Goal: Task Accomplishment & Management: Manage account settings

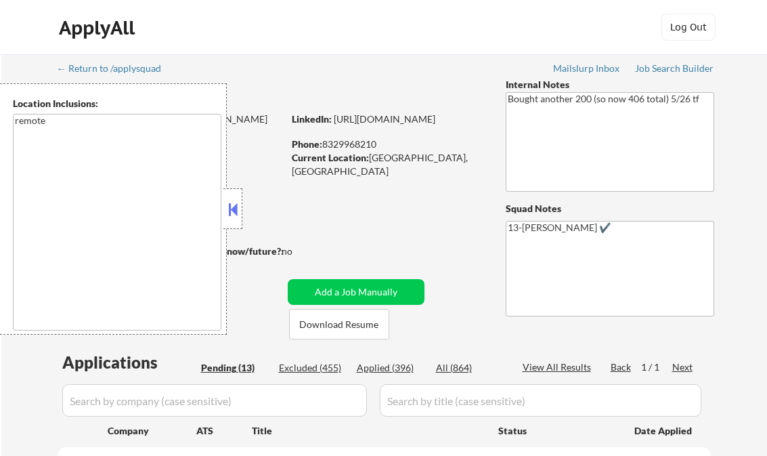
select select ""pending""
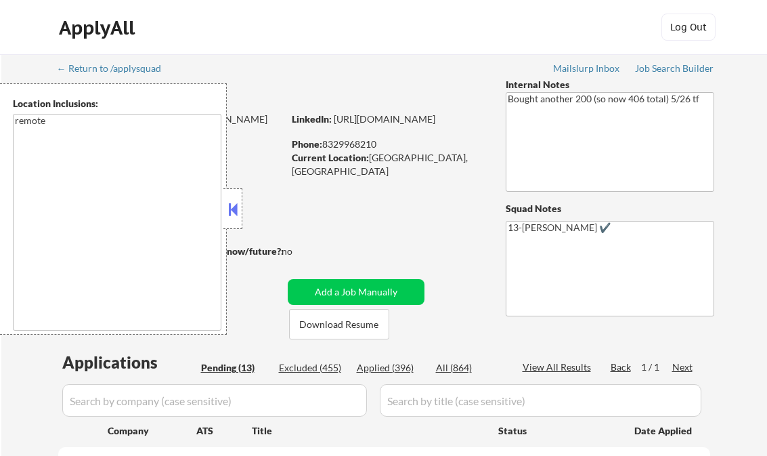
select select ""pending""
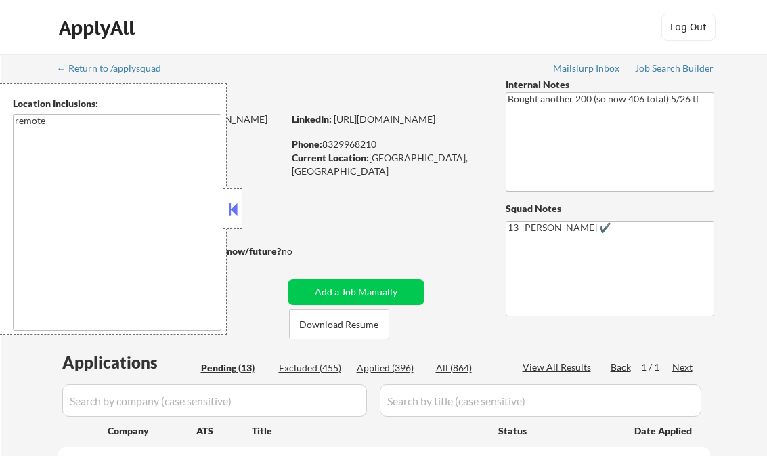
select select ""pending""
click at [229, 214] on button at bounding box center [233, 209] width 15 height 20
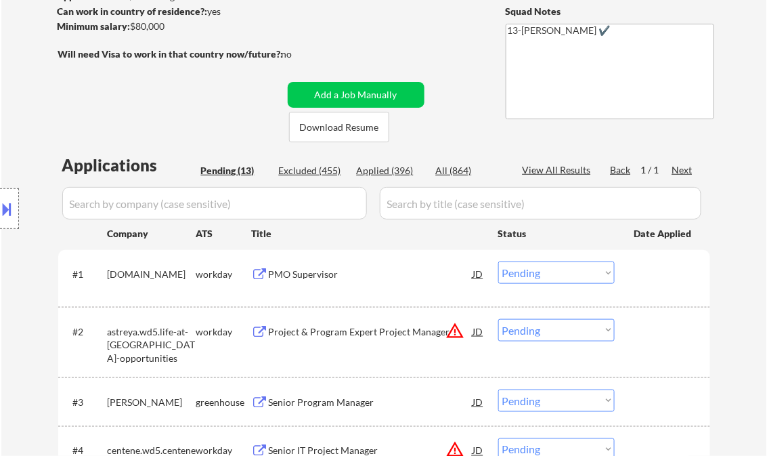
scroll to position [217, 0]
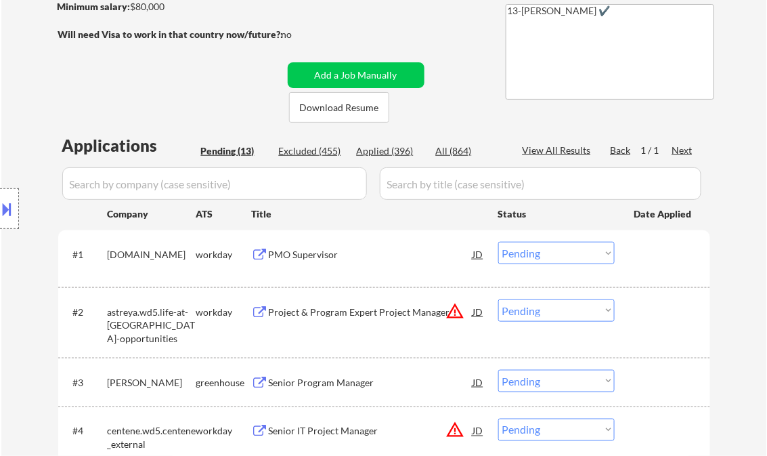
click at [301, 259] on div "PMO Supervisor" at bounding box center [371, 255] width 205 height 14
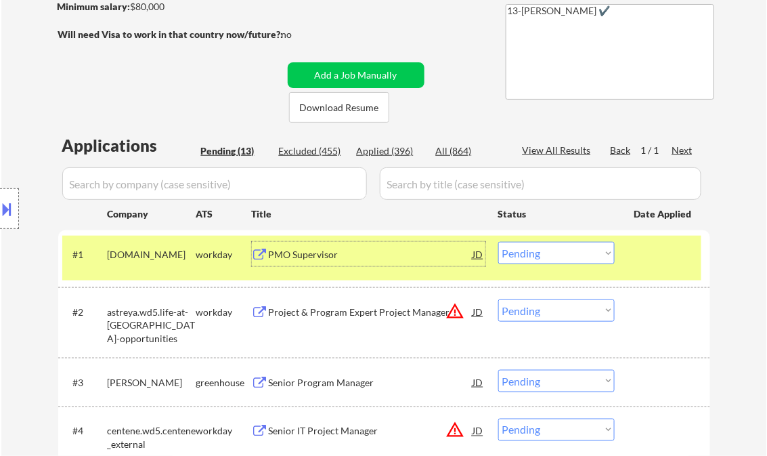
click at [530, 251] on select "Choose an option... Pending Applied Excluded (Questions) Excluded (Expired) Exc…" at bounding box center [556, 253] width 116 height 22
click at [498, 242] on select "Choose an option... Pending Applied Excluded (Questions) Excluded (Expired) Exc…" at bounding box center [556, 253] width 116 height 22
select select ""pending""
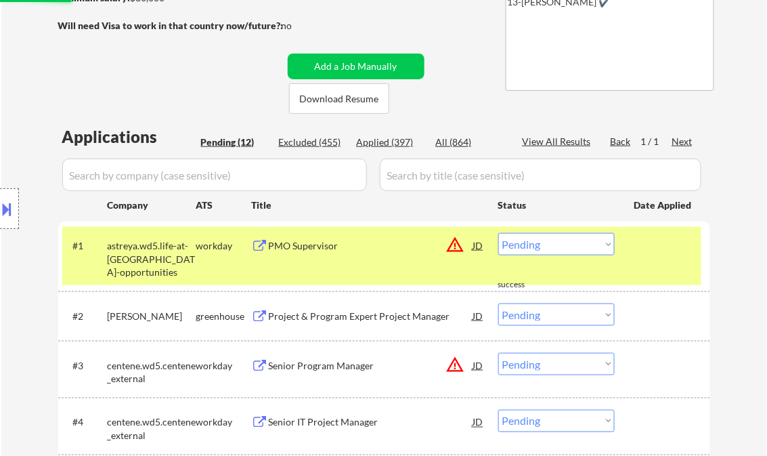
scroll to position [271, 0]
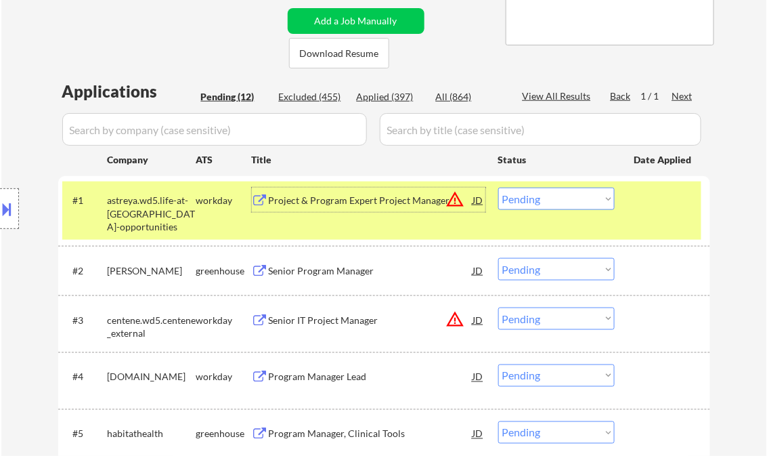
click at [354, 200] on div "Project & Program Expert Project Manager" at bounding box center [371, 201] width 205 height 14
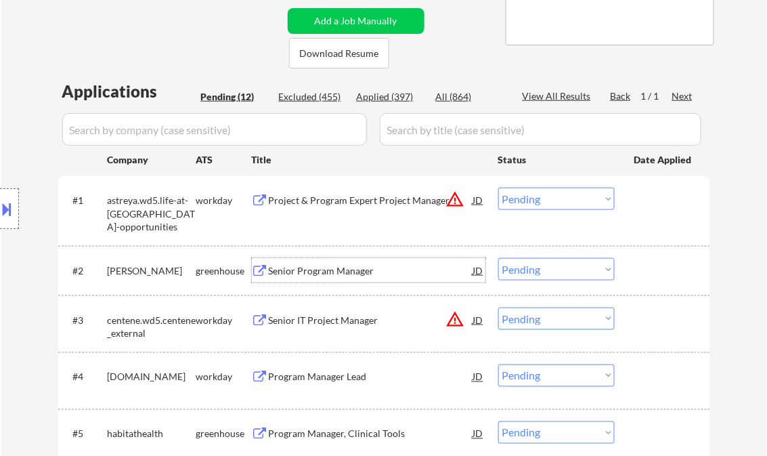
click at [314, 265] on div "Senior Program Manager" at bounding box center [371, 271] width 205 height 14
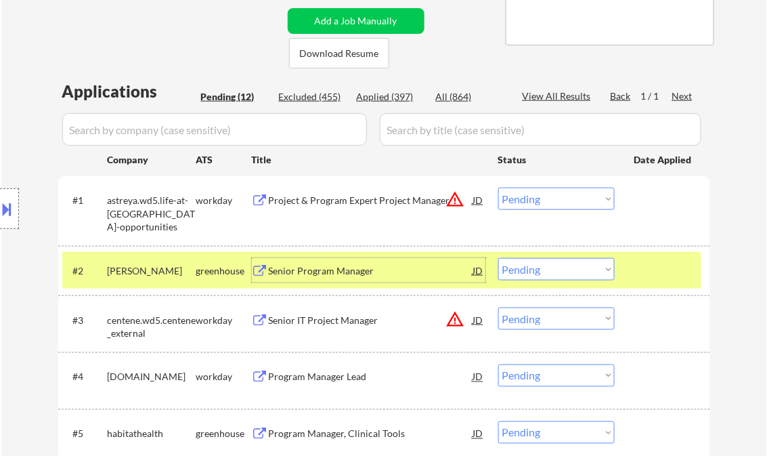
click at [556, 272] on select "Choose an option... Pending Applied Excluded (Questions) Excluded (Expired) Exc…" at bounding box center [556, 269] width 116 height 22
click at [498, 258] on select "Choose an option... Pending Applied Excluded (Questions) Excluded (Expired) Exc…" at bounding box center [556, 269] width 116 height 22
select select ""pending""
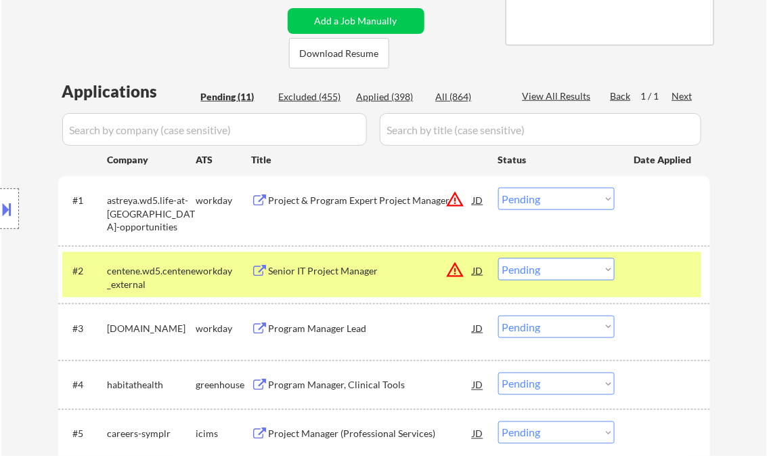
click at [329, 269] on div "Senior IT Project Manager" at bounding box center [371, 271] width 205 height 14
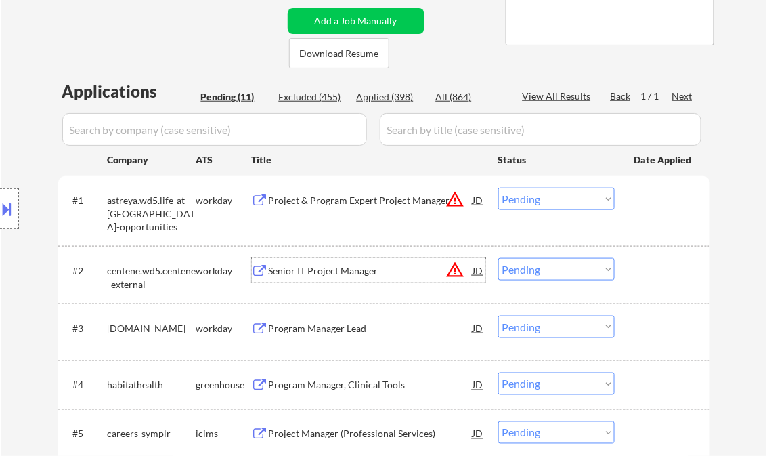
click at [343, 272] on div "Senior IT Project Manager" at bounding box center [371, 271] width 205 height 14
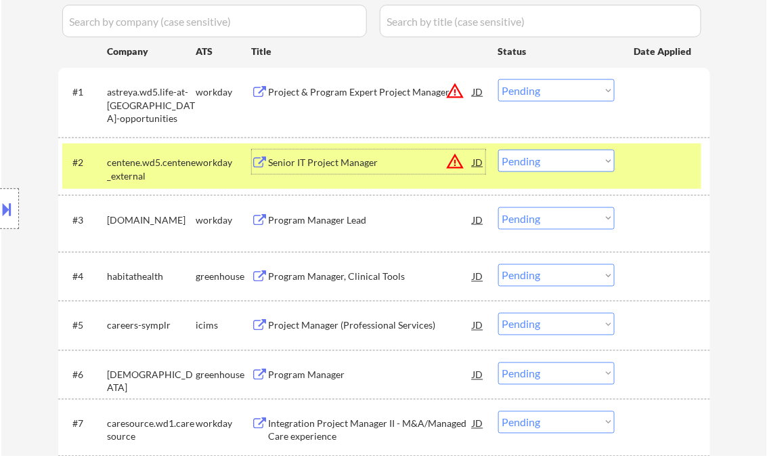
scroll to position [433, 0]
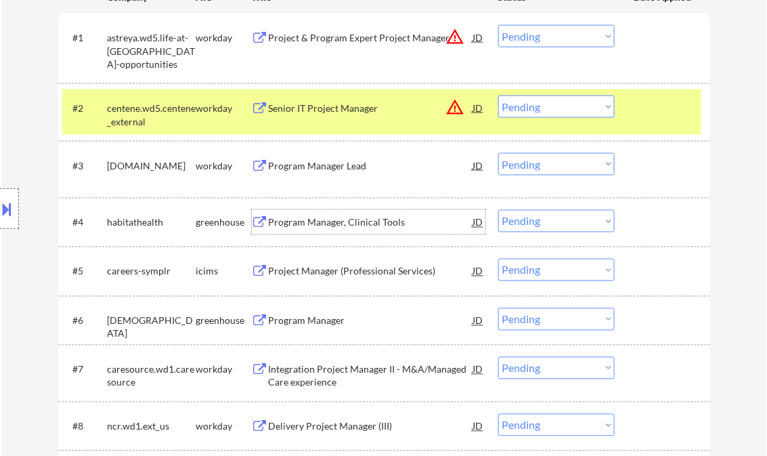
click at [348, 227] on div "Program Manager, Clinical Tools" at bounding box center [371, 223] width 205 height 14
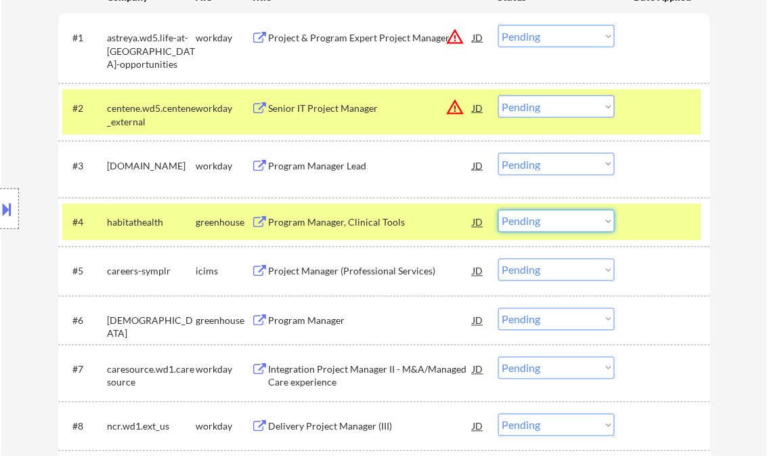
drag, startPoint x: 557, startPoint y: 217, endPoint x: 558, endPoint y: 232, distance: 15.0
click at [557, 217] on select "Choose an option... Pending Applied Excluded (Questions) Excluded (Expired) Exc…" at bounding box center [556, 221] width 116 height 22
click at [498, 210] on select "Choose an option... Pending Applied Excluded (Questions) Excluded (Expired) Exc…" at bounding box center [556, 221] width 116 height 22
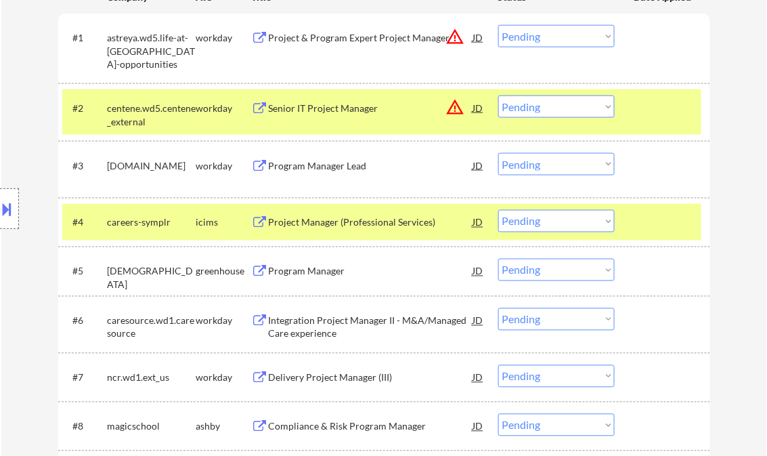
click at [336, 221] on div "Project Manager (Professional Services)" at bounding box center [371, 223] width 205 height 14
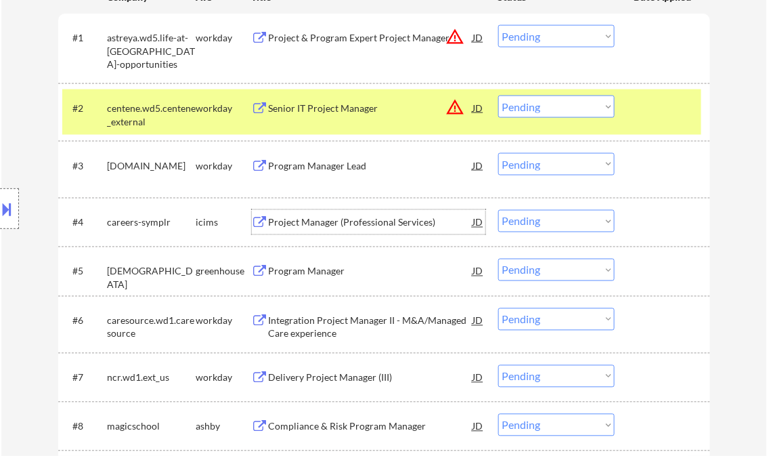
click at [336, 226] on div "Project Manager (Professional Services)" at bounding box center [371, 223] width 205 height 14
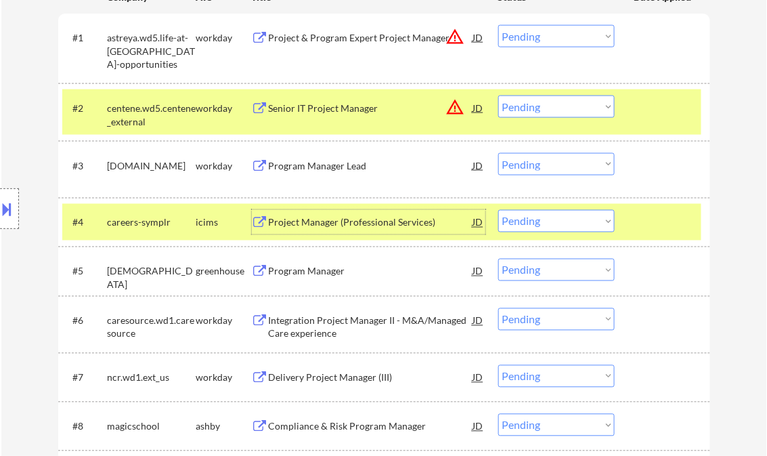
click at [538, 223] on select "Choose an option... Pending Applied Excluded (Questions) Excluded (Expired) Exc…" at bounding box center [556, 221] width 116 height 22
click at [498, 210] on select "Choose an option... Pending Applied Excluded (Questions) Excluded (Expired) Exc…" at bounding box center [556, 221] width 116 height 22
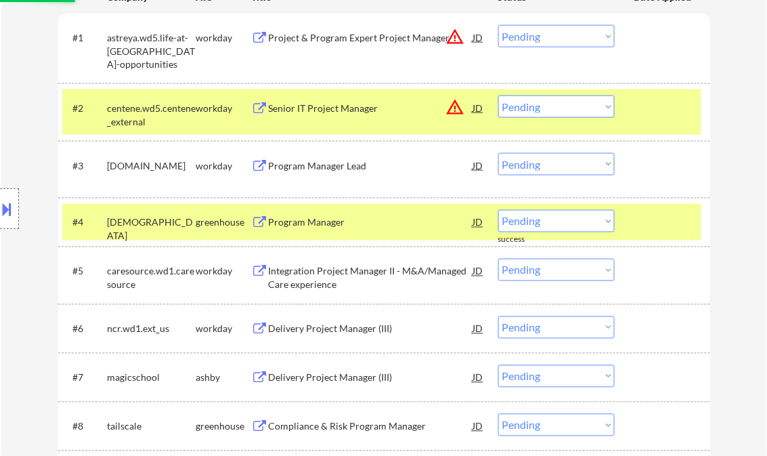
click at [312, 227] on div "Program Manager" at bounding box center [371, 223] width 205 height 14
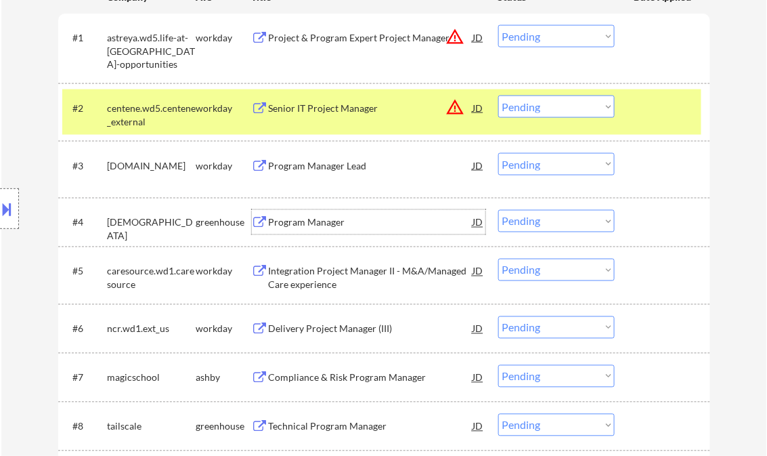
click at [550, 218] on select "Choose an option... Pending Applied Excluded (Questions) Excluded (Expired) Exc…" at bounding box center [556, 221] width 116 height 22
click at [498, 210] on select "Choose an option... Pending Applied Excluded (Questions) Excluded (Expired) Exc…" at bounding box center [556, 221] width 116 height 22
select select ""pending""
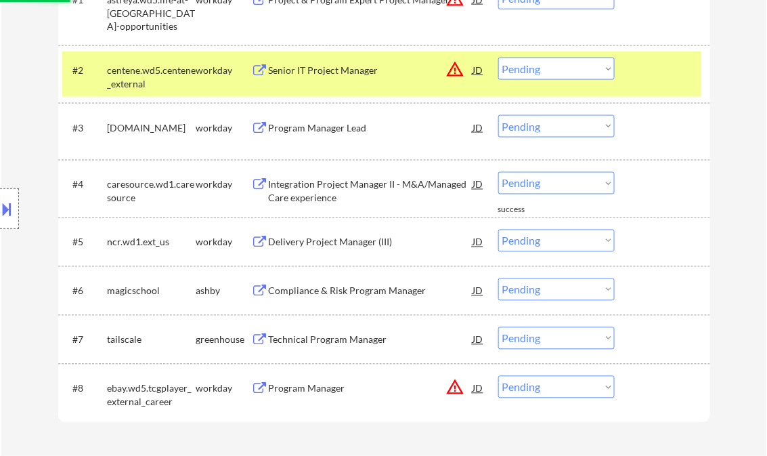
scroll to position [488, 0]
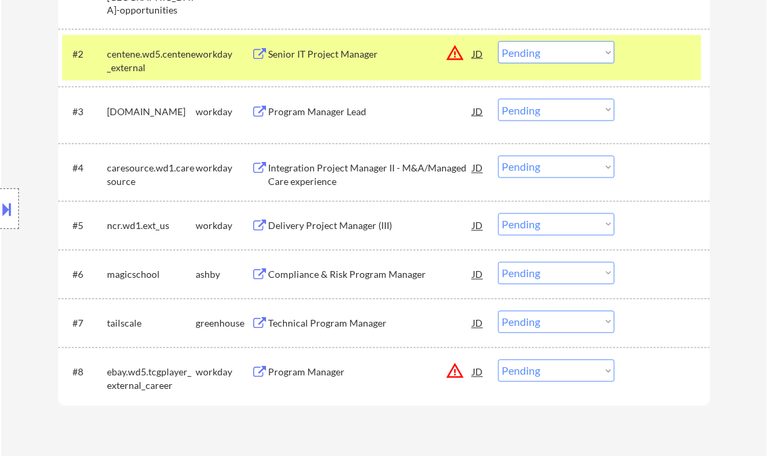
click at [340, 224] on div "Delivery Project Manager (III)" at bounding box center [371, 226] width 205 height 14
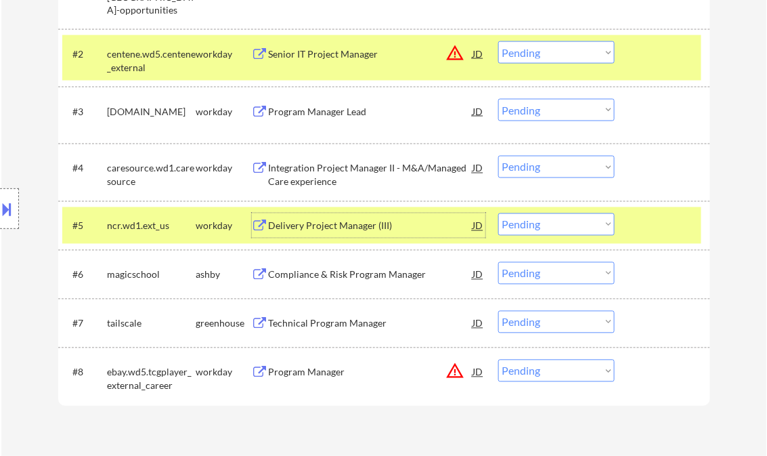
click at [359, 272] on div "Compliance & Risk Program Manager" at bounding box center [371, 275] width 205 height 14
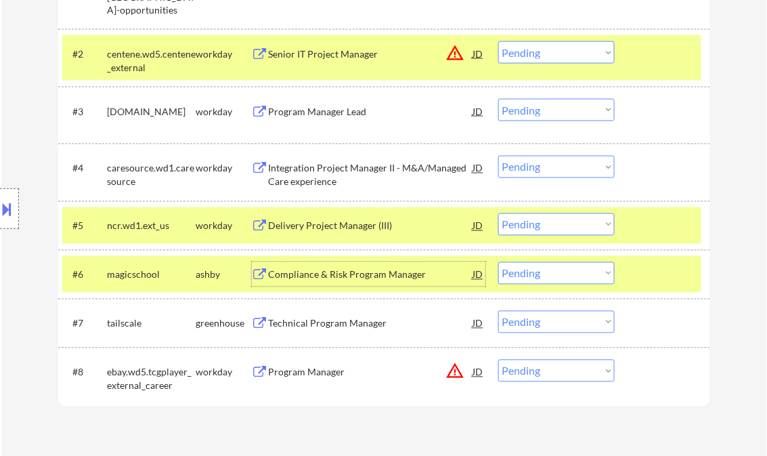
drag, startPoint x: 548, startPoint y: 272, endPoint x: 562, endPoint y: 283, distance: 17.9
click at [548, 272] on select "Choose an option... Pending Applied Excluded (Questions) Excluded (Expired) Exc…" at bounding box center [556, 273] width 116 height 22
click at [498, 262] on select "Choose an option... Pending Applied Excluded (Questions) Excluded (Expired) Exc…" at bounding box center [556, 273] width 116 height 22
click at [286, 318] on div "Technical Program Manager" at bounding box center [371, 324] width 205 height 14
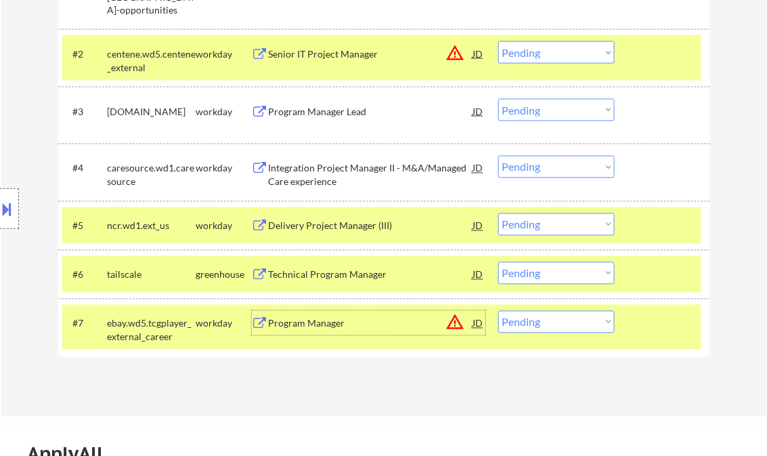
click at [575, 275] on select "Choose an option... Pending Applied Excluded (Questions) Excluded (Expired) Exc…" at bounding box center [556, 273] width 116 height 22
click at [498, 262] on select "Choose an option... Pending Applied Excluded (Questions) Excluded (Expired) Exc…" at bounding box center [556, 273] width 116 height 22
click at [367, 372] on div "Applications Pending (7) Excluded (456) Applied (401) All (864) View All Result…" at bounding box center [384, 126] width 652 height 526
select select ""pending""
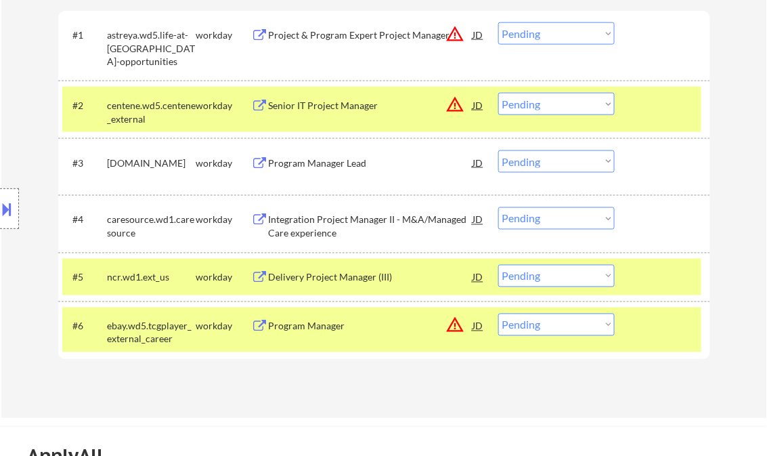
scroll to position [379, 0]
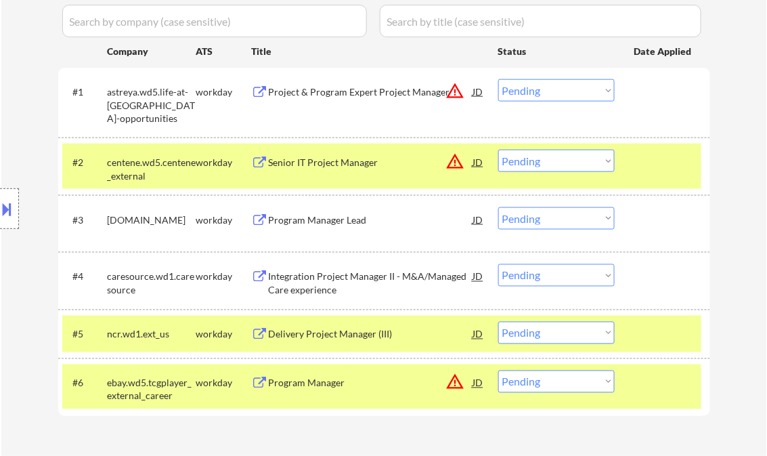
click at [735, 100] on div "← Return to /applysquad Mailslurp Inbox Job Search Builder Victor Ude User Emai…" at bounding box center [384, 75] width 766 height 800
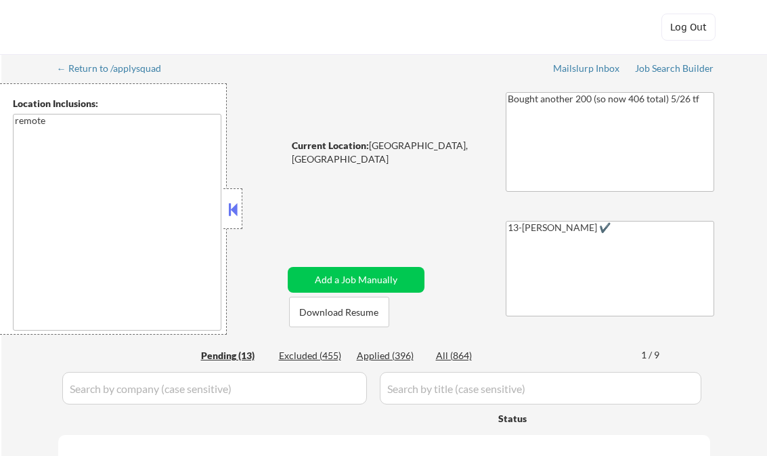
select select ""pending""
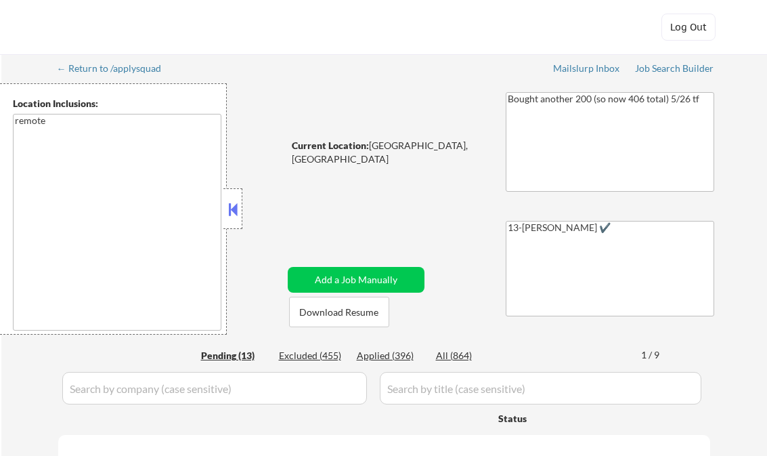
select select ""pending""
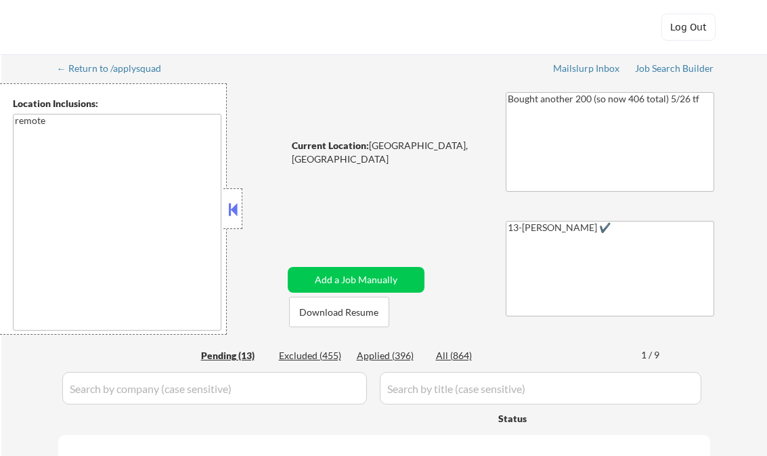
select select ""pending""
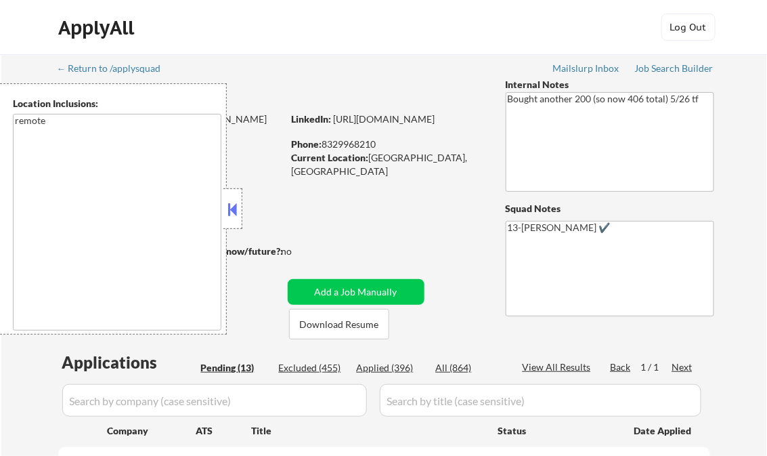
click at [234, 216] on button at bounding box center [233, 209] width 15 height 20
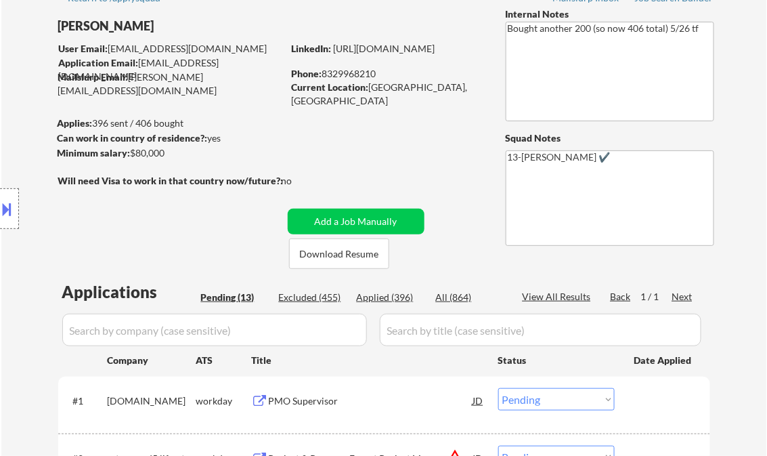
scroll to position [108, 0]
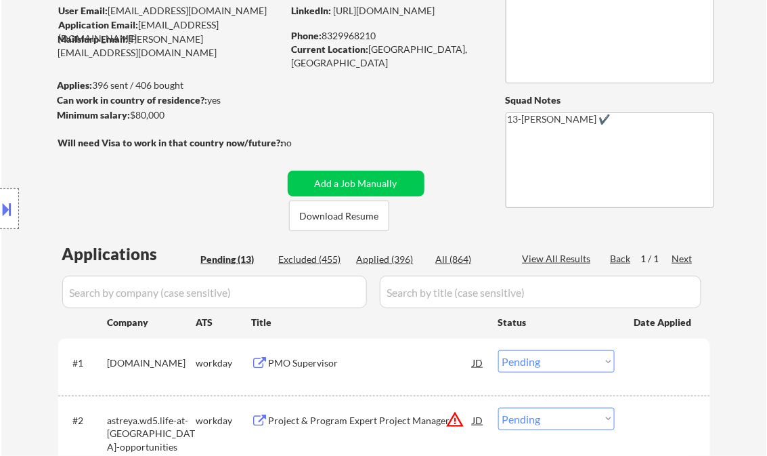
click at [401, 259] on div "Applied (396)" at bounding box center [391, 260] width 68 height 14
select select ""applied""
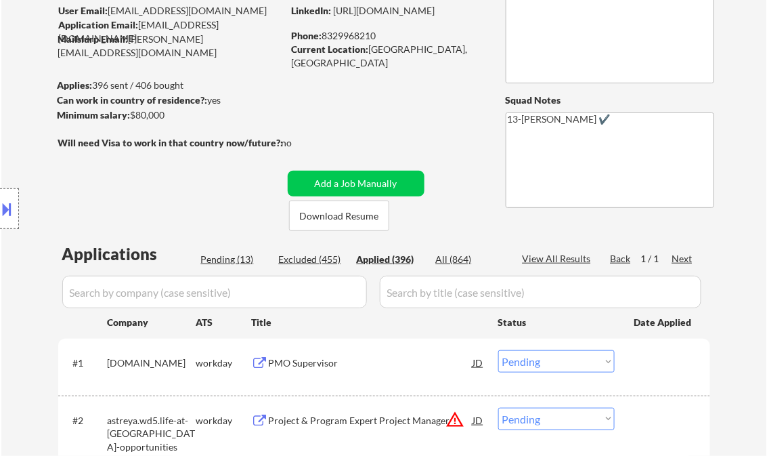
select select ""applied""
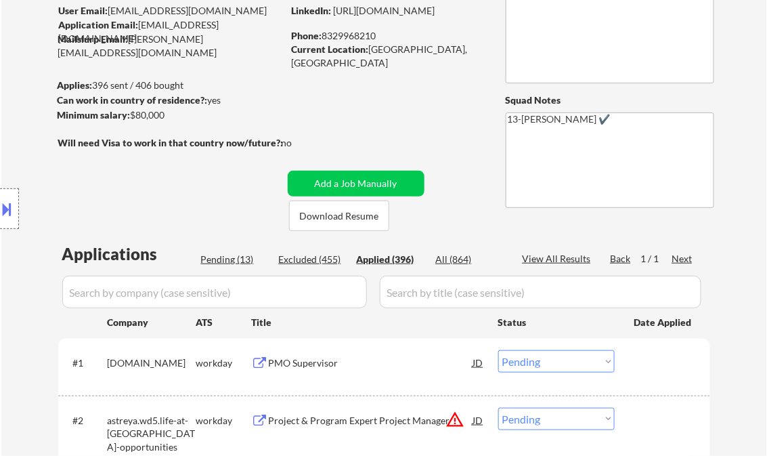
select select ""applied""
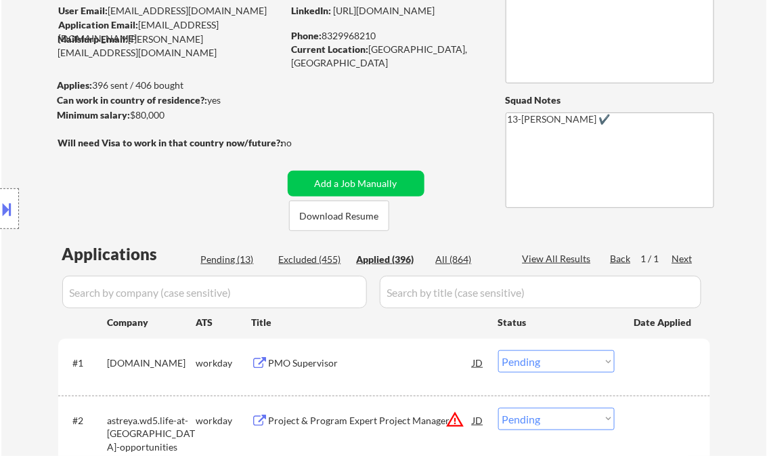
select select ""applied""
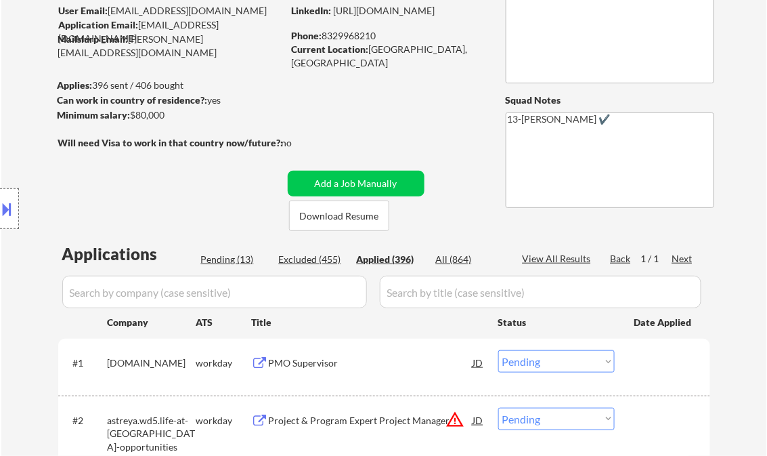
select select ""applied""
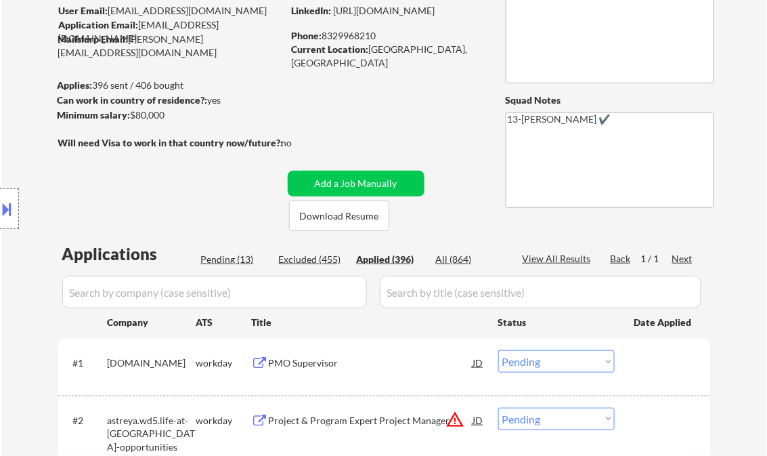
select select ""applied""
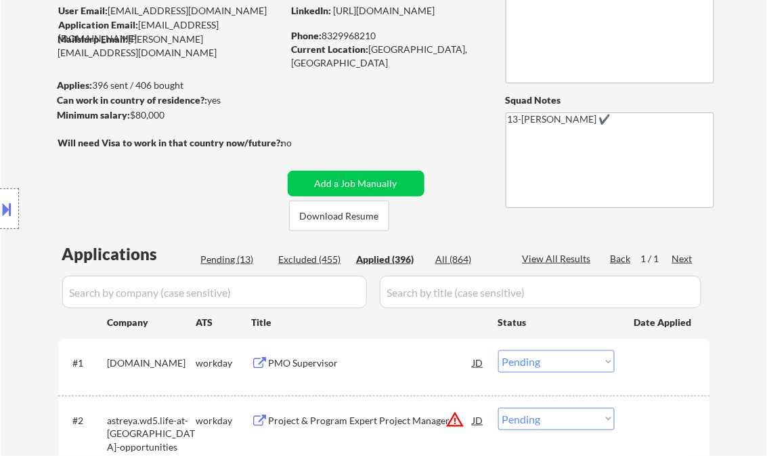
select select ""applied""
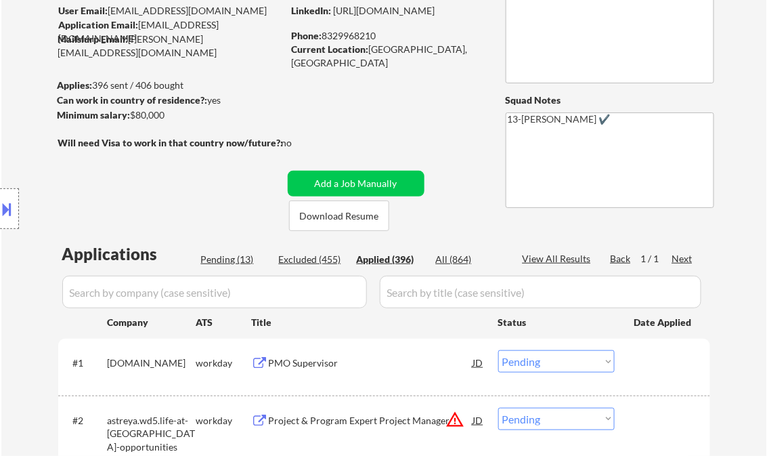
select select ""applied""
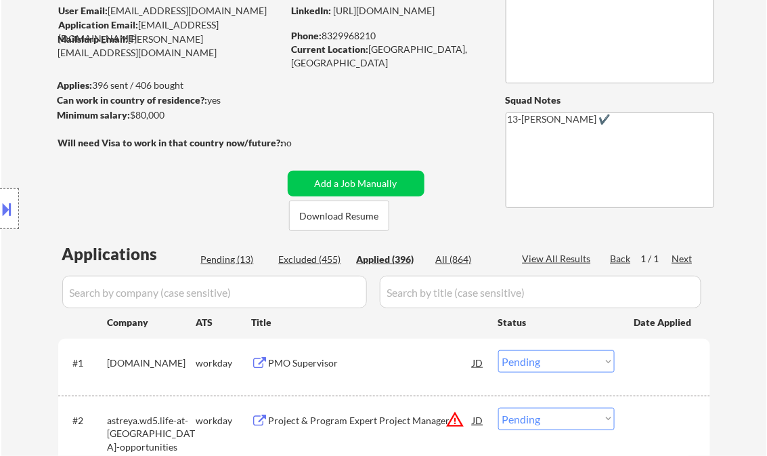
select select ""applied""
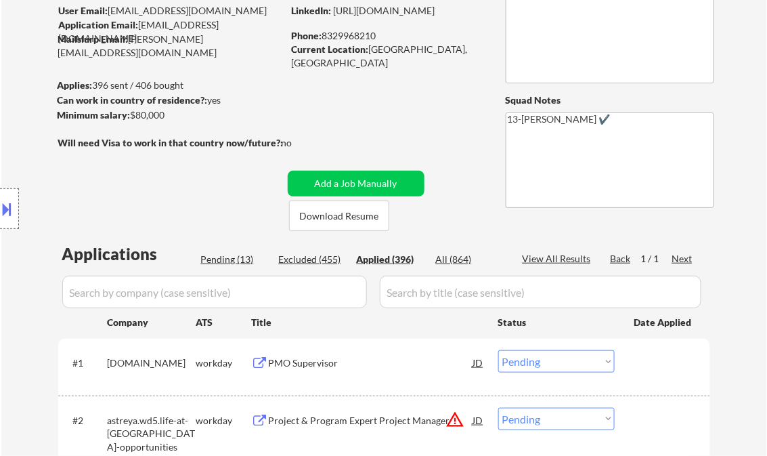
select select ""applied""
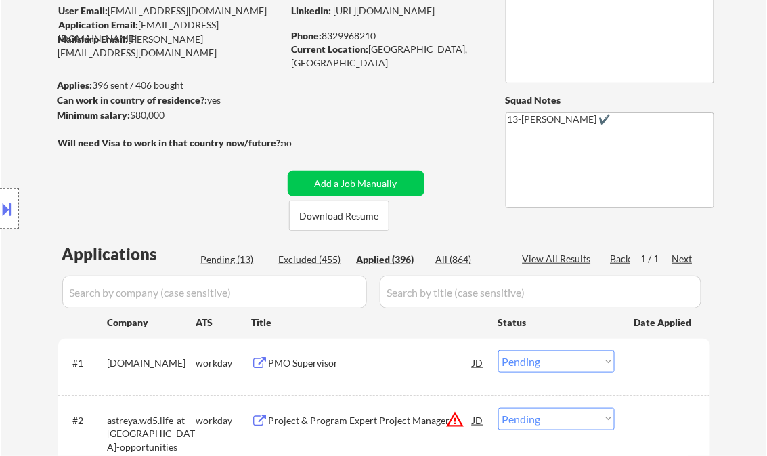
select select ""applied""
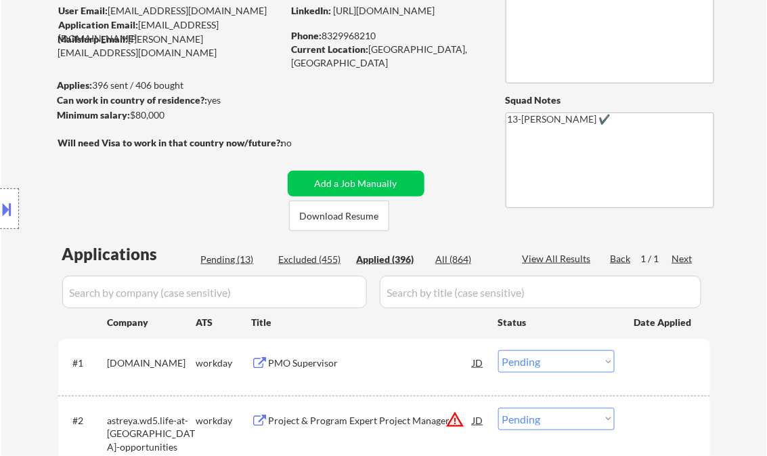
select select ""applied""
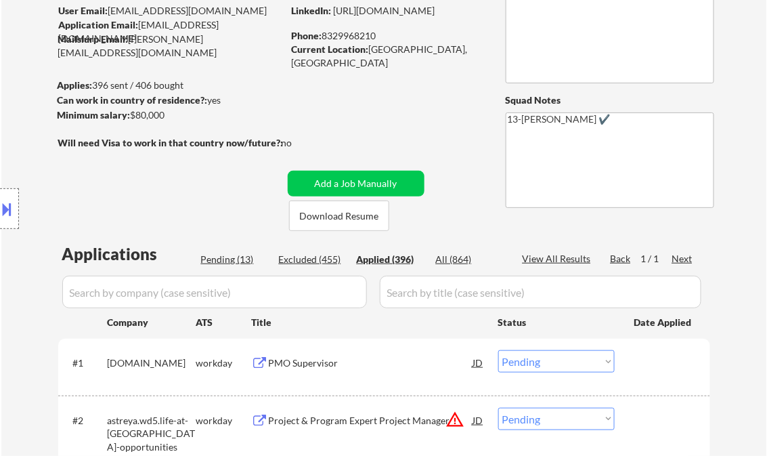
select select ""applied""
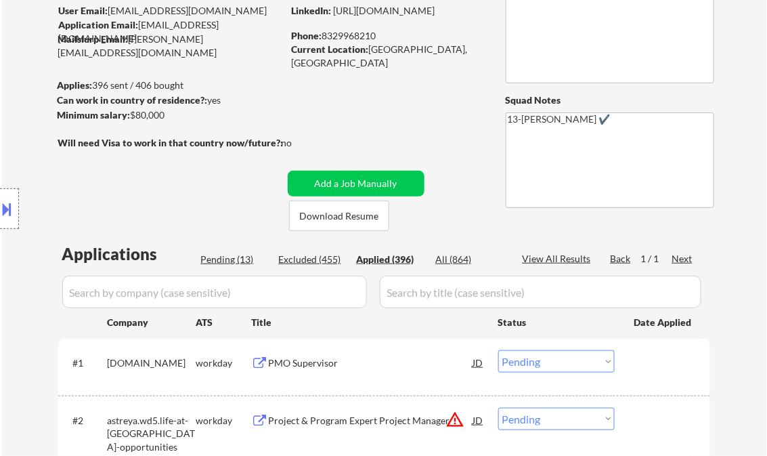
select select ""applied""
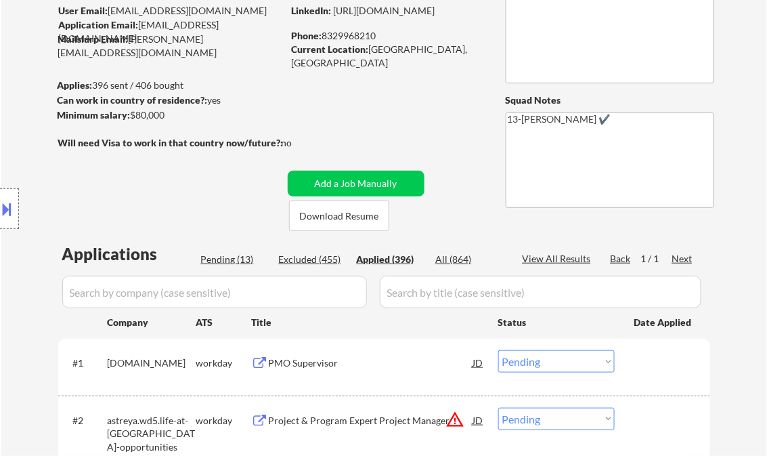
select select ""applied""
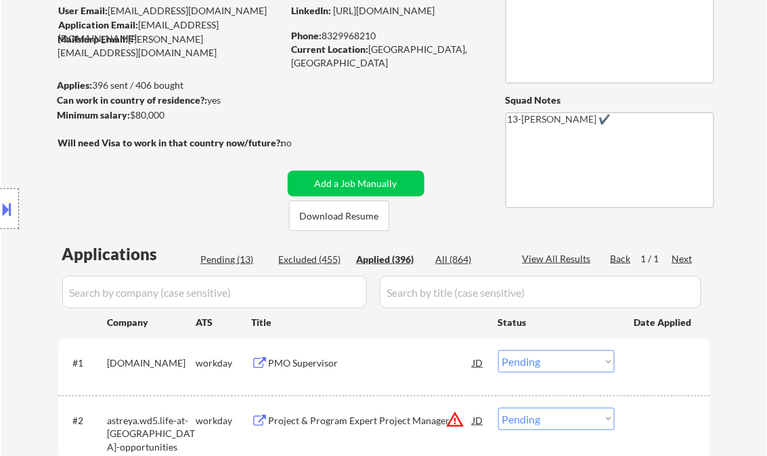
select select ""applied""
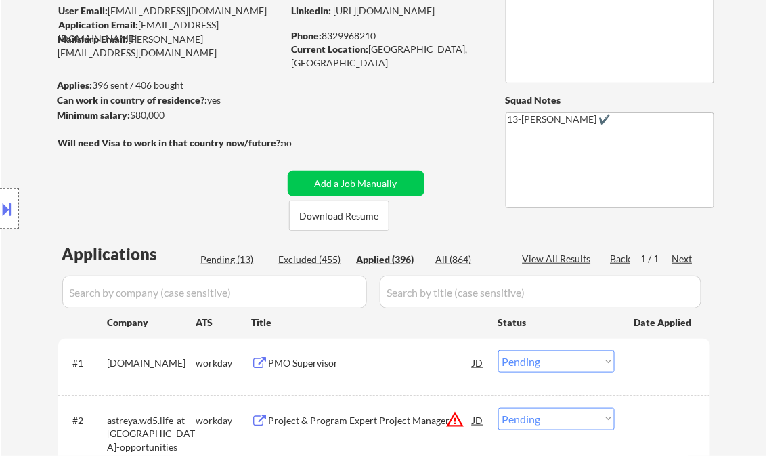
select select ""applied""
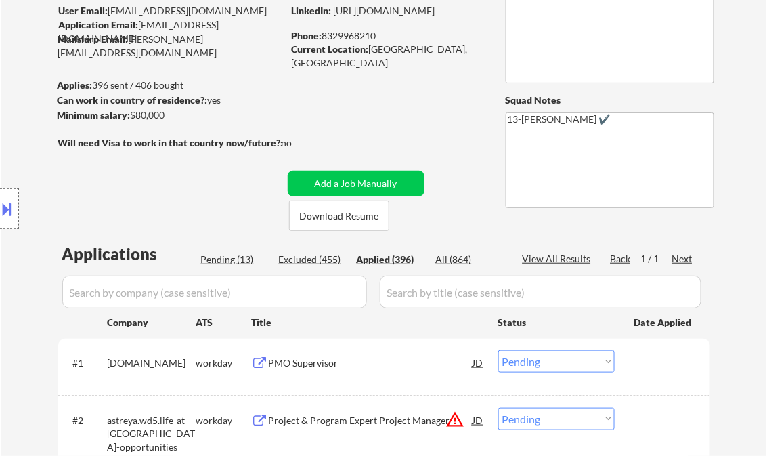
select select ""applied""
click at [568, 259] on div "View All Results" at bounding box center [559, 259] width 72 height 14
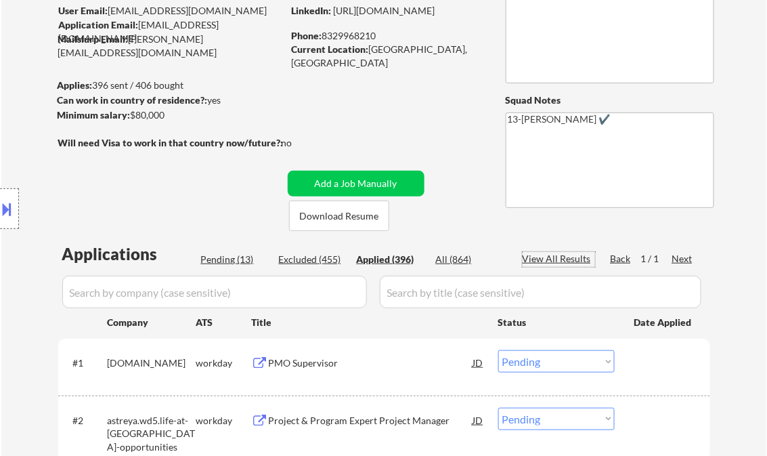
select select ""applied""
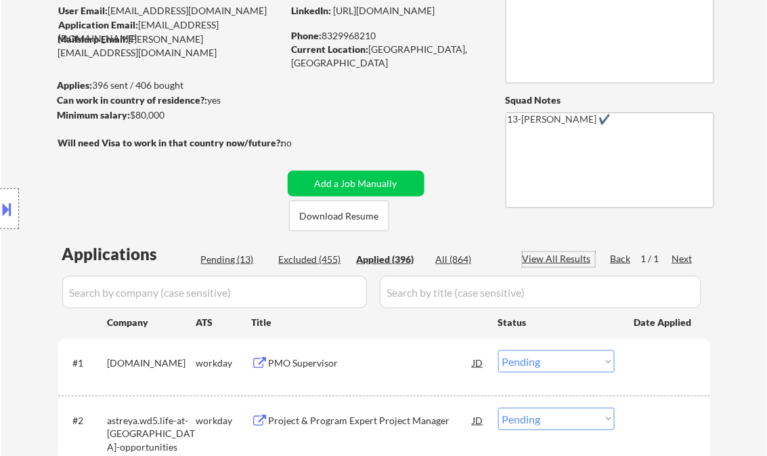
select select ""applied""
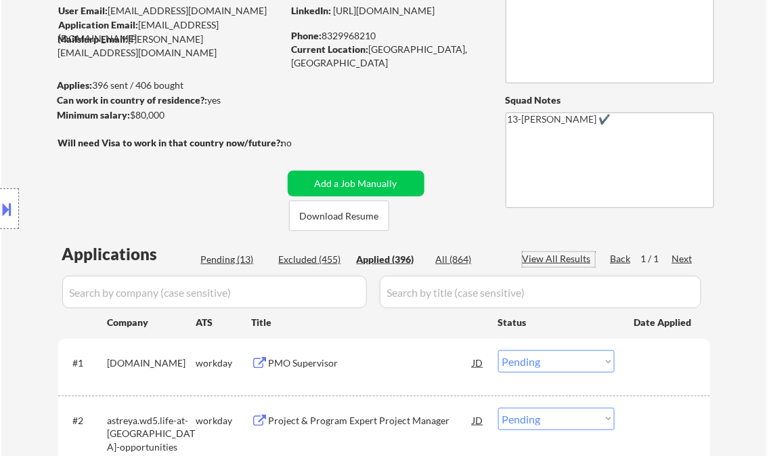
select select ""applied""
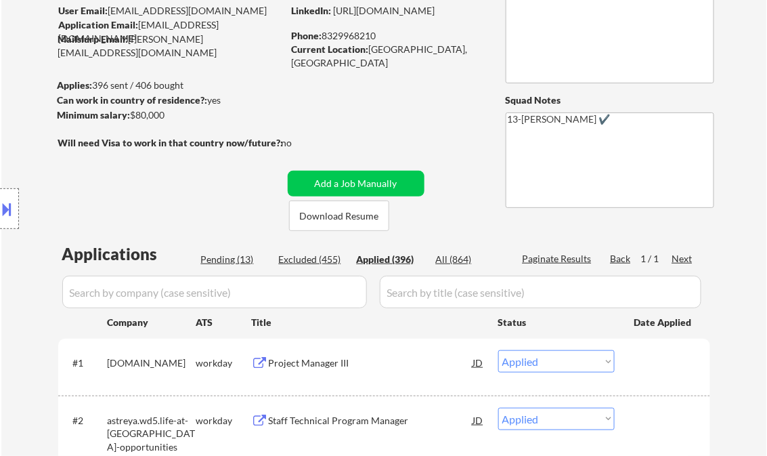
select select ""applied""
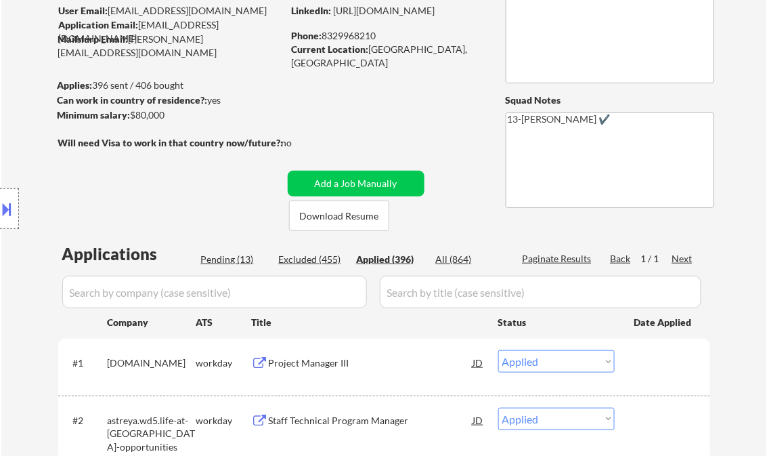
select select ""applied""
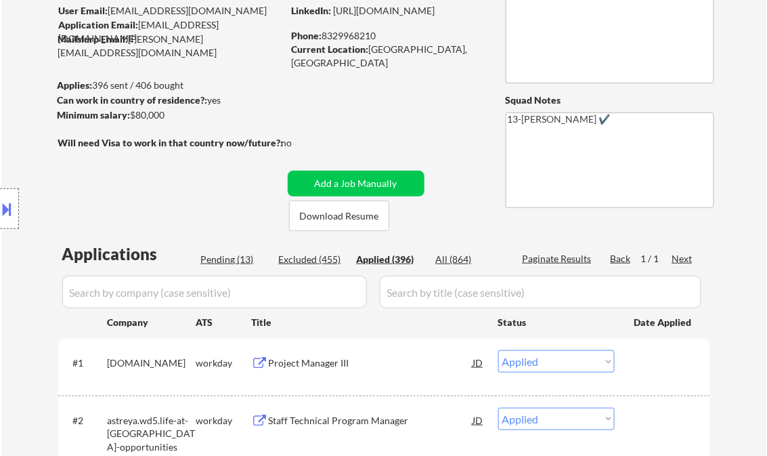
select select ""applied""
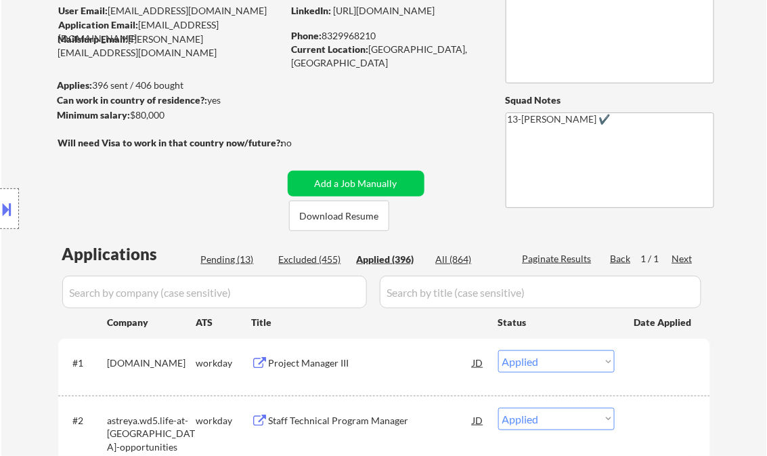
select select ""applied""
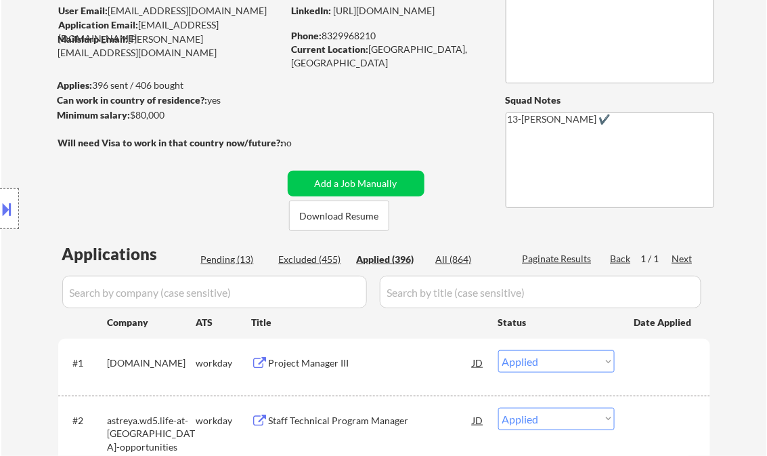
select select ""applied""
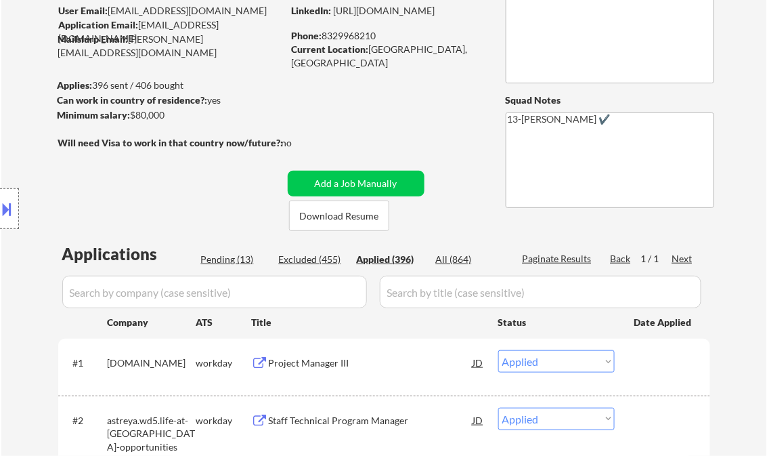
select select ""applied""
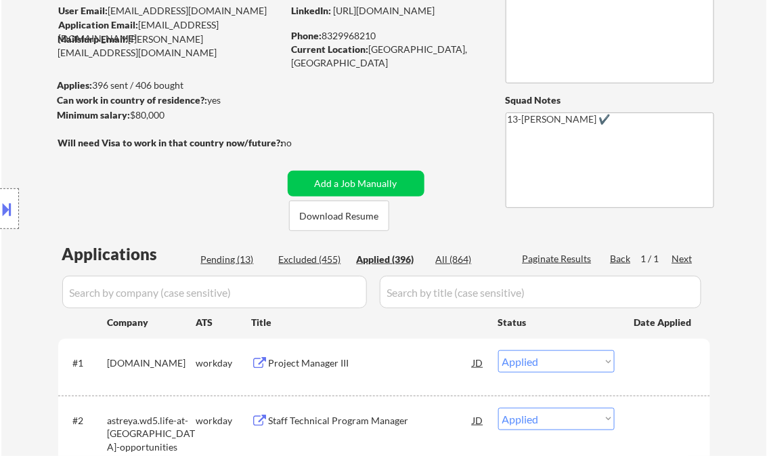
select select ""applied""
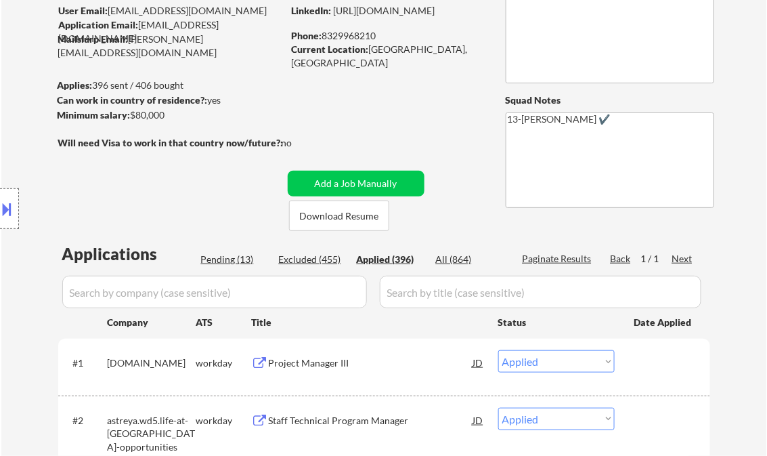
select select ""applied""
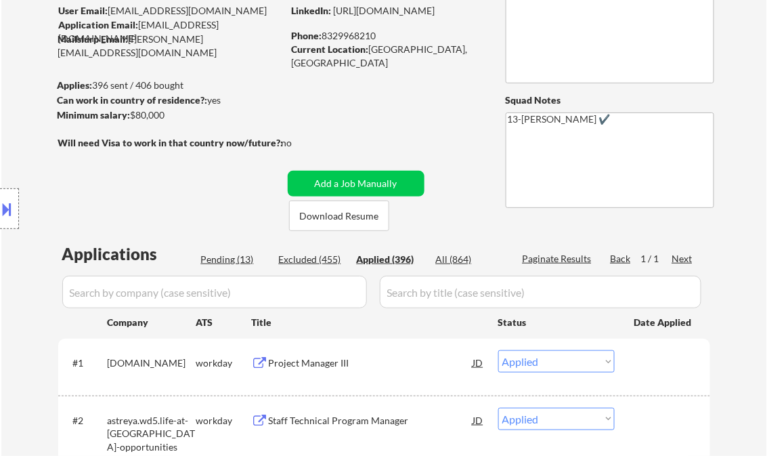
select select ""applied""
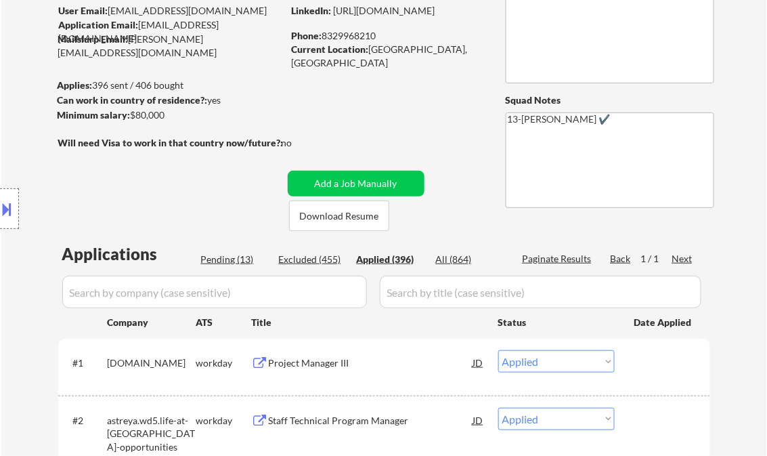
select select ""applied""
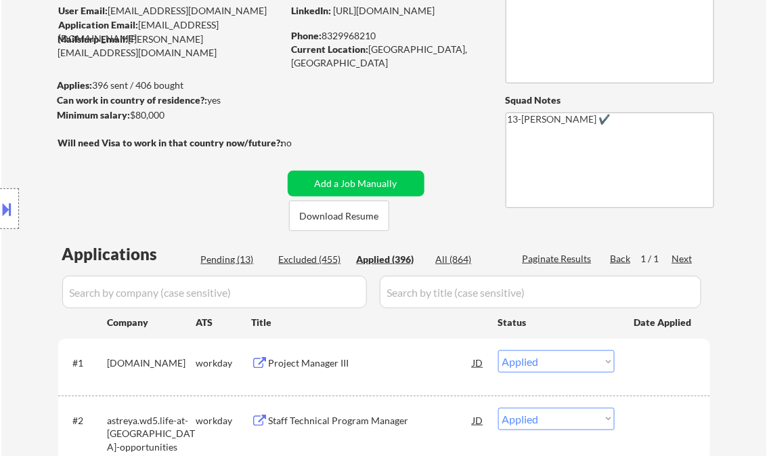
select select ""applied""
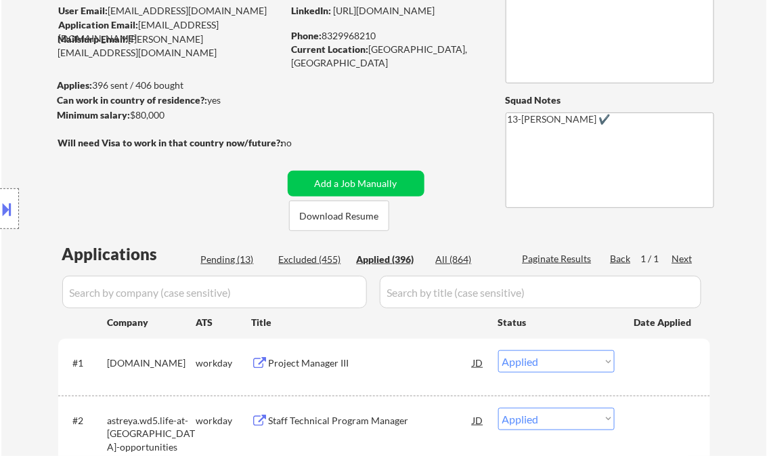
select select ""applied""
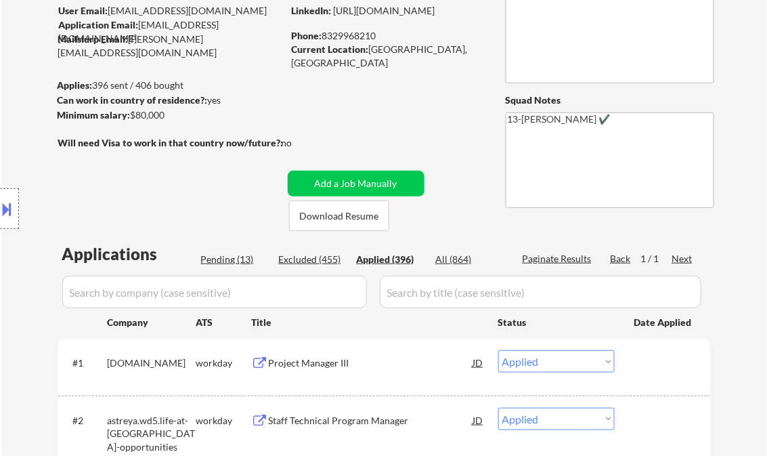
select select ""applied""
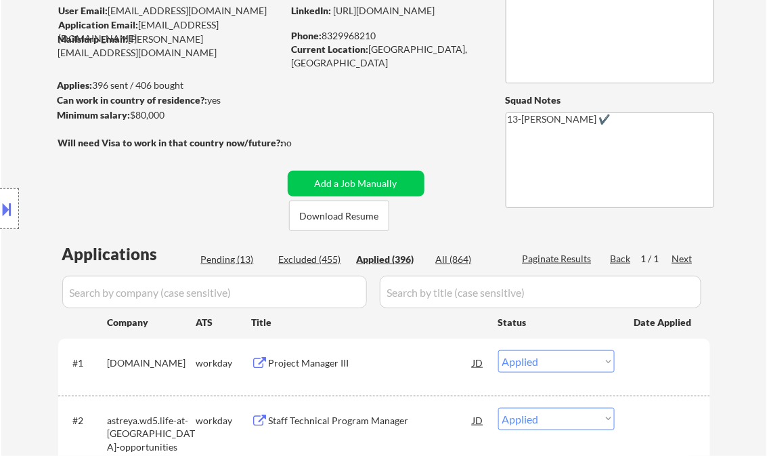
select select ""applied""
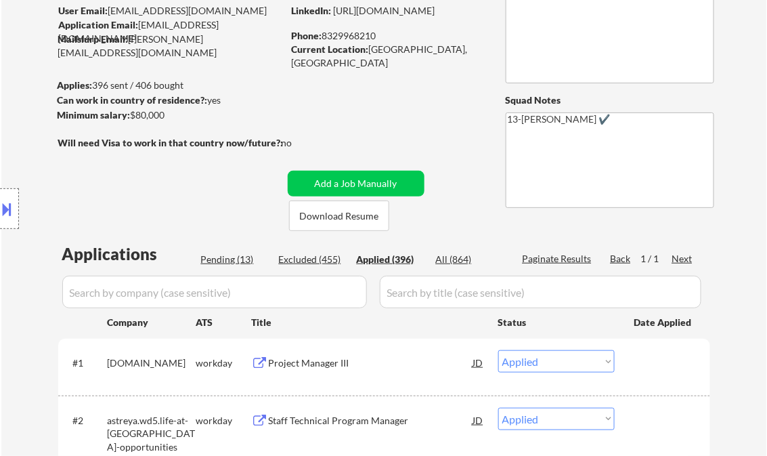
select select ""applied""
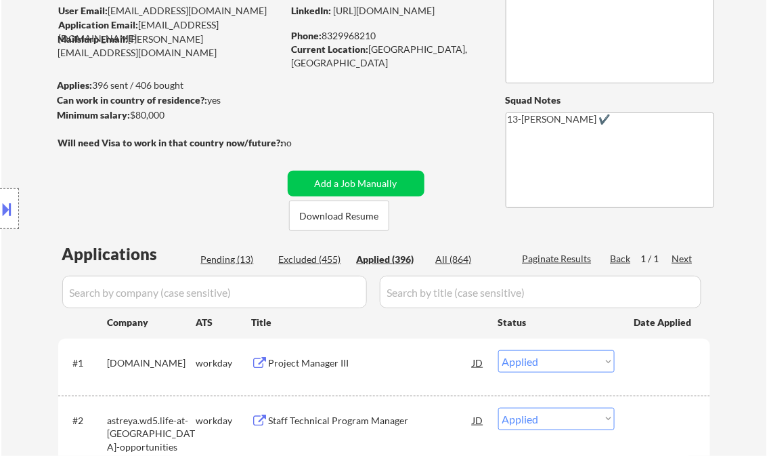
select select ""applied""
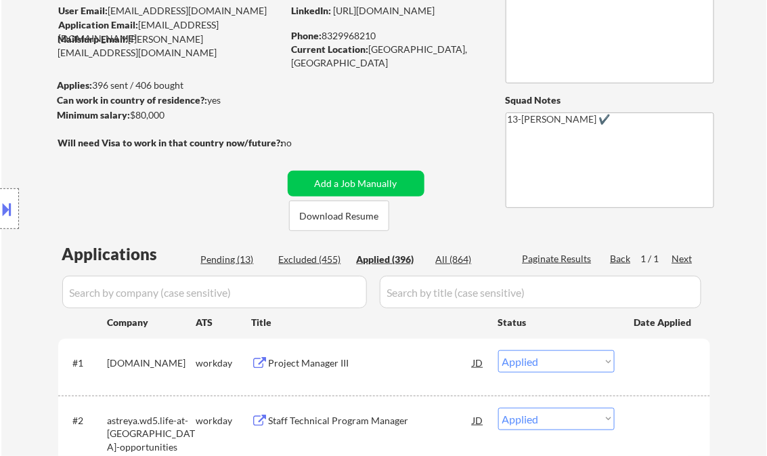
select select ""applied""
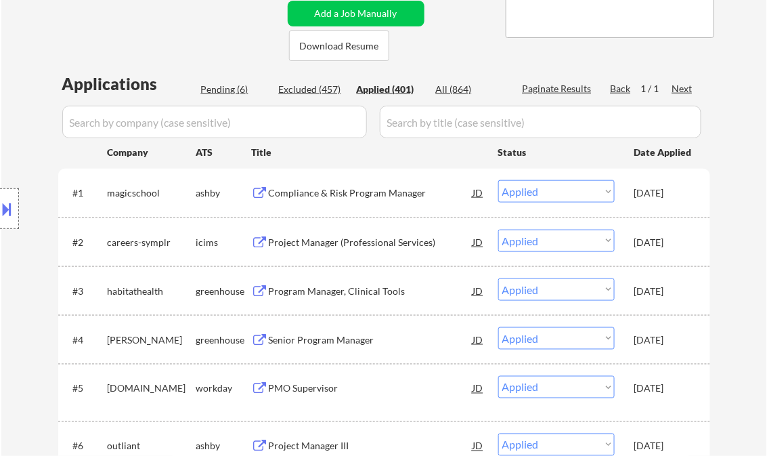
scroll to position [271, 0]
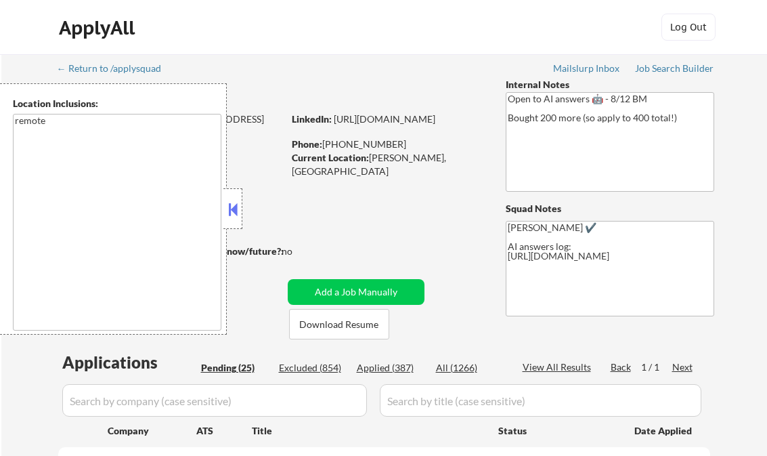
select select ""pending""
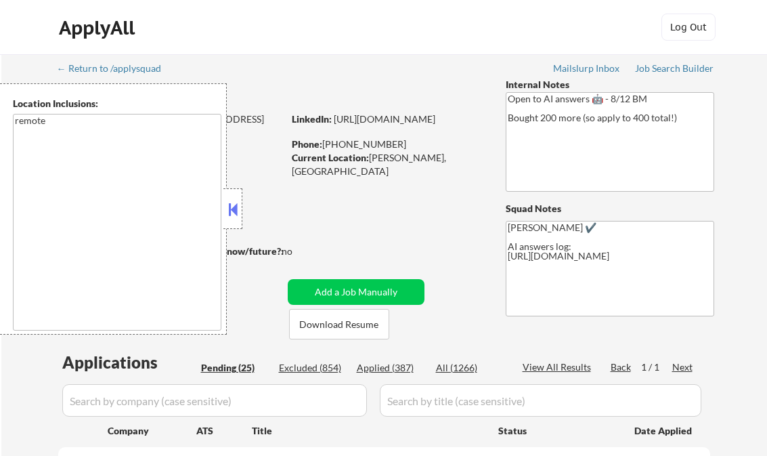
select select ""pending""
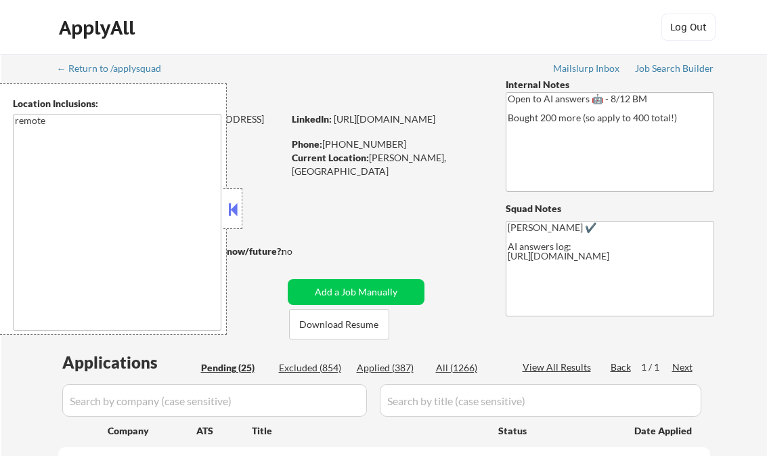
select select ""pending""
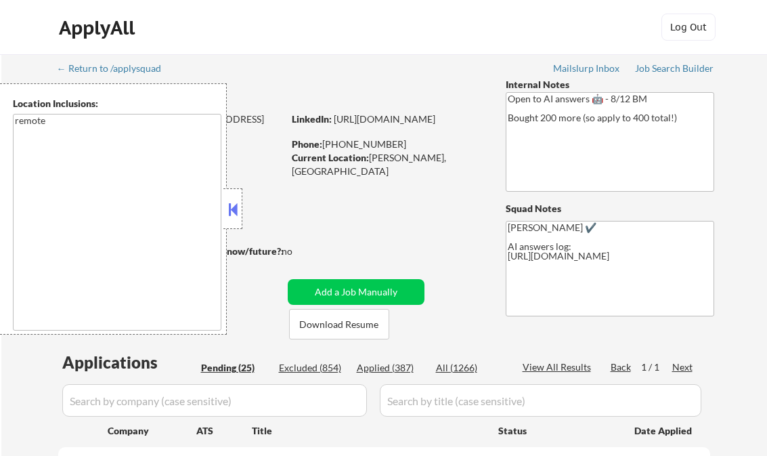
select select ""pending""
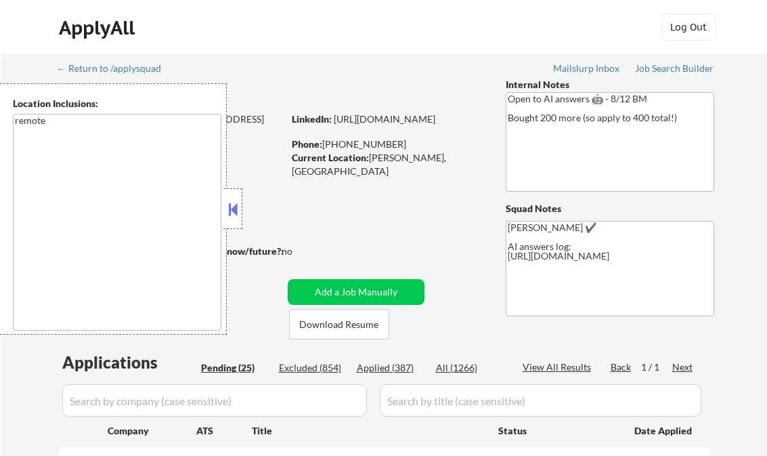
select select ""pending""
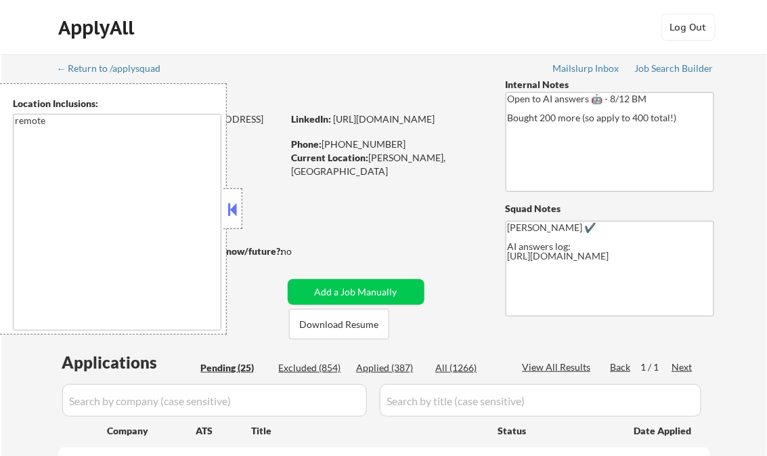
click at [232, 197] on div at bounding box center [232, 208] width 19 height 41
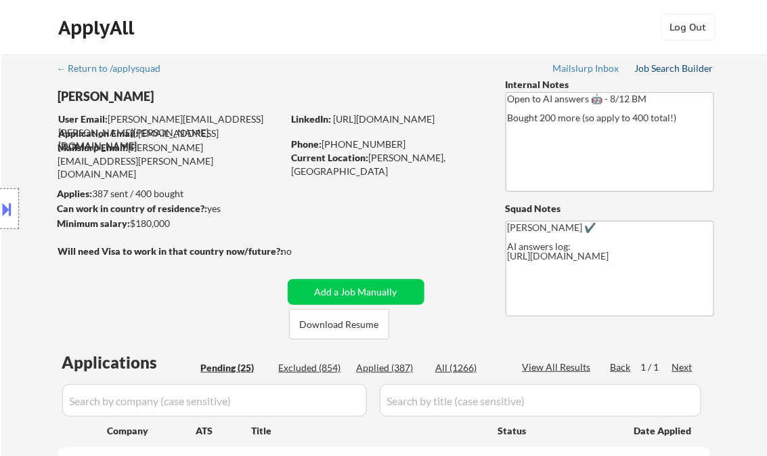
click at [650, 69] on div "Job Search Builder" at bounding box center [674, 68] width 79 height 9
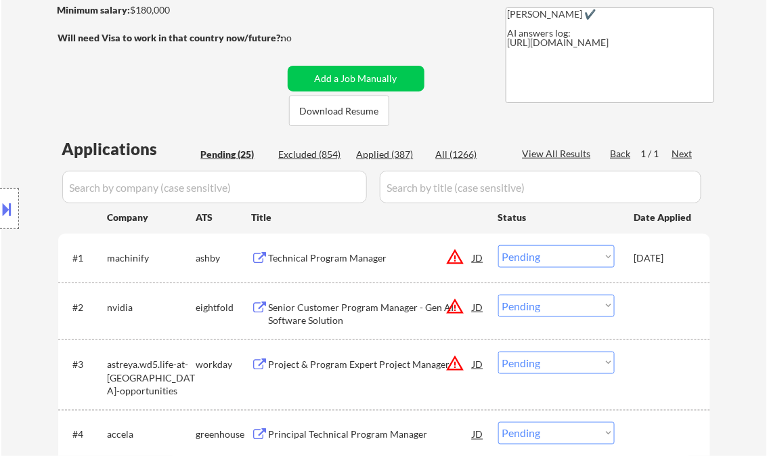
scroll to position [271, 0]
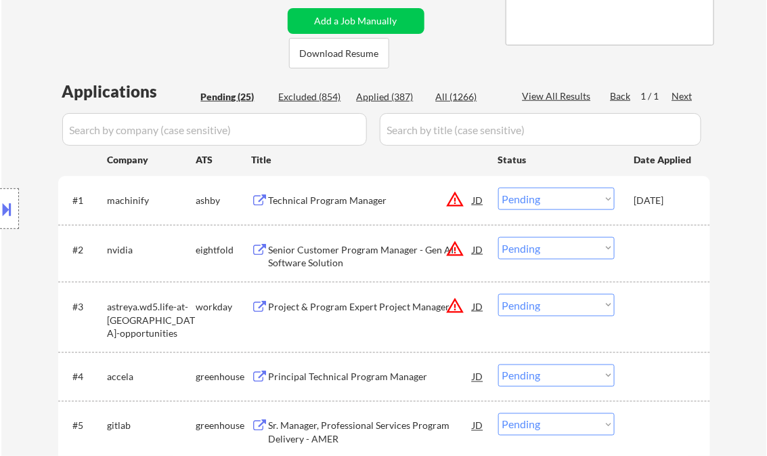
click at [356, 203] on div "Technical Program Manager" at bounding box center [371, 201] width 205 height 14
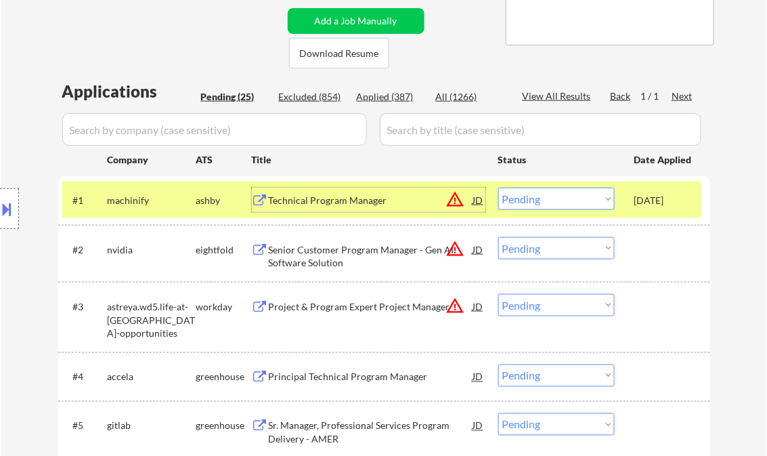
click at [570, 201] on select "Choose an option... Pending Applied Excluded (Questions) Excluded (Expired) Exc…" at bounding box center [556, 199] width 116 height 22
click at [498, 188] on select "Choose an option... Pending Applied Excluded (Questions) Excluded (Expired) Exc…" at bounding box center [556, 199] width 116 height 22
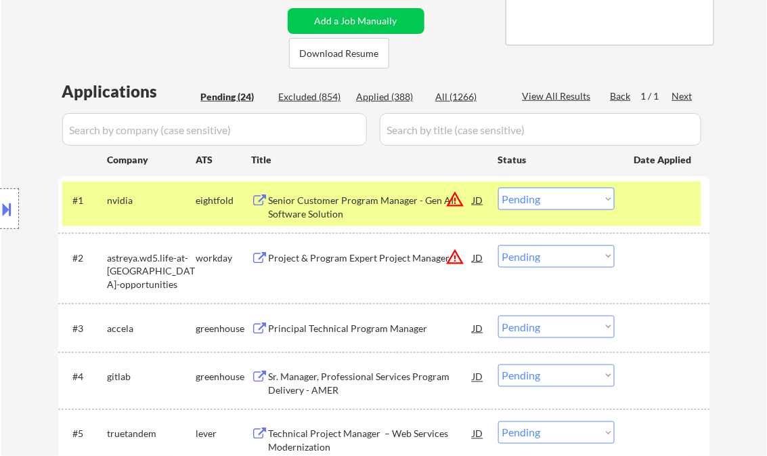
click at [354, 208] on div "Senior Customer Program Manager - Gen AI Software Solution" at bounding box center [371, 207] width 205 height 26
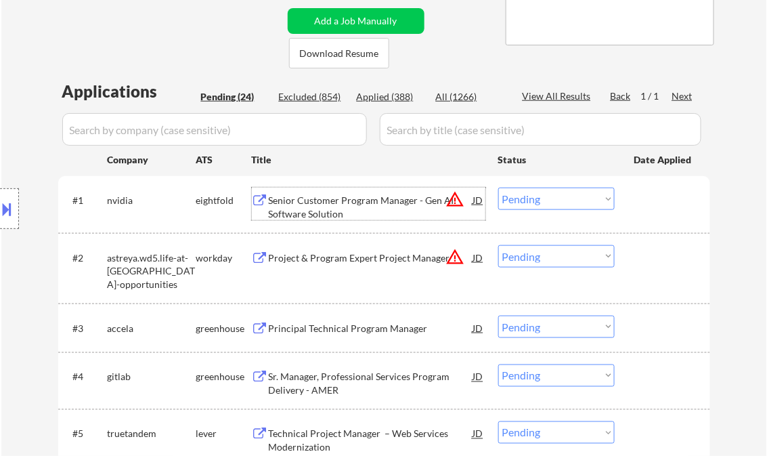
drag, startPoint x: 526, startPoint y: 198, endPoint x: 535, endPoint y: 209, distance: 14.0
click at [526, 198] on select "Choose an option... Pending Applied Excluded (Questions) Excluded (Expired) Exc…" at bounding box center [556, 199] width 116 height 22
click at [498, 188] on select "Choose an option... Pending Applied Excluded (Questions) Excluded (Expired) Exc…" at bounding box center [556, 199] width 116 height 22
select select ""pending""
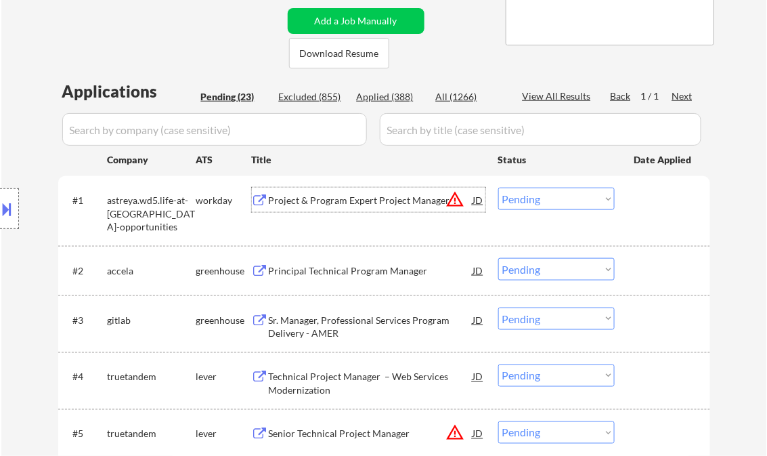
click at [320, 200] on div "Project & Program Expert Project Manager" at bounding box center [371, 201] width 205 height 14
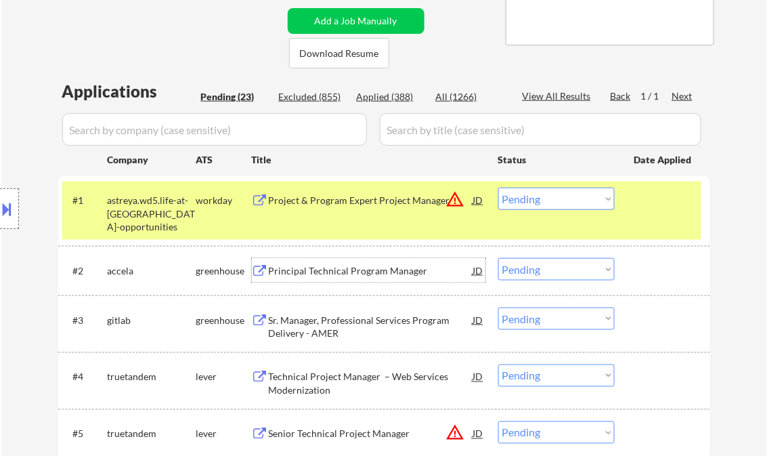
click at [324, 272] on div "Principal Technical Program Manager" at bounding box center [371, 271] width 205 height 14
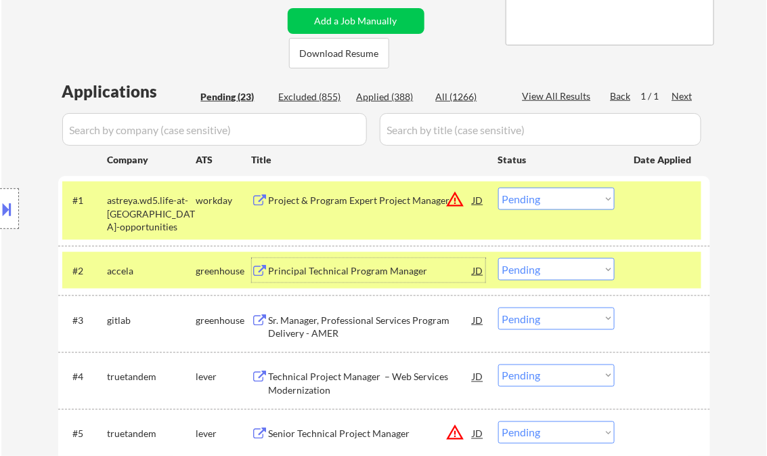
click at [528, 268] on select "Choose an option... Pending Applied Excluded (Questions) Excluded (Expired) Exc…" at bounding box center [556, 269] width 116 height 22
click at [498, 258] on select "Choose an option... Pending Applied Excluded (Questions) Excluded (Expired) Exc…" at bounding box center [556, 269] width 116 height 22
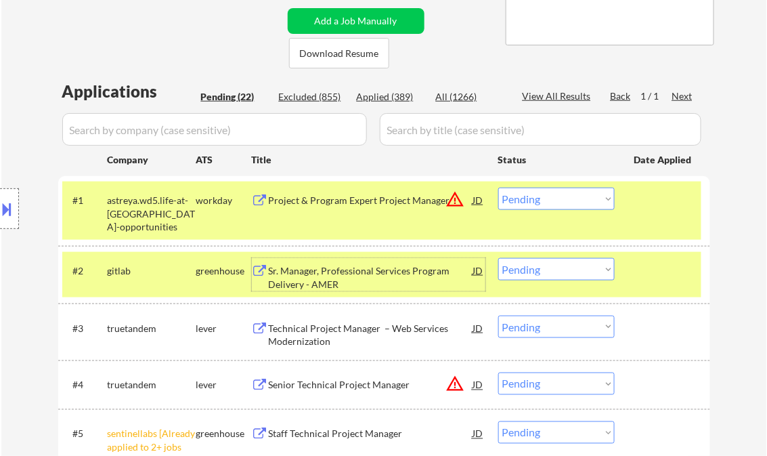
click at [336, 282] on div "Sr. Manager, Professional Services Program Delivery - AMER" at bounding box center [371, 277] width 205 height 26
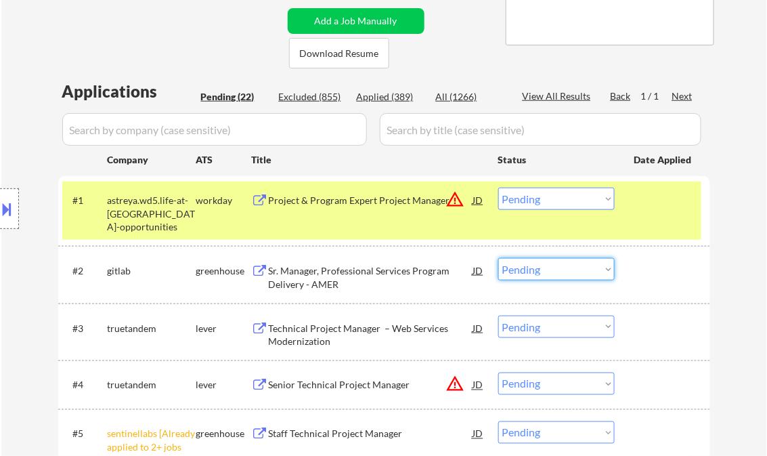
drag, startPoint x: 525, startPoint y: 272, endPoint x: 535, endPoint y: 282, distance: 13.9
click at [525, 272] on select "Choose an option... Pending Applied Excluded (Questions) Excluded (Expired) Exc…" at bounding box center [556, 269] width 116 height 22
click at [498, 258] on select "Choose an option... Pending Applied Excluded (Questions) Excluded (Expired) Exc…" at bounding box center [556, 269] width 116 height 22
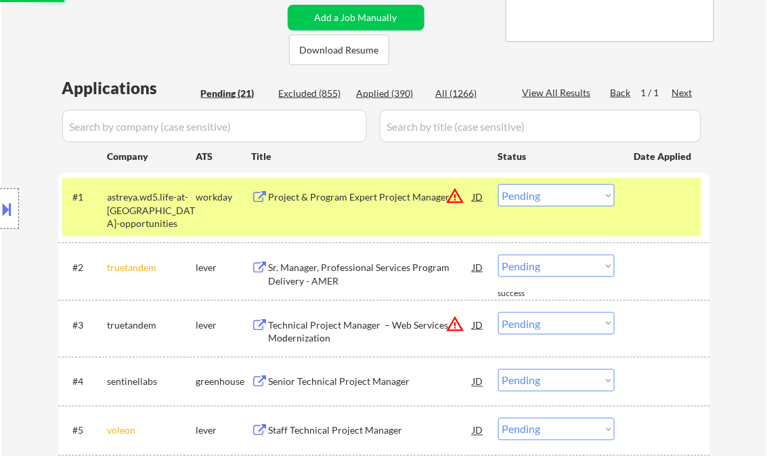
scroll to position [325, 0]
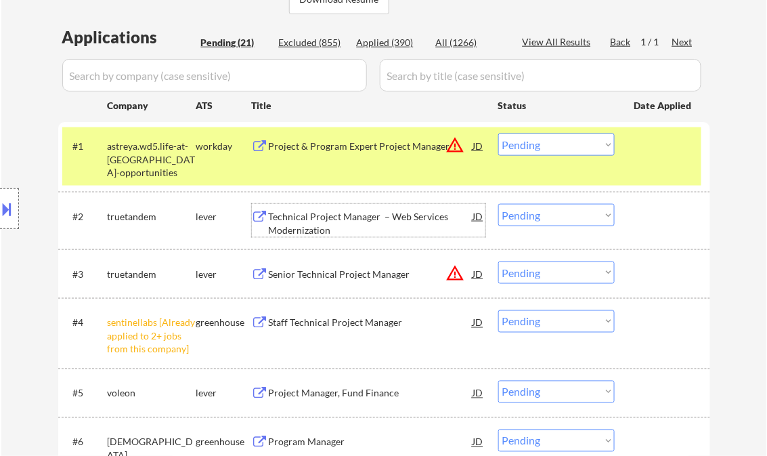
click at [346, 231] on div "Technical Project Manager – Web Services Modernization" at bounding box center [371, 223] width 205 height 26
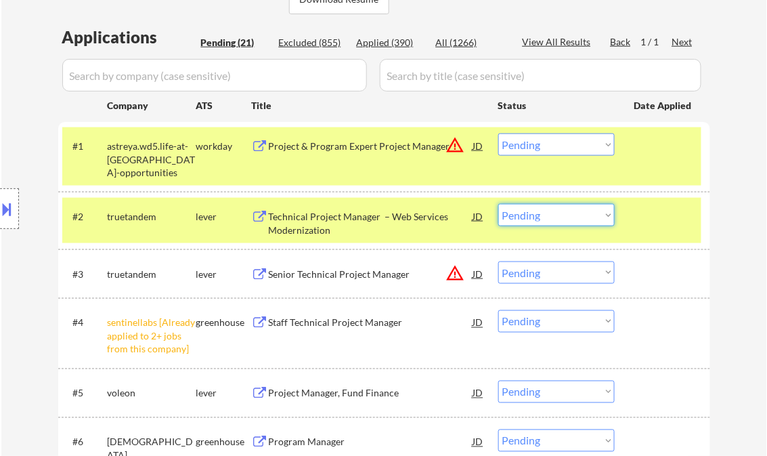
click at [545, 217] on select "Choose an option... Pending Applied Excluded (Questions) Excluded (Expired) Exc…" at bounding box center [556, 215] width 116 height 22
click at [498, 204] on select "Choose an option... Pending Applied Excluded (Questions) Excluded (Expired) Exc…" at bounding box center [556, 215] width 116 height 22
select select ""pending""
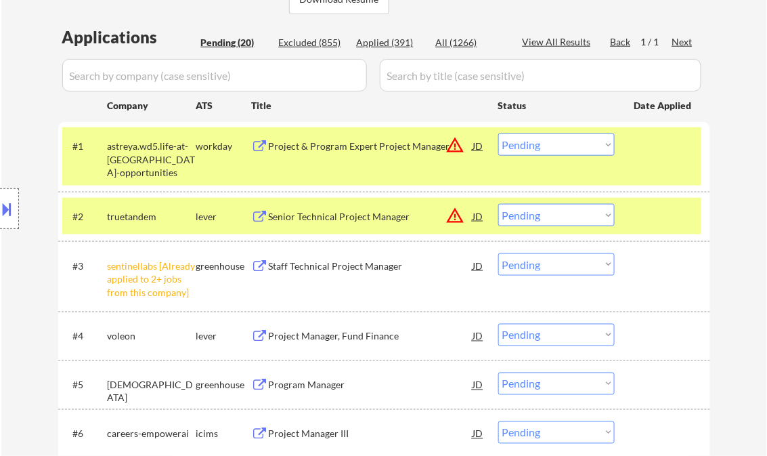
click at [321, 220] on div "Senior Technical Project Manager" at bounding box center [371, 217] width 205 height 14
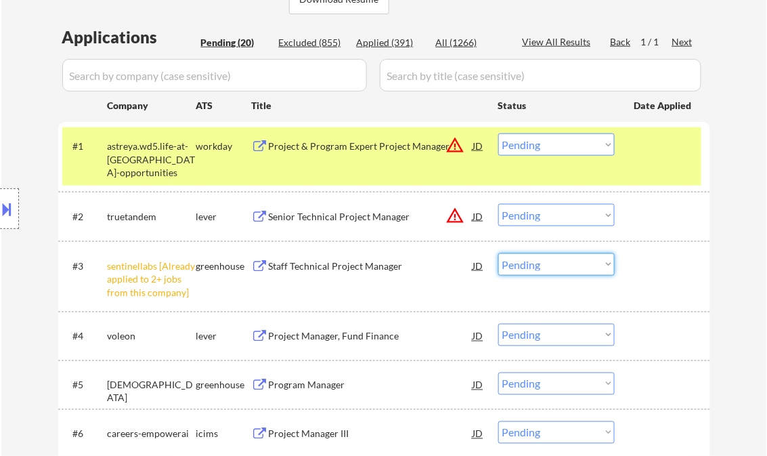
drag, startPoint x: 541, startPoint y: 263, endPoint x: 549, endPoint y: 274, distance: 13.7
click at [541, 263] on select "Choose an option... Pending Applied Excluded (Questions) Excluded (Expired) Exc…" at bounding box center [556, 264] width 116 height 22
click at [498, 253] on select "Choose an option... Pending Applied Excluded (Questions) Excluded (Expired) Exc…" at bounding box center [556, 264] width 116 height 22
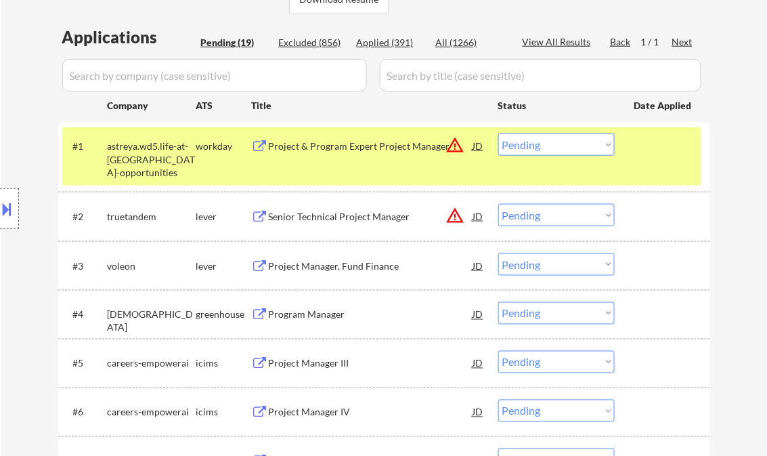
click at [318, 338] on div "#4 samsara greenhouse Program Manager JD warning_amber Choose an option... Pend…" at bounding box center [384, 314] width 652 height 49
click at [330, 268] on div "Project Manager, Fund Finance" at bounding box center [371, 266] width 205 height 14
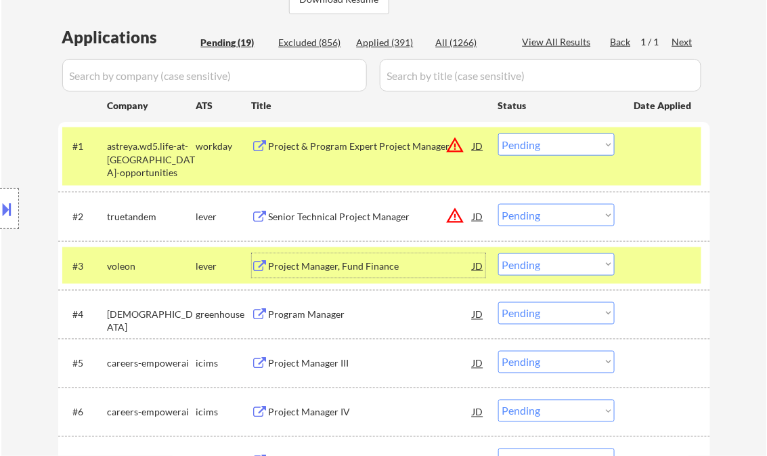
click at [549, 267] on select "Choose an option... Pending Applied Excluded (Questions) Excluded (Expired) Exc…" at bounding box center [556, 264] width 116 height 22
click at [498, 253] on select "Choose an option... Pending Applied Excluded (Questions) Excluded (Expired) Exc…" at bounding box center [556, 264] width 116 height 22
click at [628, 215] on div "#2 truetandem lever Senior Technical Project Manager JD warning_amber Choose an…" at bounding box center [381, 216] width 639 height 37
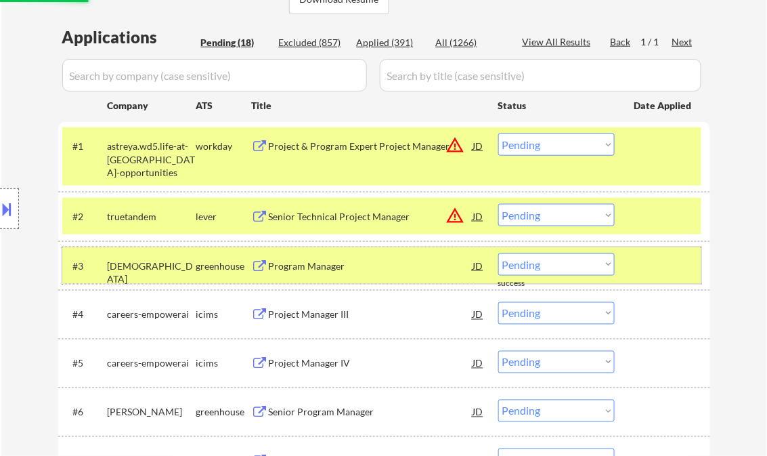
click at [662, 269] on div at bounding box center [665, 265] width 60 height 24
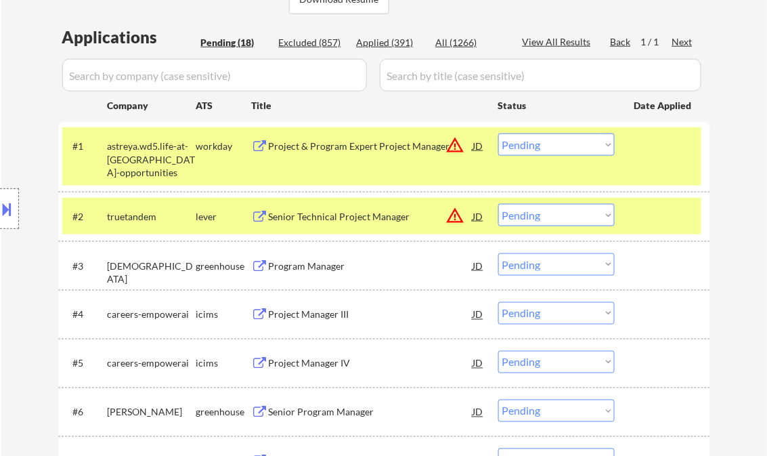
click at [333, 271] on div "Program Manager" at bounding box center [371, 266] width 205 height 14
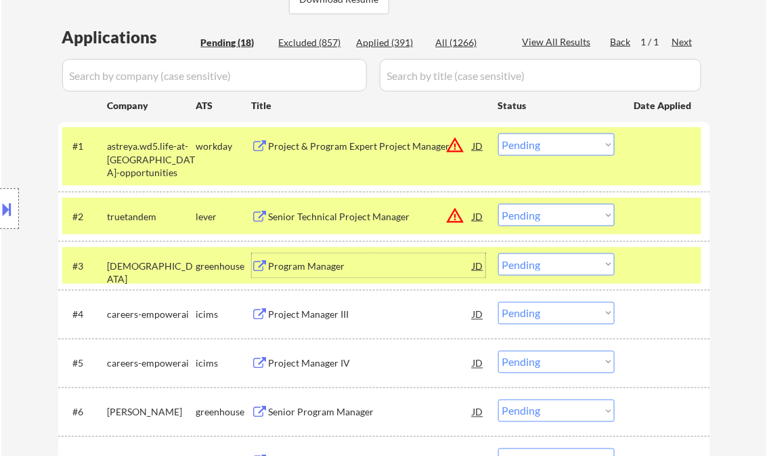
click at [559, 269] on select "Choose an option... Pending Applied Excluded (Questions) Excluded (Expired) Exc…" at bounding box center [556, 264] width 116 height 22
click at [498, 253] on select "Choose an option... Pending Applied Excluded (Questions) Excluded (Expired) Exc…" at bounding box center [556, 264] width 116 height 22
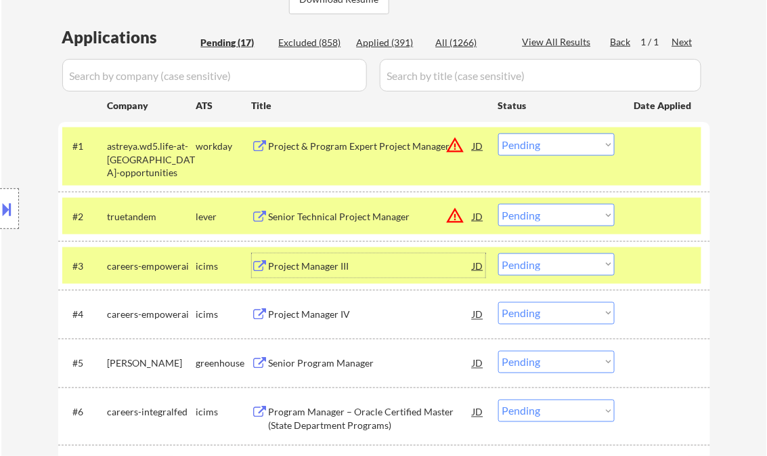
click at [325, 267] on div "Project Manager III" at bounding box center [371, 266] width 205 height 14
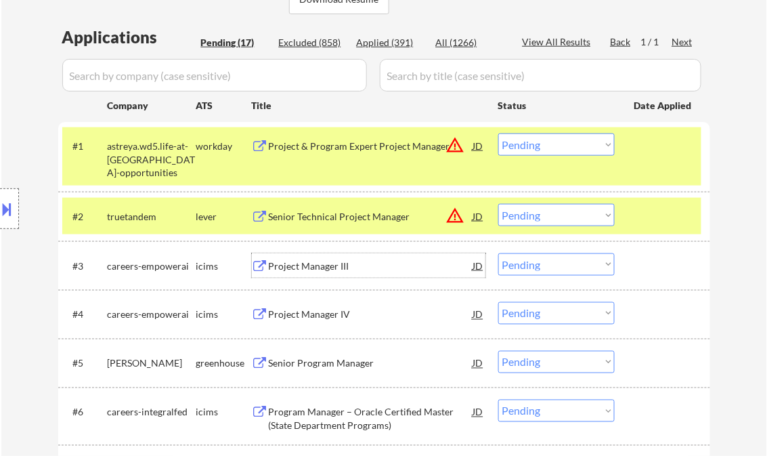
click at [557, 257] on select "Choose an option... Pending Applied Excluded (Questions) Excluded (Expired) Exc…" at bounding box center [556, 264] width 116 height 22
click at [498, 253] on select "Choose an option... Pending Applied Excluded (Questions) Excluded (Expired) Exc…" at bounding box center [556, 264] width 116 height 22
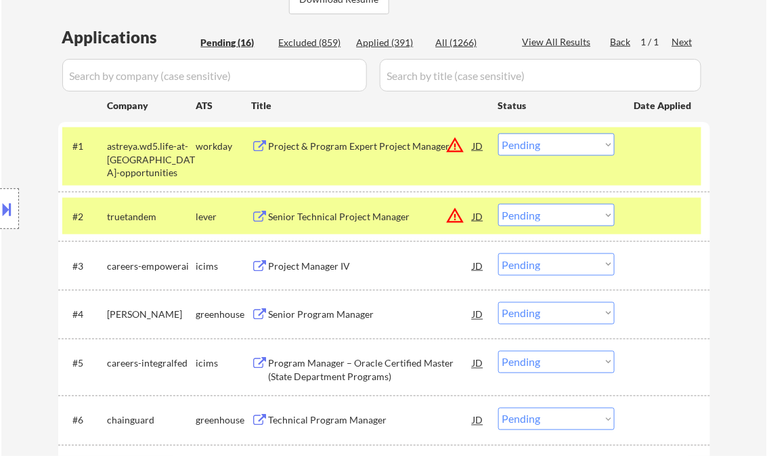
click at [351, 268] on div "Project Manager IV" at bounding box center [371, 266] width 205 height 14
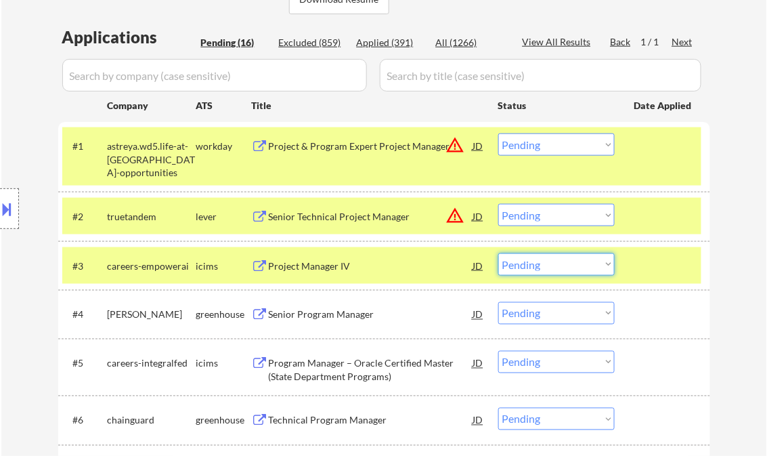
drag, startPoint x: 564, startPoint y: 263, endPoint x: 572, endPoint y: 274, distance: 13.1
click at [564, 263] on select "Choose an option... Pending Applied Excluded (Questions) Excluded (Expired) Exc…" at bounding box center [556, 264] width 116 height 22
click at [498, 253] on select "Choose an option... Pending Applied Excluded (Questions) Excluded (Expired) Exc…" at bounding box center [556, 264] width 116 height 22
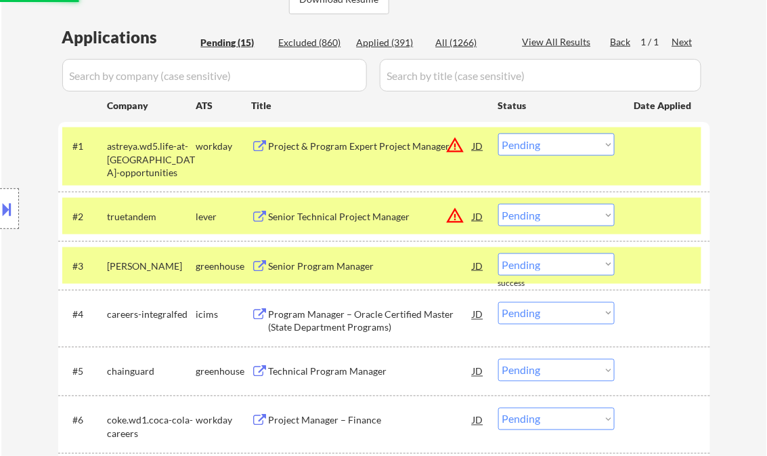
click at [326, 274] on div "Senior Program Manager" at bounding box center [371, 265] width 205 height 24
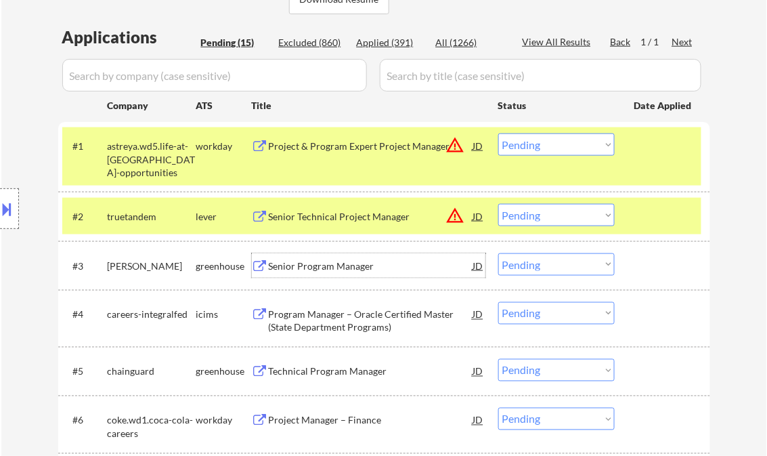
click at [543, 265] on select "Choose an option... Pending Applied Excluded (Questions) Excluded (Expired) Exc…" at bounding box center [556, 264] width 116 height 22
click at [498, 253] on select "Choose an option... Pending Applied Excluded (Questions) Excluded (Expired) Exc…" at bounding box center [556, 264] width 116 height 22
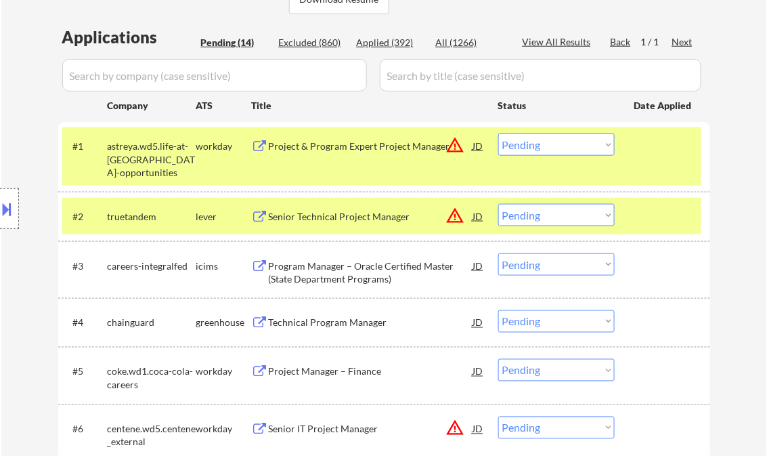
click at [349, 273] on div "Program Manager – Oracle Certified Master (State Department Programs)" at bounding box center [371, 272] width 205 height 26
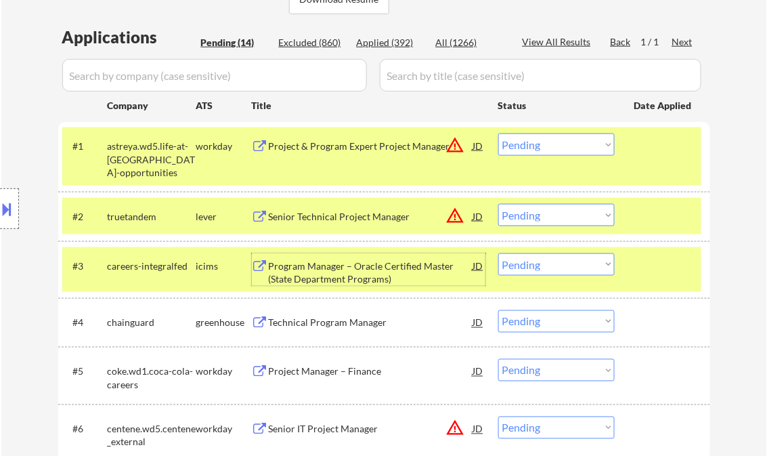
click at [550, 265] on select "Choose an option... Pending Applied Excluded (Questions) Excluded (Expired) Exc…" at bounding box center [556, 264] width 116 height 22
click at [498, 253] on select "Choose an option... Pending Applied Excluded (Questions) Excluded (Expired) Exc…" at bounding box center [556, 264] width 116 height 22
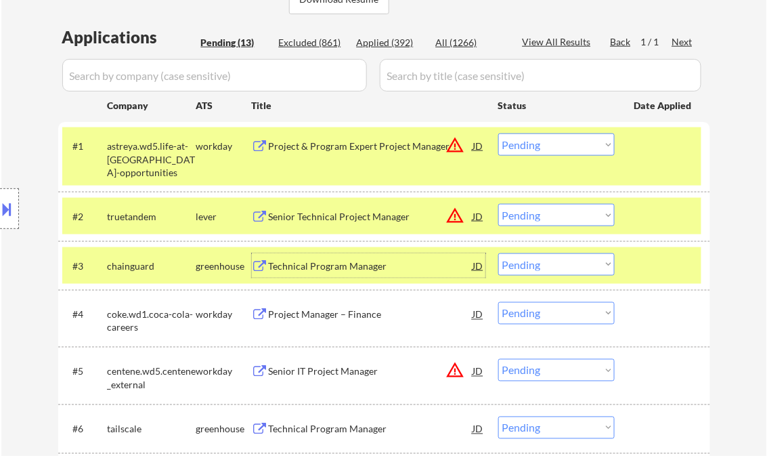
click at [324, 260] on div "Technical Program Manager" at bounding box center [371, 266] width 205 height 14
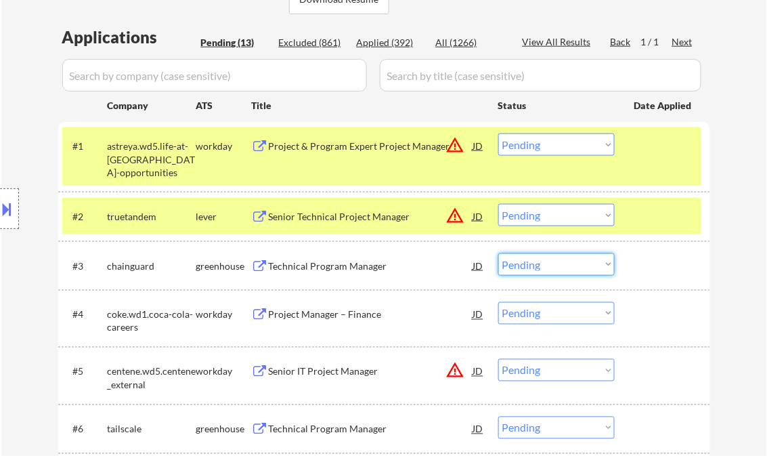
click at [549, 263] on select "Choose an option... Pending Applied Excluded (Questions) Excluded (Expired) Exc…" at bounding box center [556, 264] width 116 height 22
click at [498, 253] on select "Choose an option... Pending Applied Excluded (Questions) Excluded (Expired) Exc…" at bounding box center [556, 264] width 116 height 22
select select ""pending""
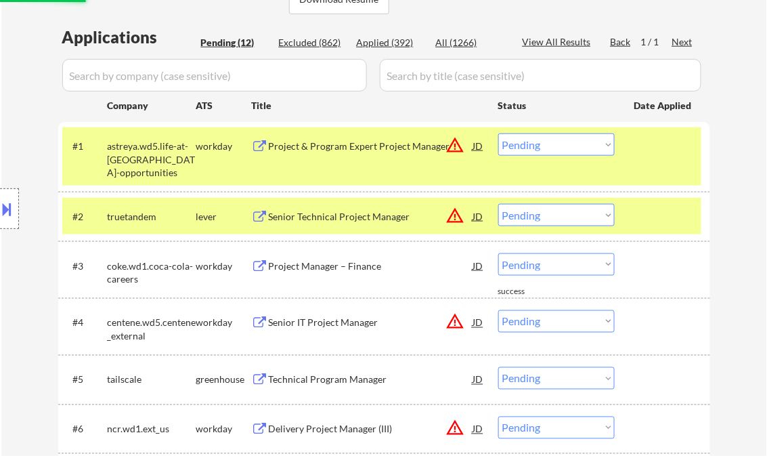
click at [301, 265] on div "Project Manager – Finance" at bounding box center [371, 266] width 205 height 14
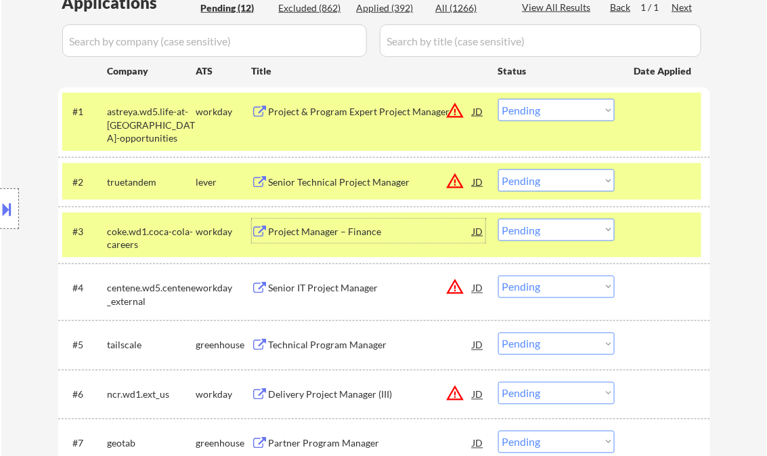
scroll to position [379, 0]
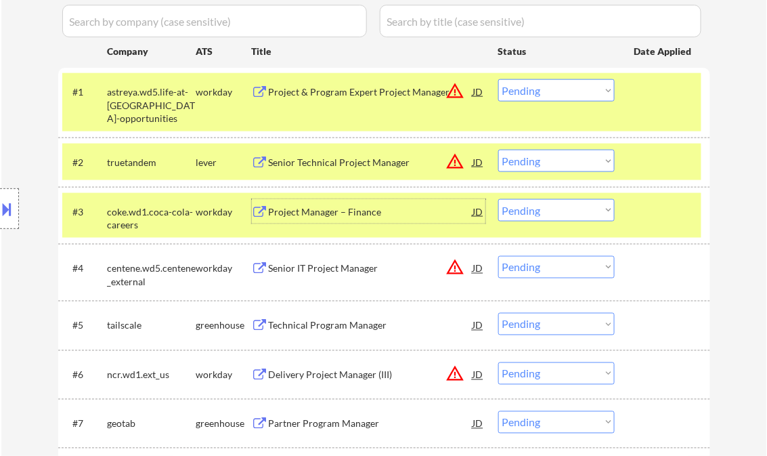
click at [322, 326] on div "Technical Program Manager" at bounding box center [371, 326] width 205 height 14
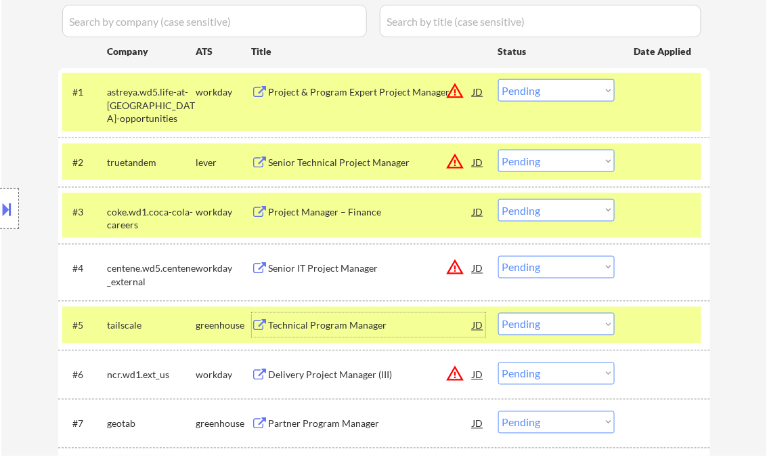
click at [574, 328] on select "Choose an option... Pending Applied Excluded (Questions) Excluded (Expired) Exc…" at bounding box center [556, 324] width 116 height 22
click at [498, 313] on select "Choose an option... Pending Applied Excluded (Questions) Excluded (Expired) Exc…" at bounding box center [556, 324] width 116 height 22
select select ""pending""
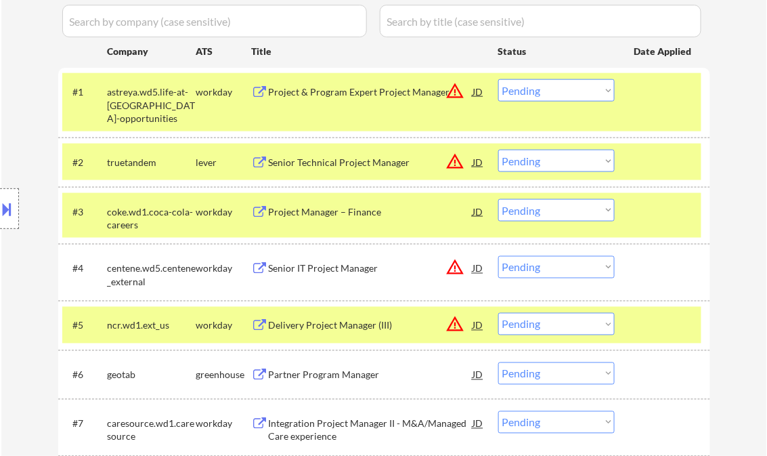
scroll to position [488, 0]
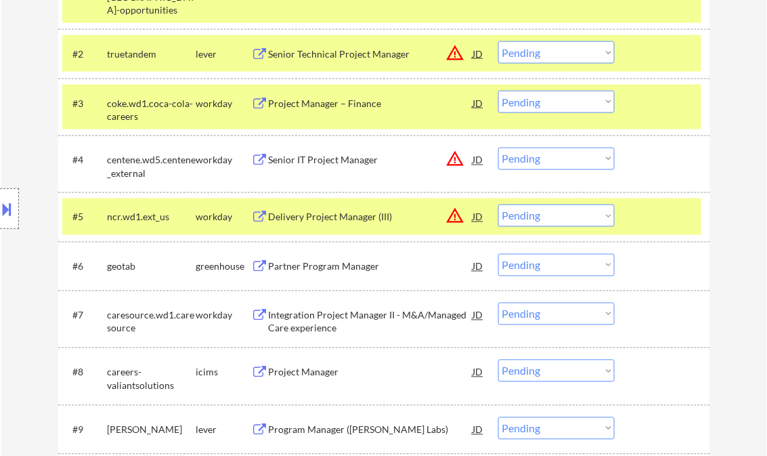
click at [319, 270] on div "Partner Program Manager" at bounding box center [371, 267] width 205 height 14
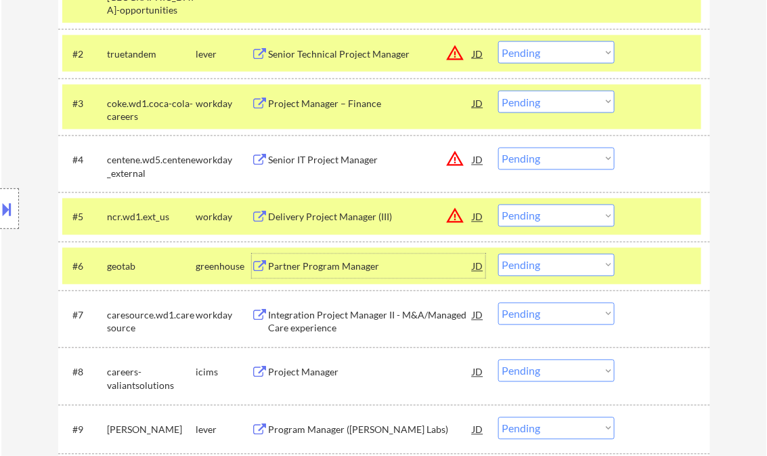
click at [647, 221] on div at bounding box center [665, 217] width 60 height 24
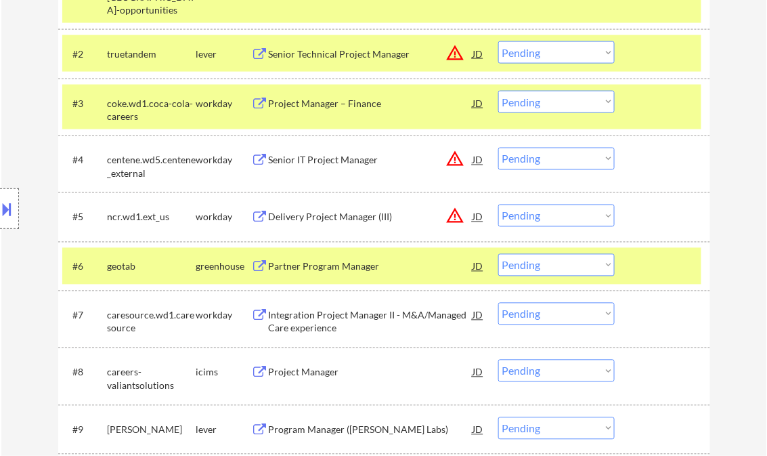
click at [360, 267] on div "Partner Program Manager" at bounding box center [371, 267] width 205 height 14
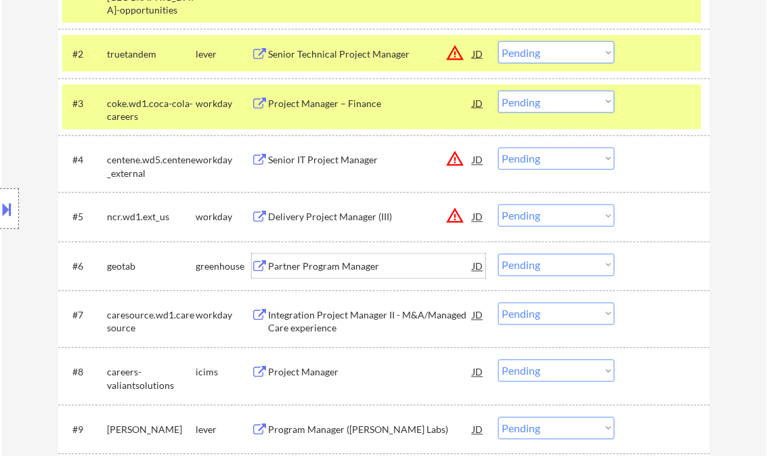
click at [658, 211] on div at bounding box center [665, 217] width 60 height 24
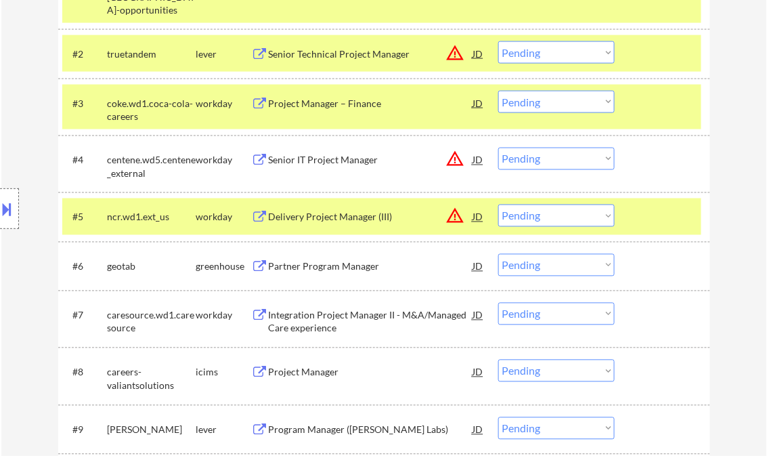
click at [654, 141] on div "#4 centene.wd5.centene_external workday Senior IT Project Manager JD warning_am…" at bounding box center [384, 163] width 652 height 57
click at [658, 167] on div at bounding box center [665, 160] width 60 height 24
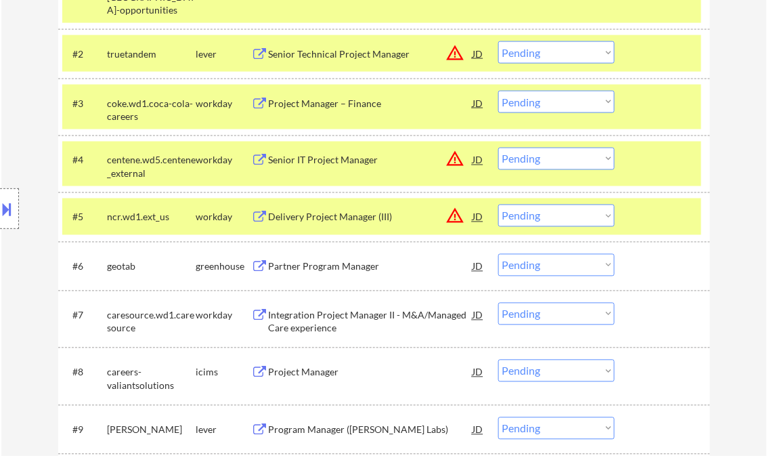
click at [605, 269] on select "Choose an option... Pending Applied Excluded (Questions) Excluded (Expired) Exc…" at bounding box center [556, 265] width 116 height 22
click at [498, 254] on select "Choose an option... Pending Applied Excluded (Questions) Excluded (Expired) Exc…" at bounding box center [556, 265] width 116 height 22
select select ""pending""
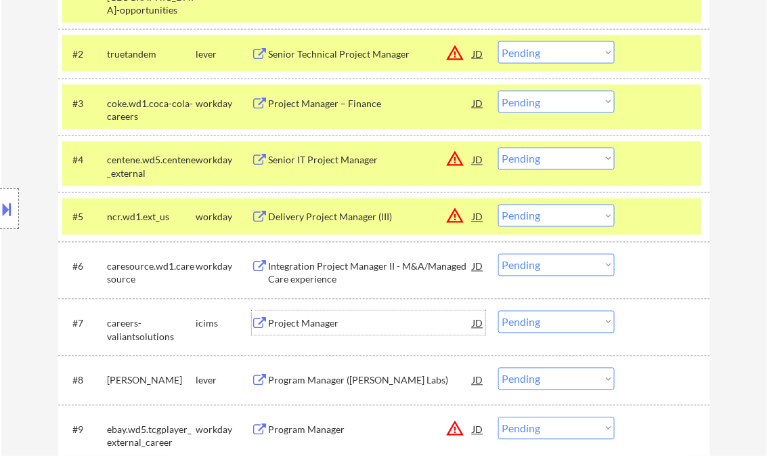
click at [337, 323] on div "Project Manager" at bounding box center [371, 324] width 205 height 14
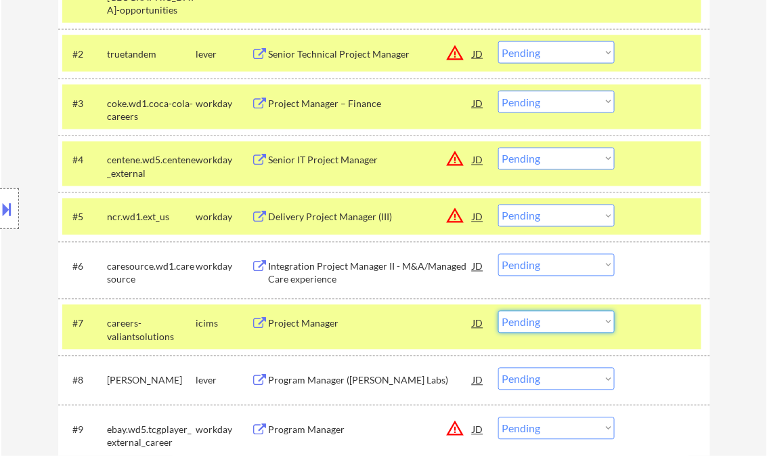
click at [593, 320] on select "Choose an option... Pending Applied Excluded (Questions) Excluded (Expired) Exc…" at bounding box center [556, 322] width 116 height 22
click at [685, 275] on div at bounding box center [665, 266] width 60 height 24
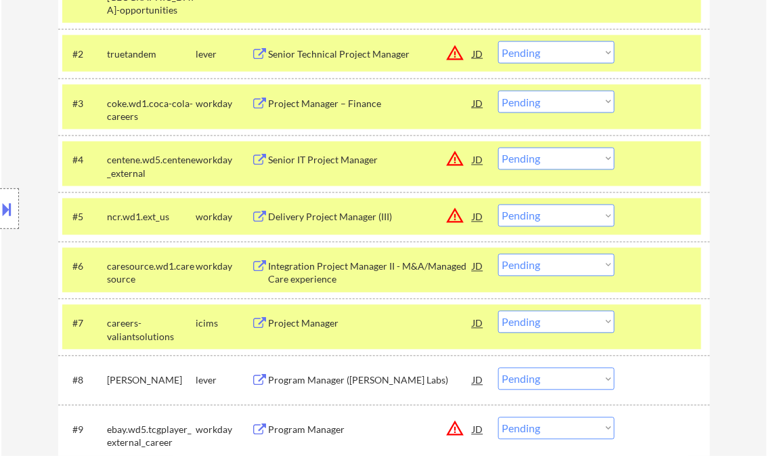
click at [343, 328] on div "Project Manager" at bounding box center [371, 324] width 205 height 14
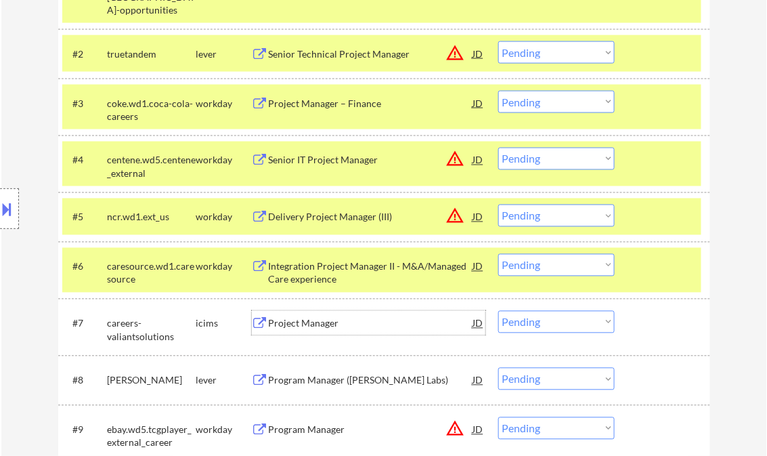
drag, startPoint x: 553, startPoint y: 318, endPoint x: 561, endPoint y: 336, distance: 19.4
click at [553, 318] on select "Choose an option... Pending Applied Excluded (Questions) Excluded (Expired) Exc…" at bounding box center [556, 322] width 116 height 22
click at [498, 311] on select "Choose an option... Pending Applied Excluded (Questions) Excluded (Expired) Exc…" at bounding box center [556, 322] width 116 height 22
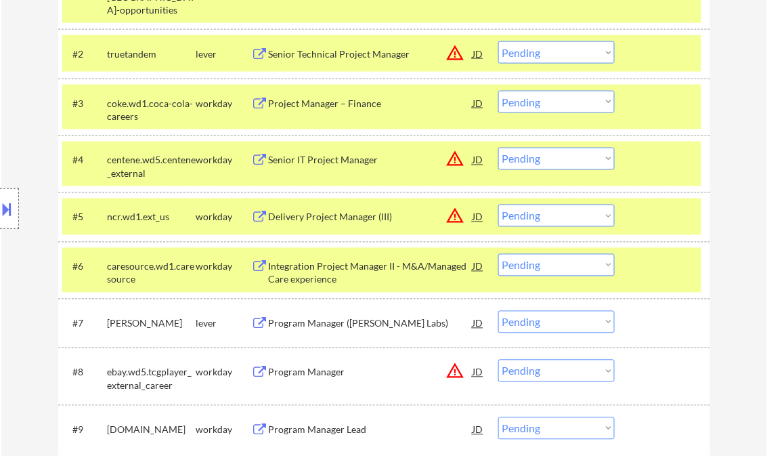
click at [360, 324] on div "Program Manager (Nava Labs)" at bounding box center [371, 324] width 205 height 14
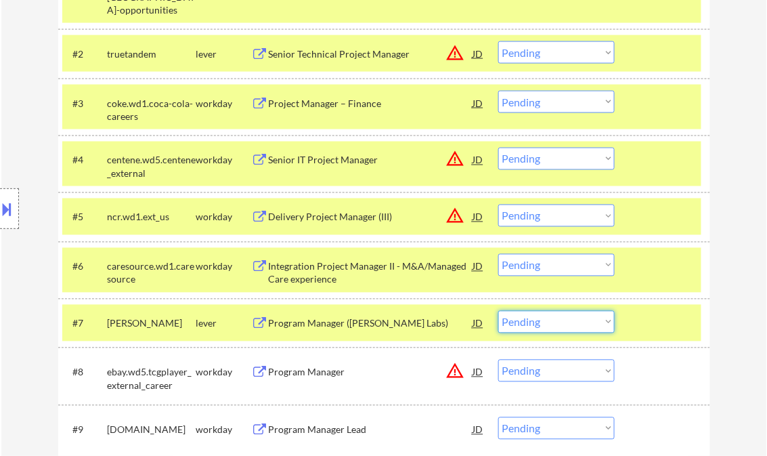
click at [551, 327] on select "Choose an option... Pending Applied Excluded (Questions) Excluded (Expired) Exc…" at bounding box center [556, 322] width 116 height 22
click at [498, 311] on select "Choose an option... Pending Applied Excluded (Questions) Excluded (Expired) Exc…" at bounding box center [556, 322] width 116 height 22
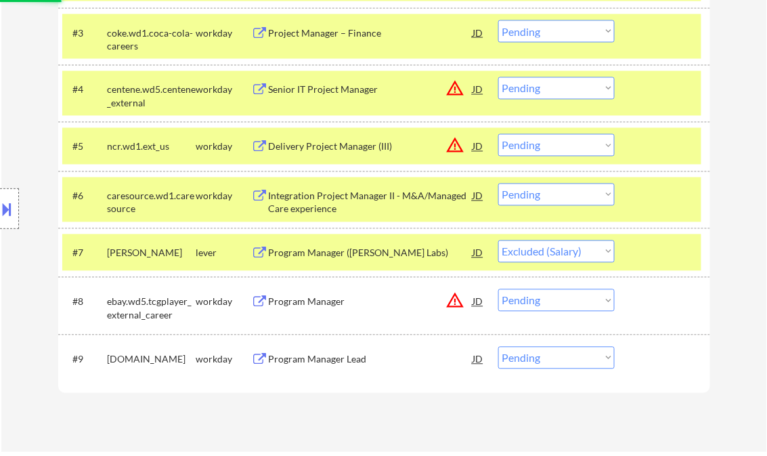
scroll to position [596, 0]
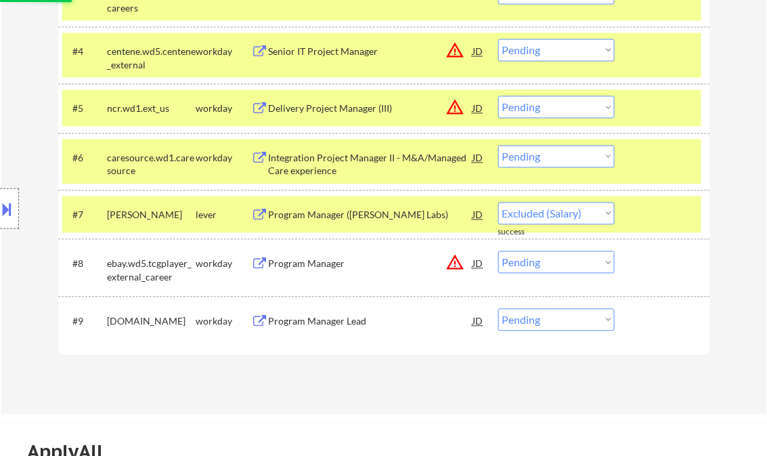
select select ""pending""
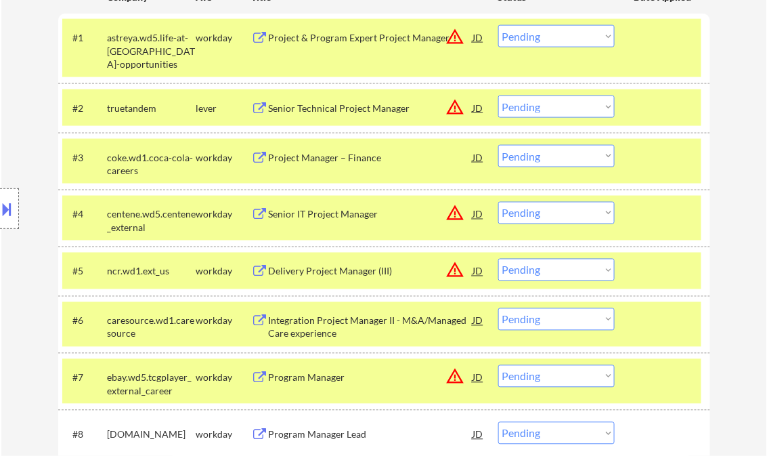
scroll to position [379, 0]
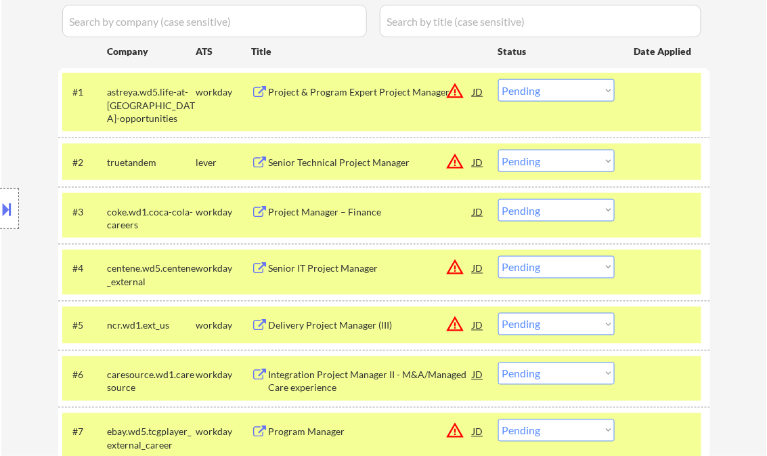
click at [635, 109] on div "#1 astreya.wd5.life-at-astreya-opportunities workday Project & Program Expert P…" at bounding box center [381, 102] width 639 height 58
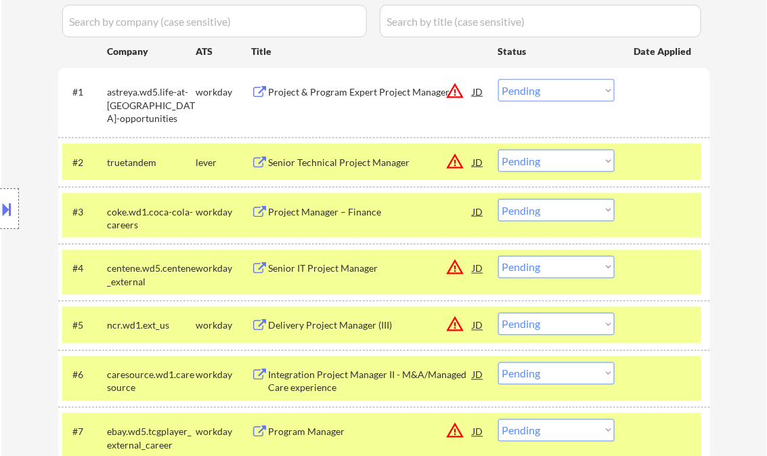
click at [664, 168] on div at bounding box center [665, 162] width 60 height 24
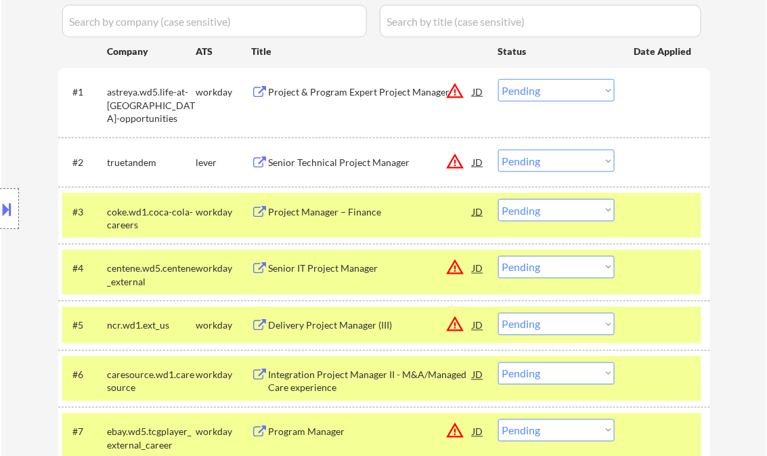
drag, startPoint x: 668, startPoint y: 213, endPoint x: 681, endPoint y: 247, distance: 35.8
click at [668, 215] on div at bounding box center [665, 211] width 60 height 24
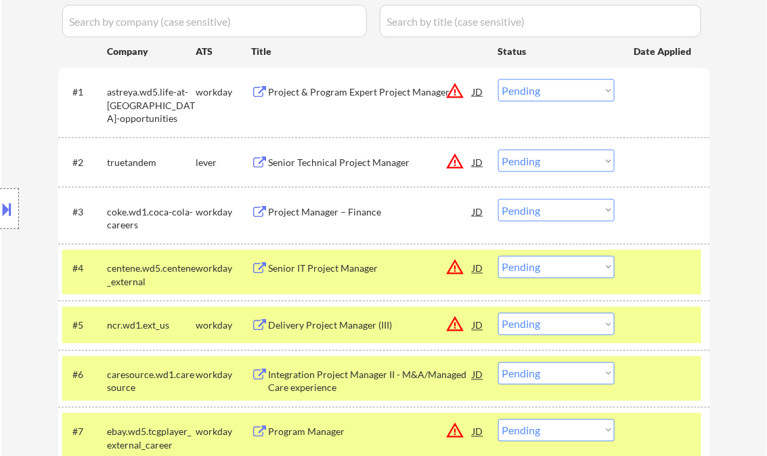
click at [676, 276] on div at bounding box center [665, 268] width 60 height 24
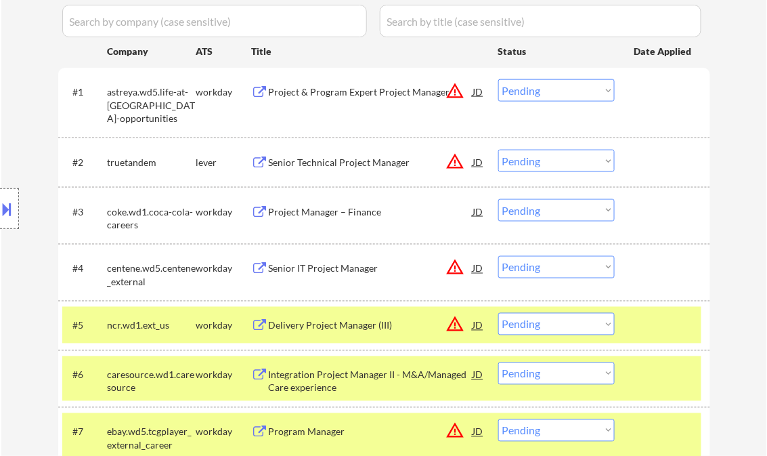
drag, startPoint x: 672, startPoint y: 326, endPoint x: 682, endPoint y: 354, distance: 29.3
click at [673, 328] on div at bounding box center [665, 325] width 60 height 24
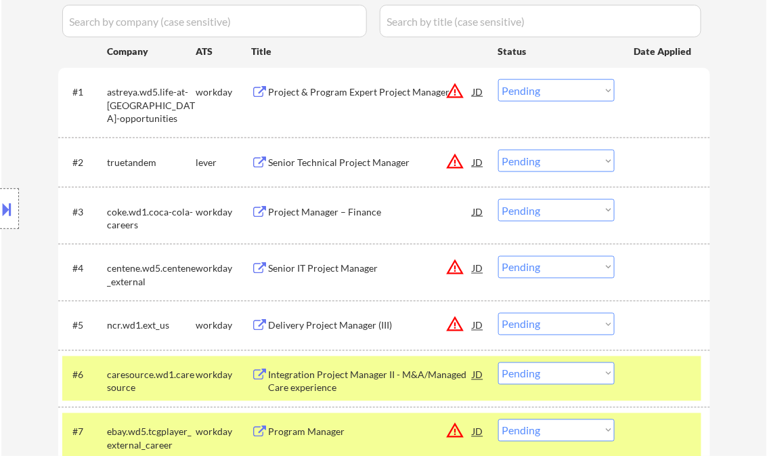
click at [673, 371] on div at bounding box center [665, 374] width 60 height 24
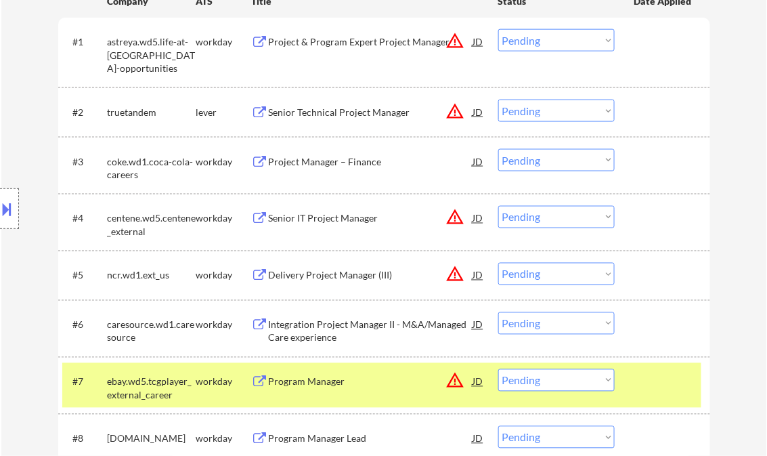
scroll to position [488, 0]
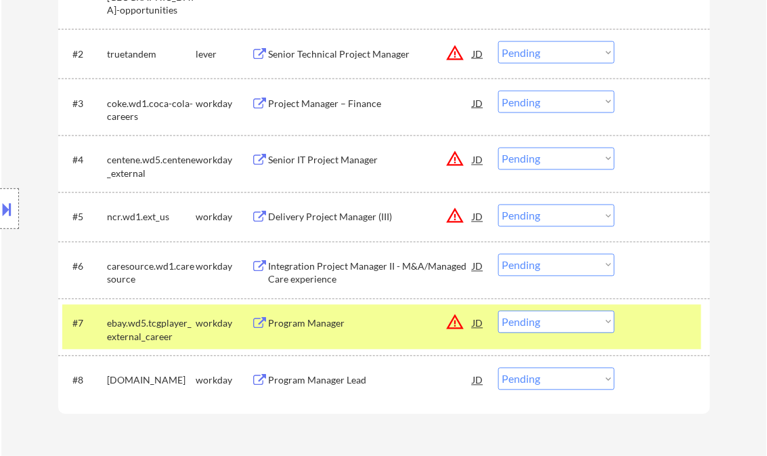
click at [664, 341] on div "#7 ebay.wd5.tcgplayer_external_career workday Program Manager JD warning_amber …" at bounding box center [381, 327] width 639 height 45
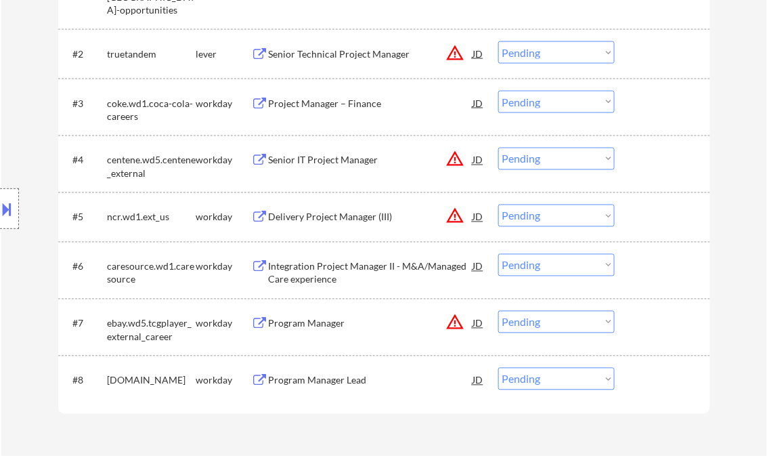
scroll to position [379, 0]
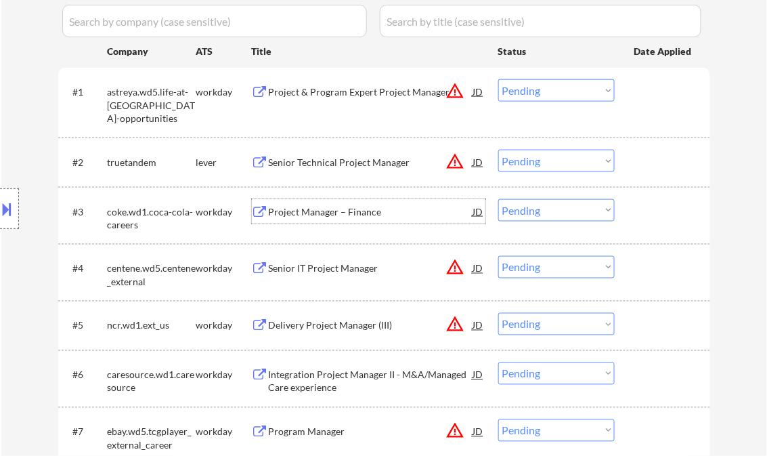
click at [314, 212] on div "Project Manager – Finance" at bounding box center [371, 212] width 205 height 14
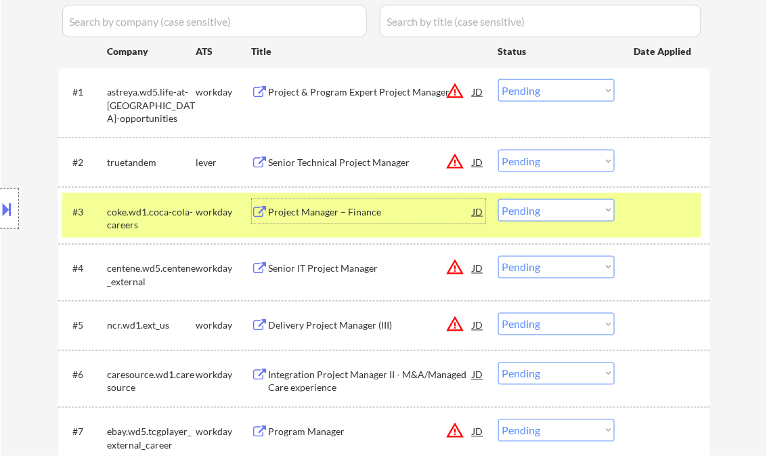
click at [568, 210] on select "Choose an option... Pending Applied Excluded (Questions) Excluded (Expired) Exc…" at bounding box center [556, 210] width 116 height 22
click at [498, 199] on select "Choose an option... Pending Applied Excluded (Questions) Excluded (Expired) Exc…" at bounding box center [556, 210] width 116 height 22
click at [315, 267] on div "Senior IT Project Manager" at bounding box center [371, 269] width 205 height 14
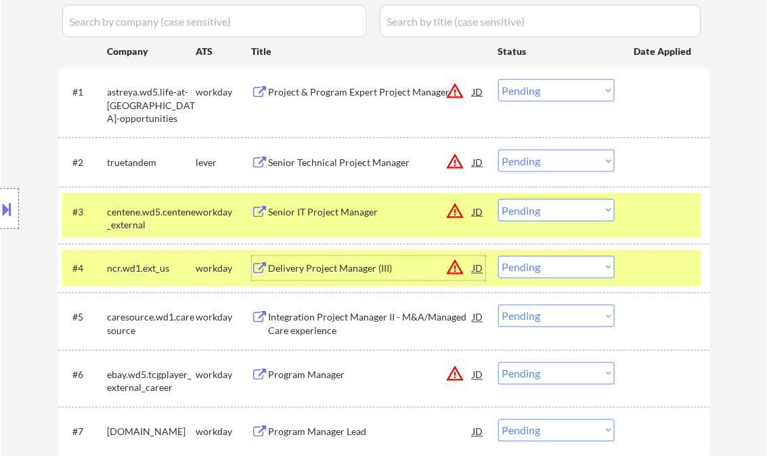
click at [569, 213] on select "Choose an option... Pending Applied Excluded (Questions) Excluded (Expired) Exc…" at bounding box center [556, 210] width 116 height 22
click at [498, 199] on select "Choose an option... Pending Applied Excluded (Questions) Excluded (Expired) Exc…" at bounding box center [556, 210] width 116 height 22
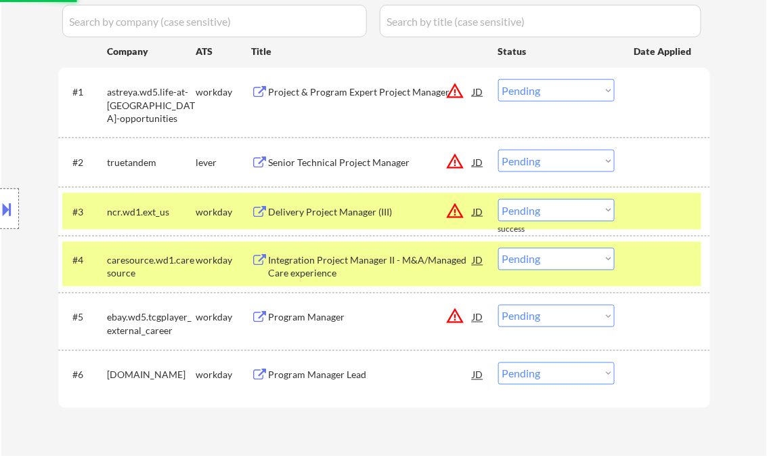
drag, startPoint x: 661, startPoint y: 249, endPoint x: 658, endPoint y: 236, distance: 13.8
click at [661, 249] on div at bounding box center [665, 260] width 60 height 24
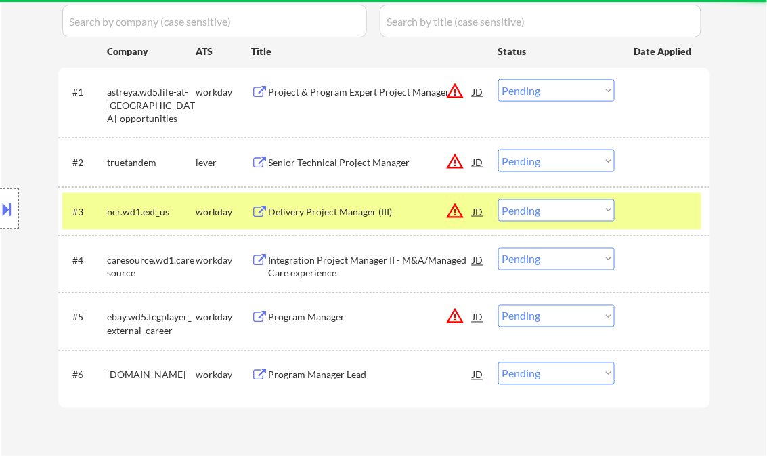
click at [656, 221] on div at bounding box center [665, 211] width 60 height 24
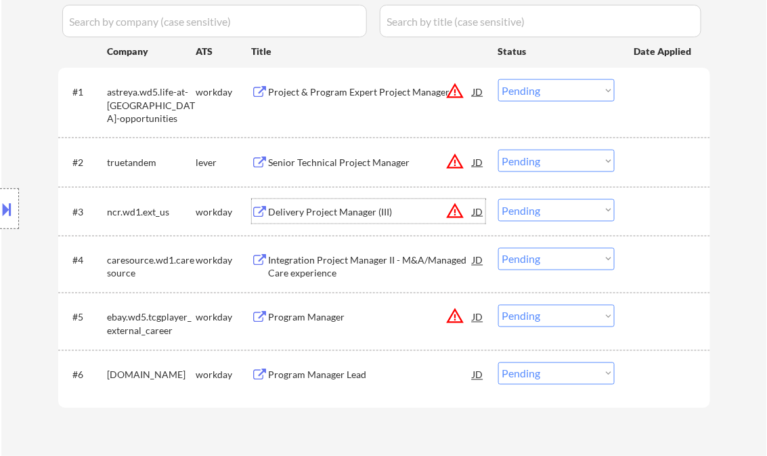
click at [369, 215] on div "Delivery Project Manager (III)" at bounding box center [371, 212] width 205 height 14
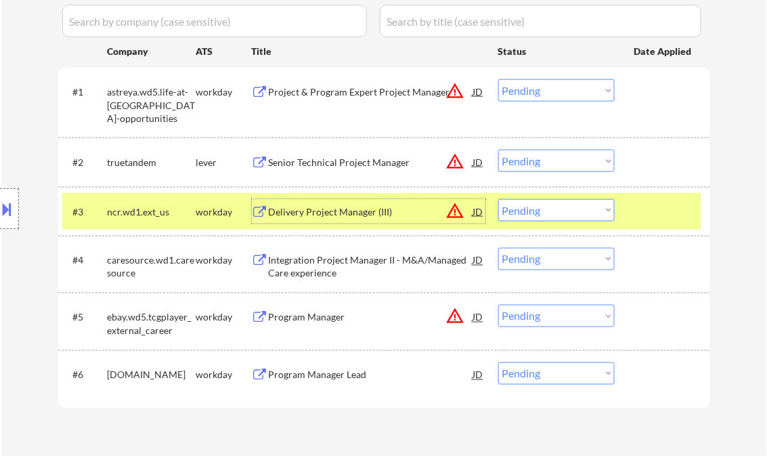
click at [558, 214] on select "Choose an option... Pending Applied Excluded (Questions) Excluded (Expired) Exc…" at bounding box center [556, 210] width 116 height 22
click at [498, 199] on select "Choose an option... Pending Applied Excluded (Questions) Excluded (Expired) Exc…" at bounding box center [556, 210] width 116 height 22
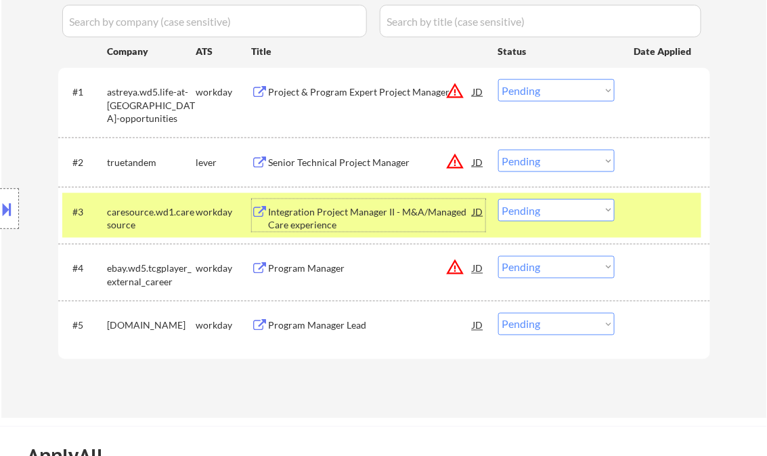
click at [309, 223] on div "Integration Project Manager II - M&A/Managed Care experience" at bounding box center [371, 218] width 205 height 26
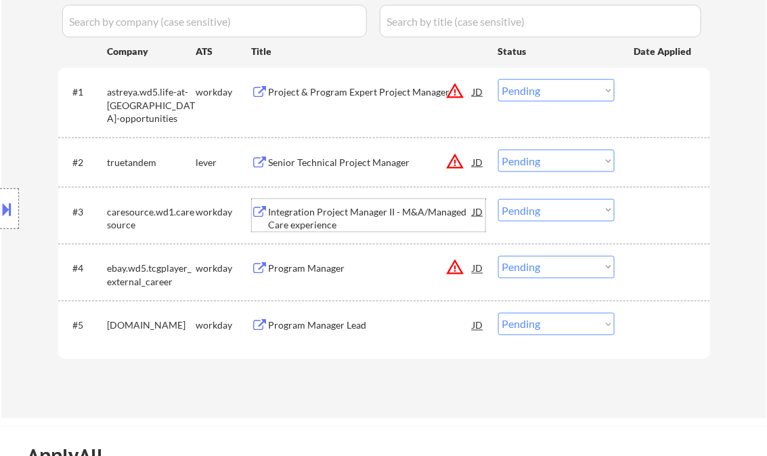
click at [532, 212] on select "Choose an option... Pending Applied Excluded (Questions) Excluded (Expired) Exc…" at bounding box center [556, 210] width 116 height 22
click at [498, 199] on select "Choose an option... Pending Applied Excluded (Questions) Excluded (Expired) Exc…" at bounding box center [556, 210] width 116 height 22
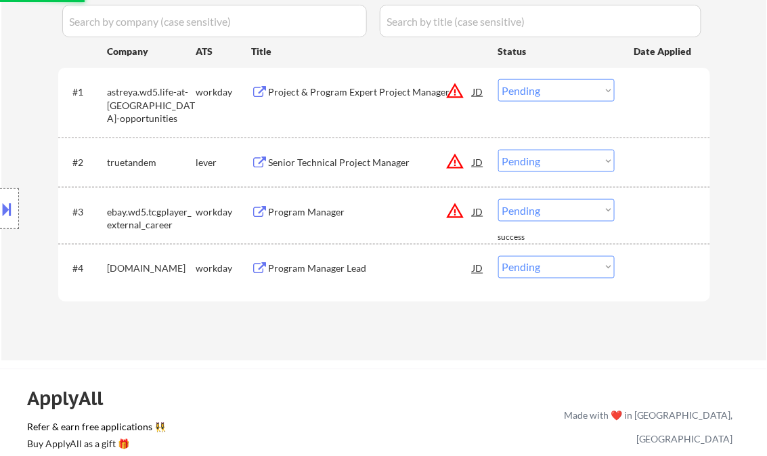
click at [310, 214] on div "Program Manager" at bounding box center [371, 212] width 205 height 14
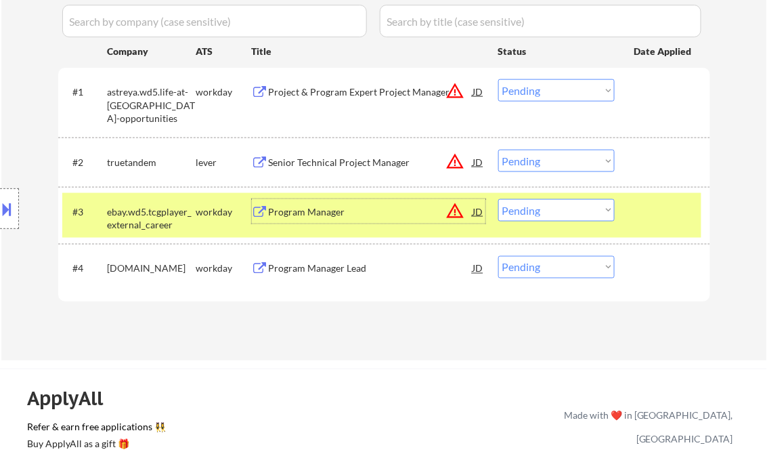
click at [534, 211] on select "Choose an option... Pending Applied Excluded (Questions) Excluded (Expired) Exc…" at bounding box center [556, 210] width 116 height 22
click at [498, 199] on select "Choose an option... Pending Applied Excluded (Questions) Excluded (Expired) Exc…" at bounding box center [556, 210] width 116 height 22
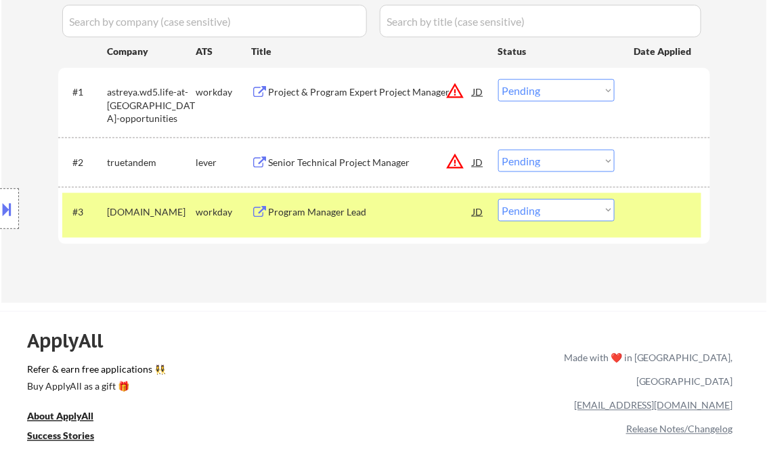
click at [326, 208] on div "Program Manager Lead" at bounding box center [371, 212] width 205 height 14
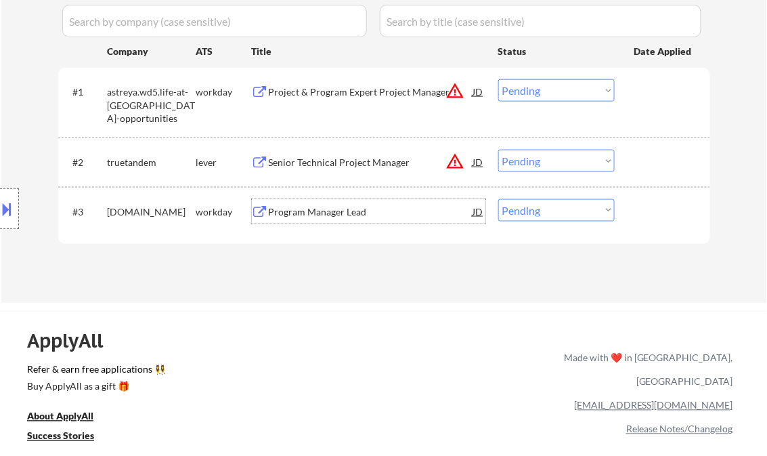
click at [555, 215] on select "Choose an option... Pending Applied Excluded (Questions) Excluded (Expired) Exc…" at bounding box center [556, 210] width 116 height 22
select select ""excluded__expired_""
click at [498, 199] on select "Choose an option... Pending Applied Excluded (Questions) Excluded (Expired) Exc…" at bounding box center [556, 210] width 116 height 22
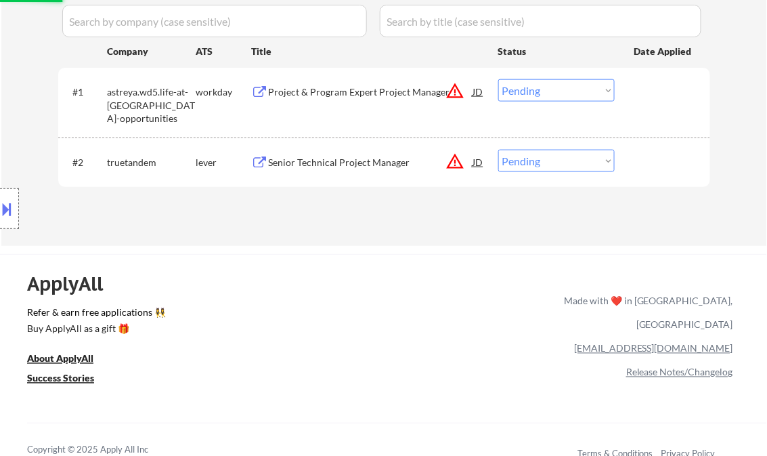
click at [352, 98] on div "Project & Program Expert Project Manager" at bounding box center [371, 92] width 205 height 14
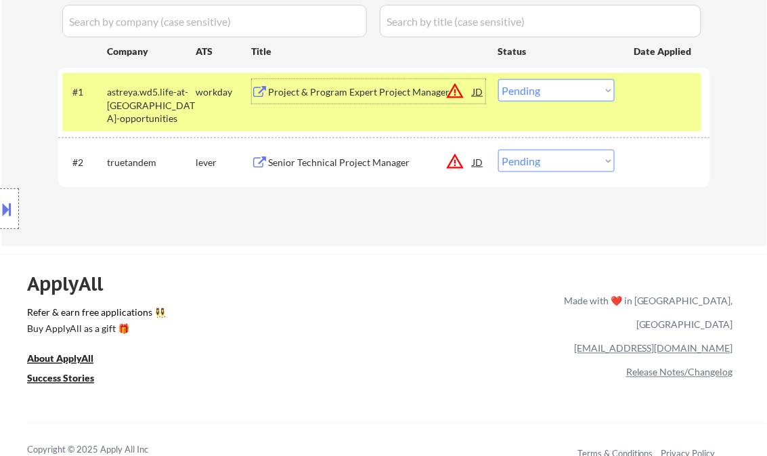
click at [553, 95] on select "Choose an option... Pending Applied Excluded (Questions) Excluded (Expired) Exc…" at bounding box center [556, 90] width 116 height 22
click at [498, 79] on select "Choose an option... Pending Applied Excluded (Questions) Excluded (Expired) Exc…" at bounding box center [556, 90] width 116 height 22
select select ""pending""
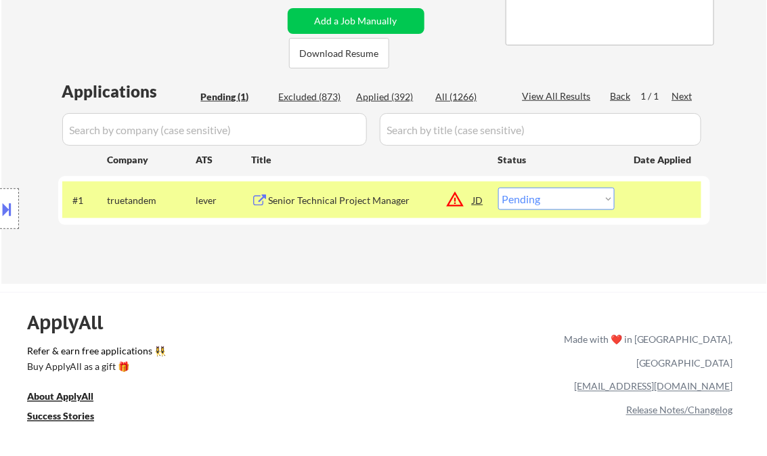
scroll to position [271, 0]
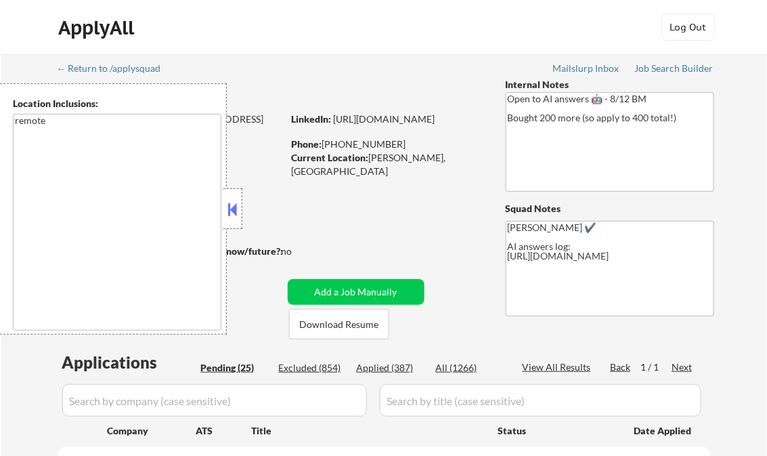
select select ""pending""
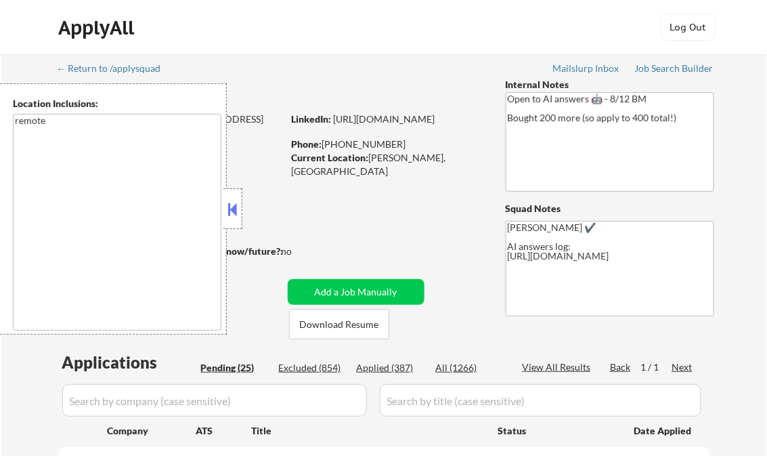
select select ""pending""
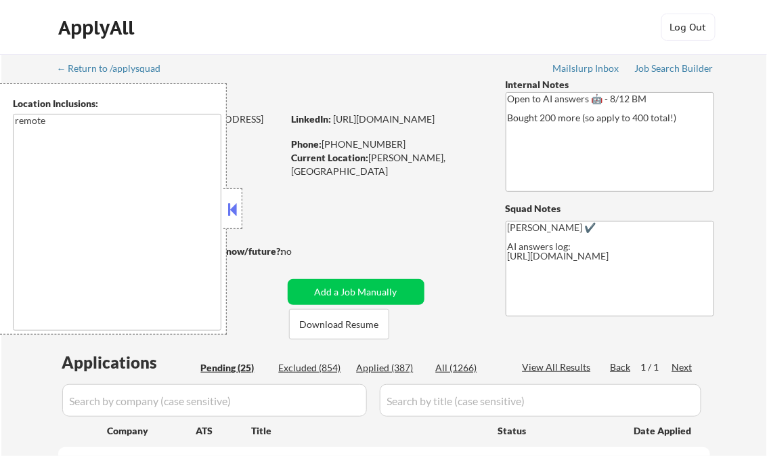
select select ""pending""
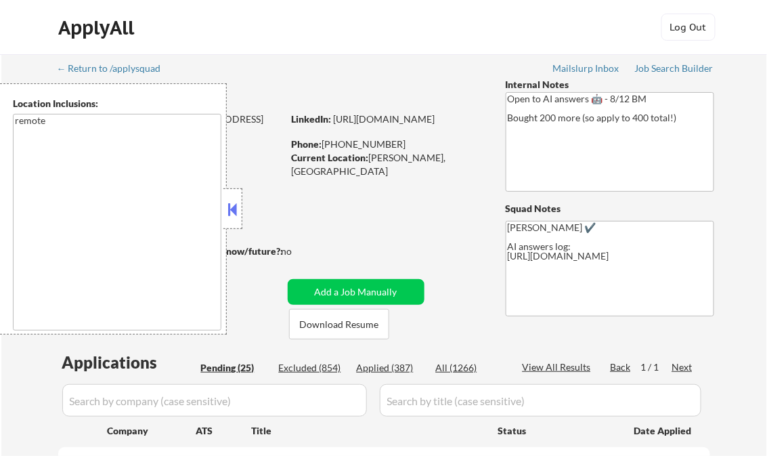
select select ""pending""
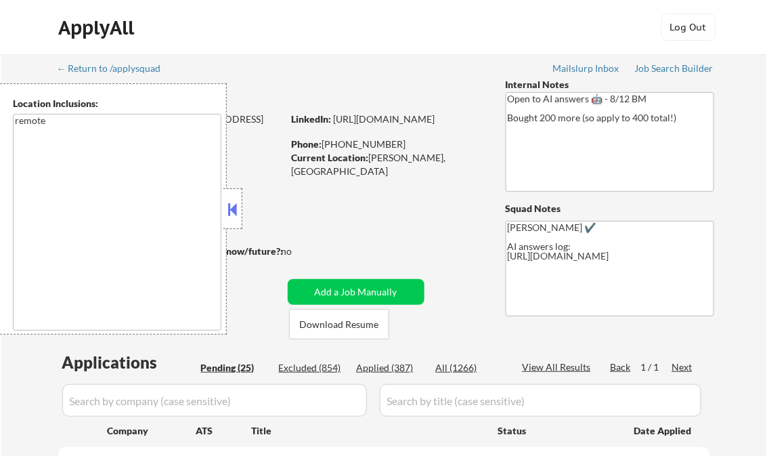
select select ""pending""
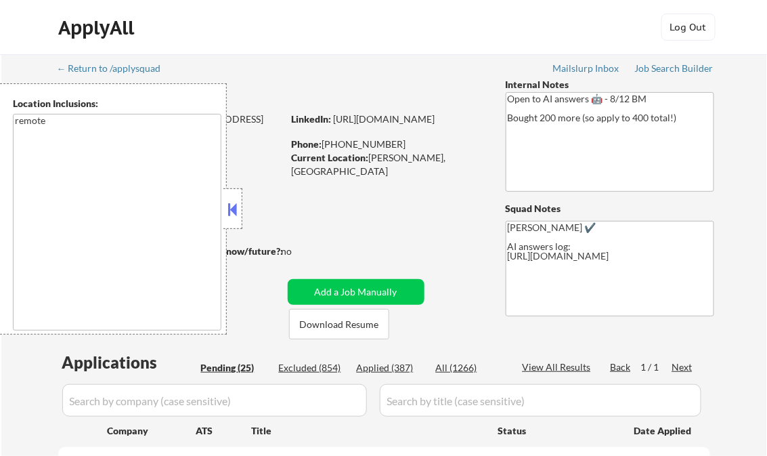
click at [234, 216] on button at bounding box center [233, 209] width 15 height 20
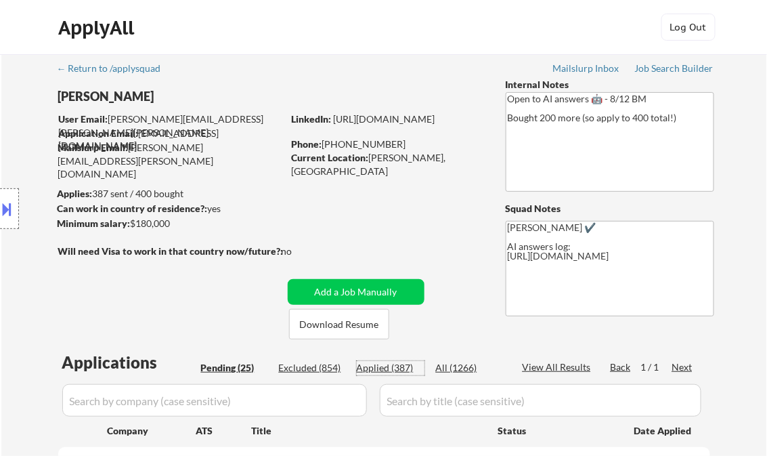
click at [390, 368] on div "Applied (387)" at bounding box center [391, 368] width 68 height 14
click at [563, 368] on div "View All Results" at bounding box center [559, 367] width 72 height 14
select select ""applied""
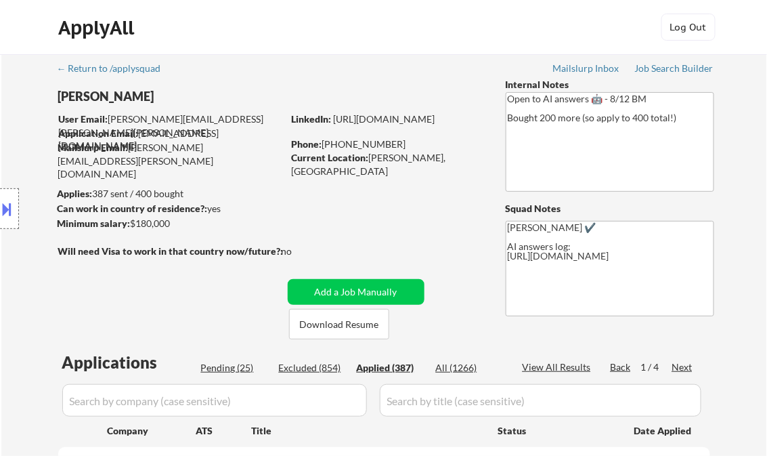
select select ""applied""
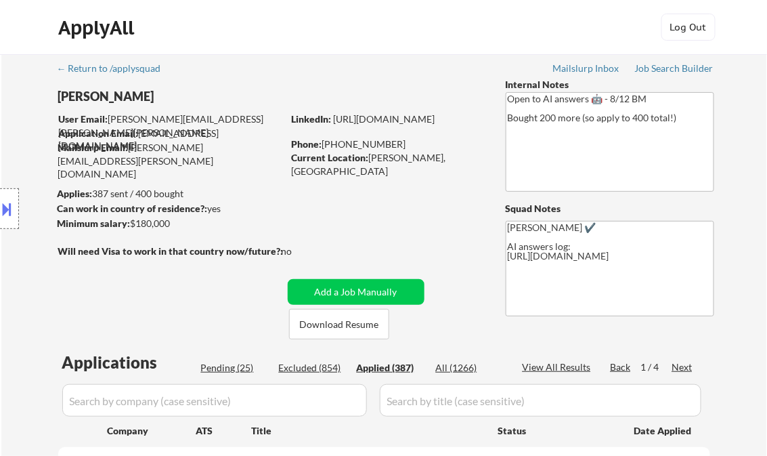
select select ""applied""
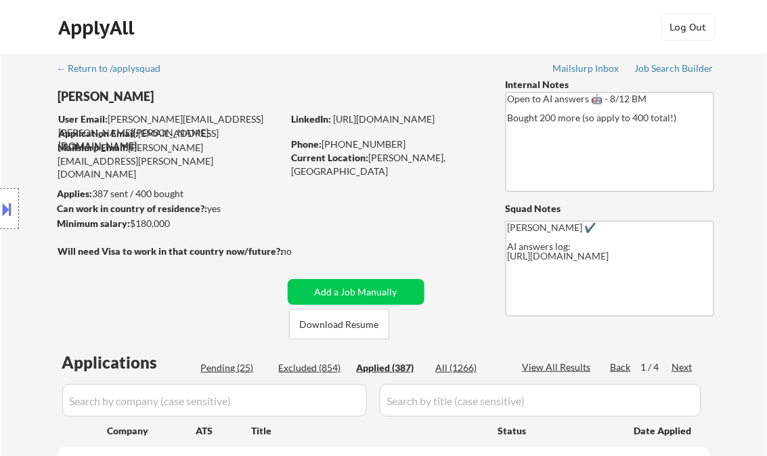
select select ""applied""
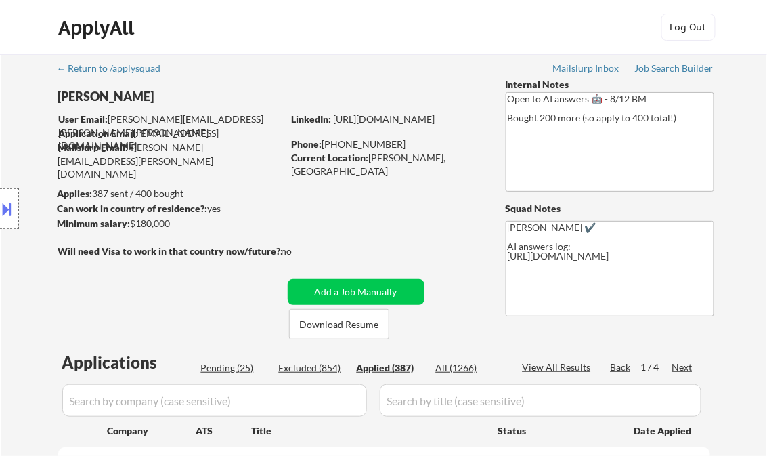
select select ""applied""
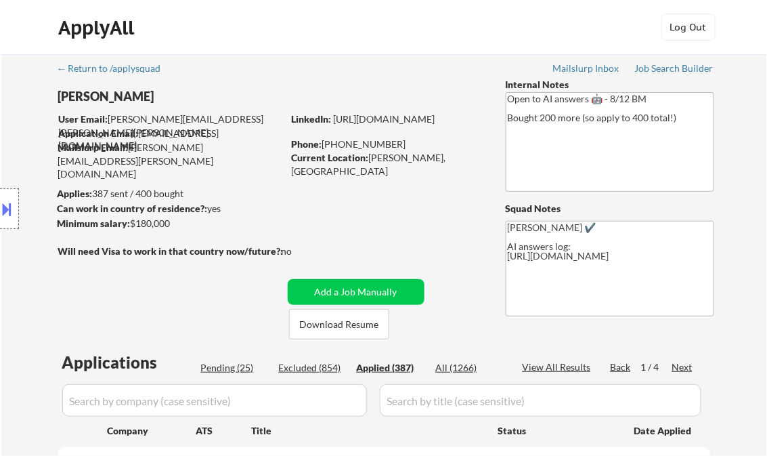
select select ""applied""
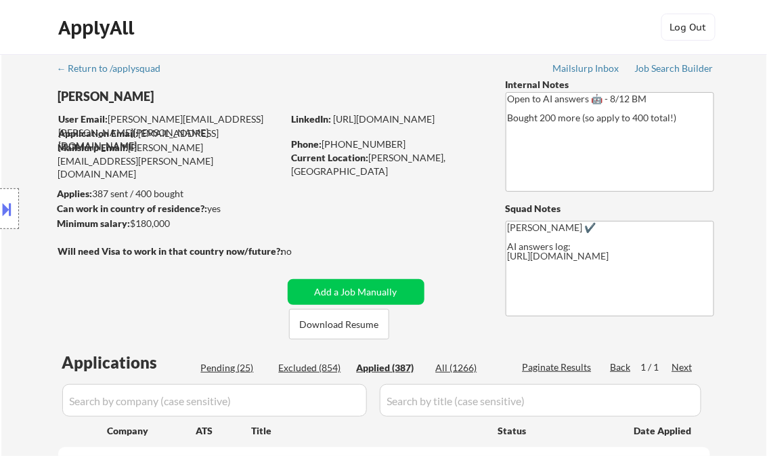
select select ""applied""
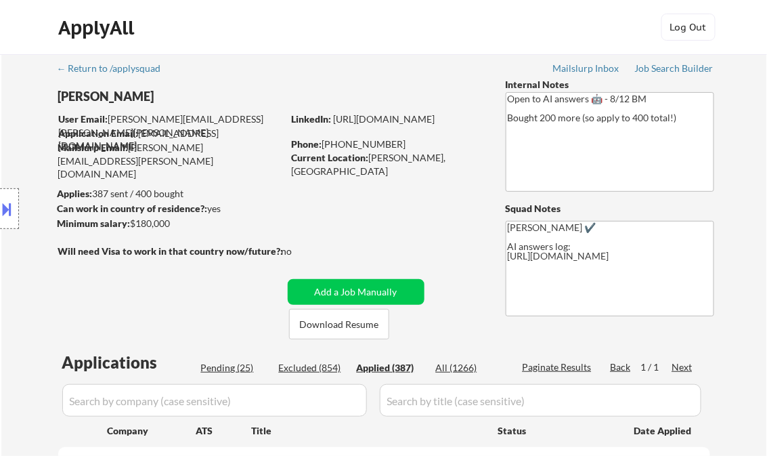
select select ""applied""
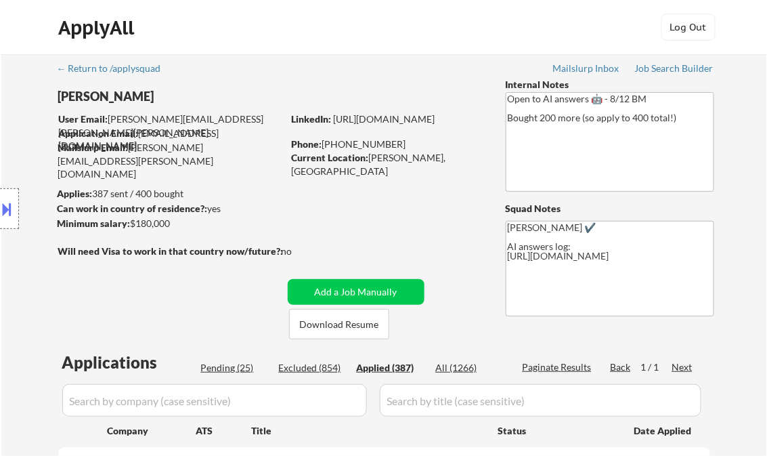
select select ""applied""
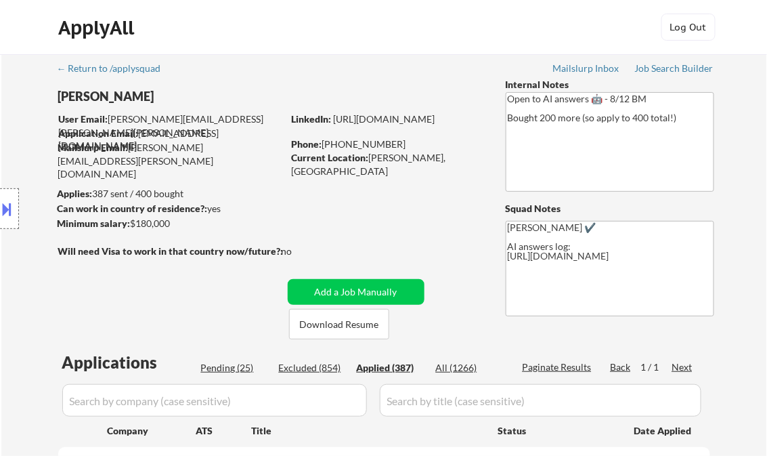
select select ""applied""
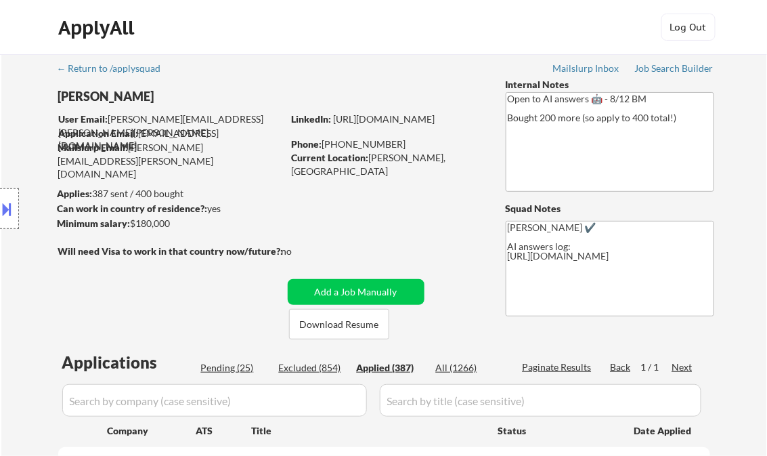
select select ""applied""
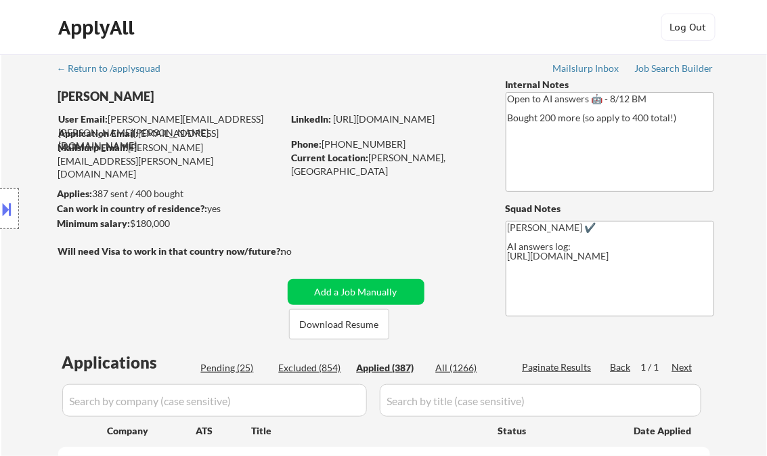
select select ""applied""
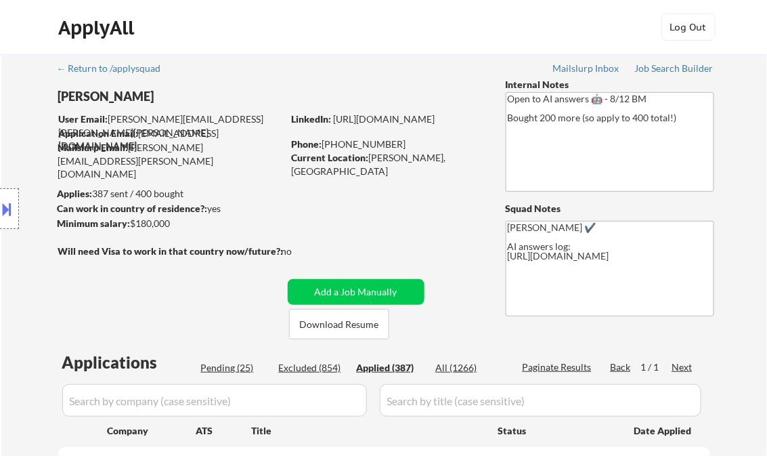
select select ""applied""
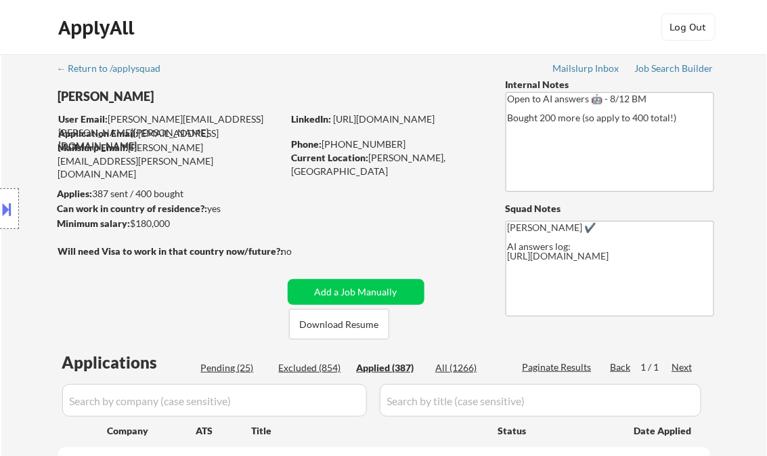
select select ""applied""
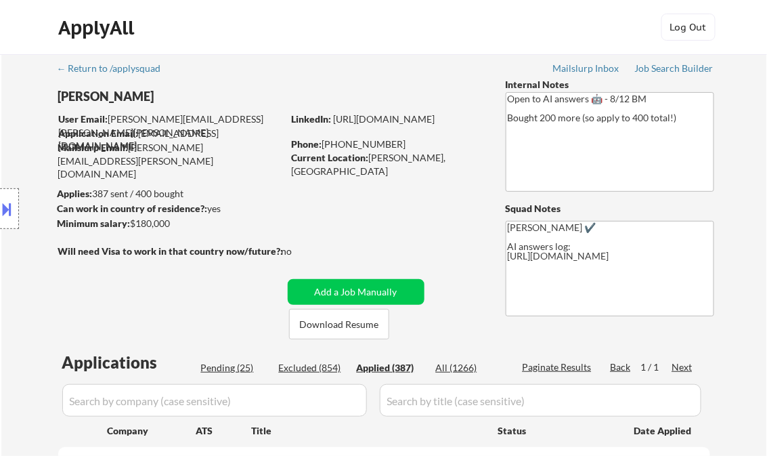
select select ""applied""
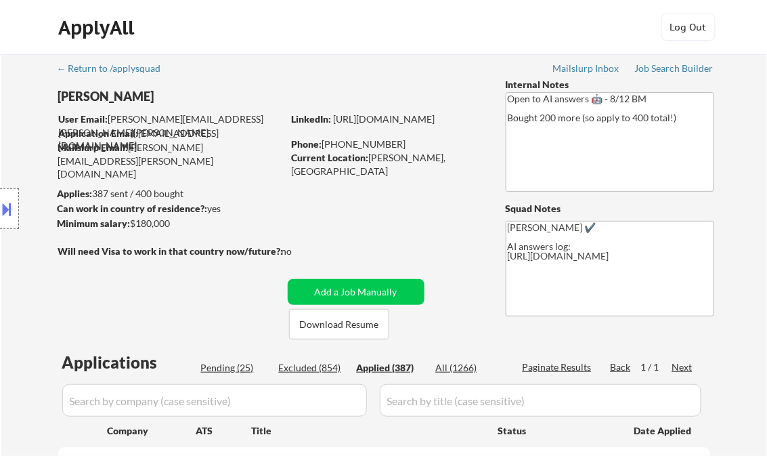
select select ""applied""
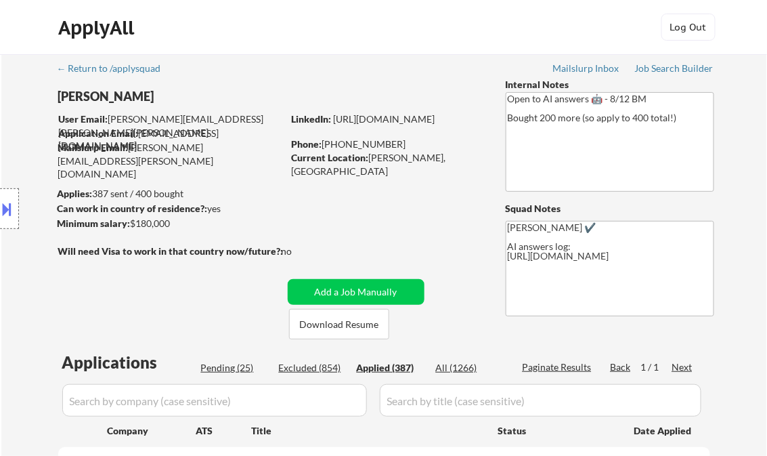
select select ""applied""
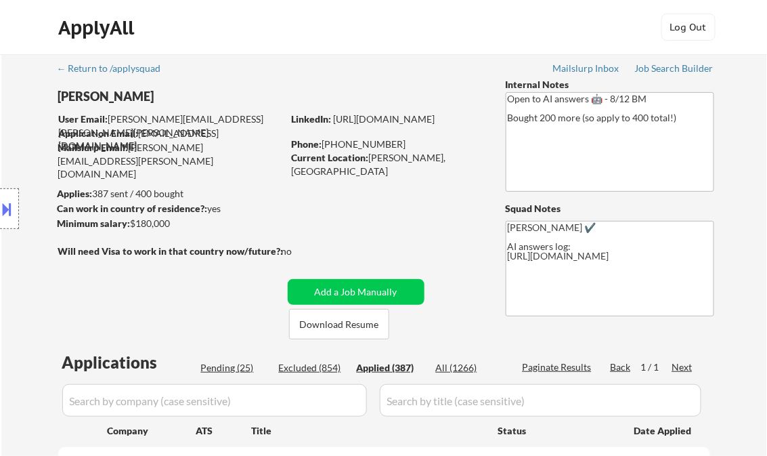
select select ""applied""
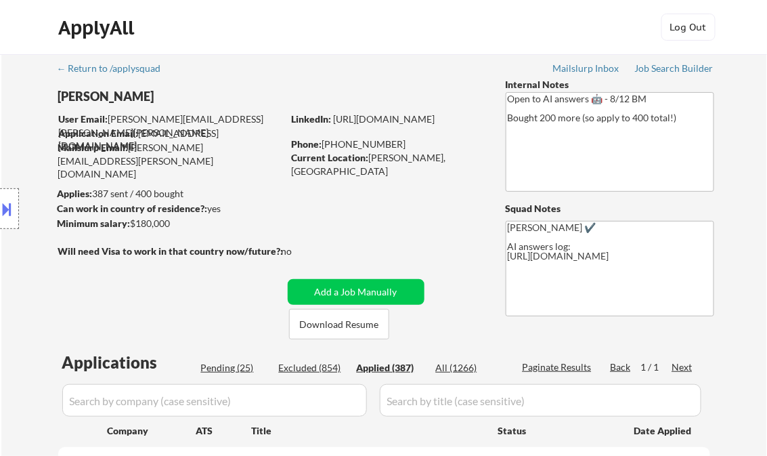
select select ""applied""
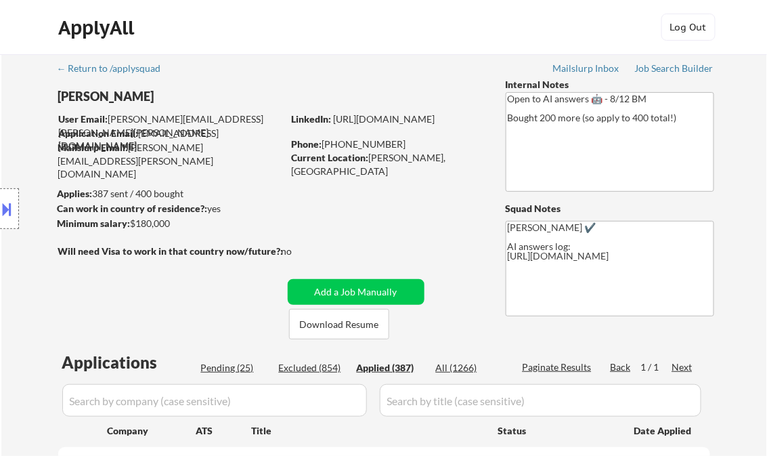
select select ""applied""
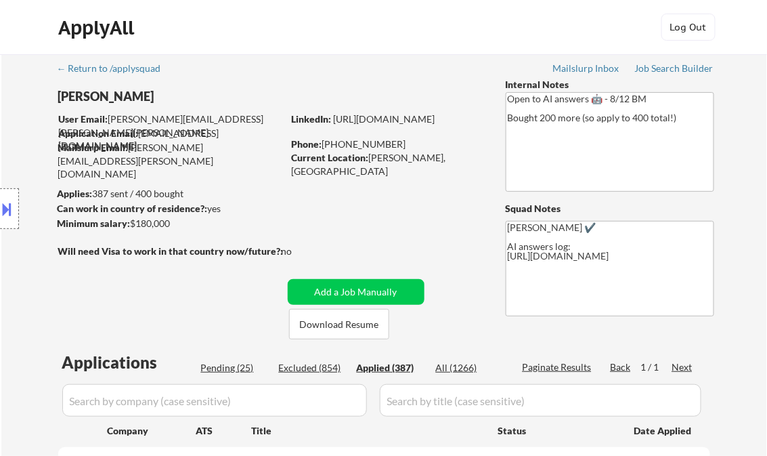
select select ""applied""
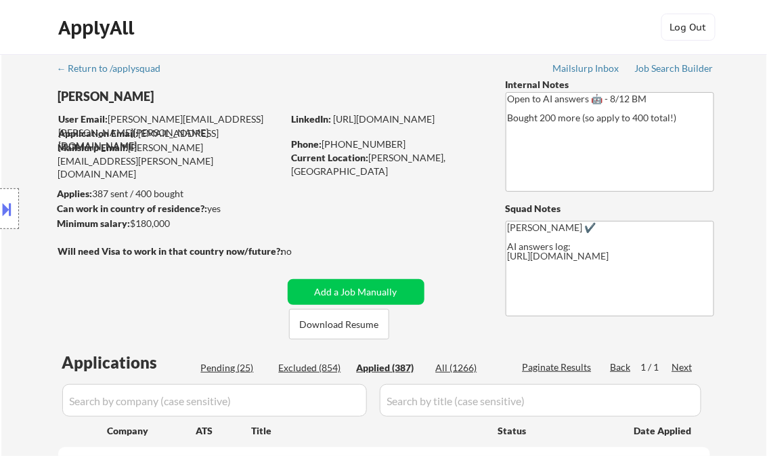
select select ""applied""
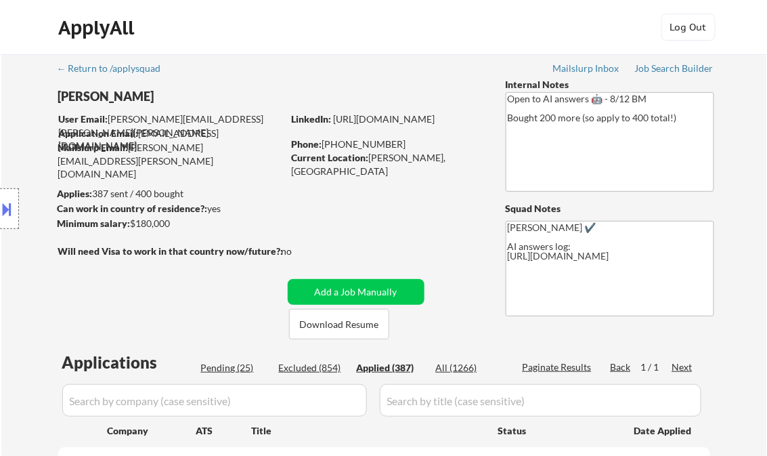
select select ""applied""
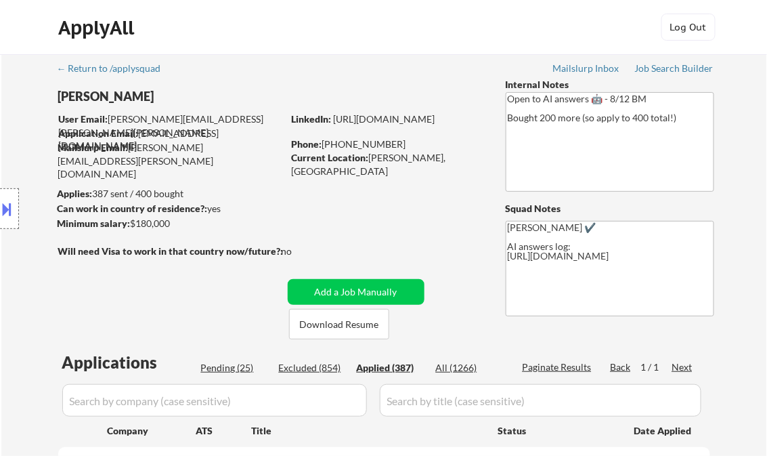
select select ""applied""
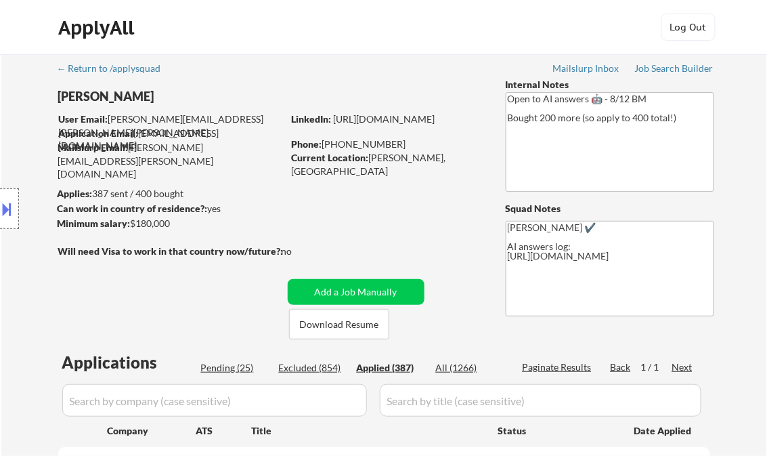
select select ""applied""
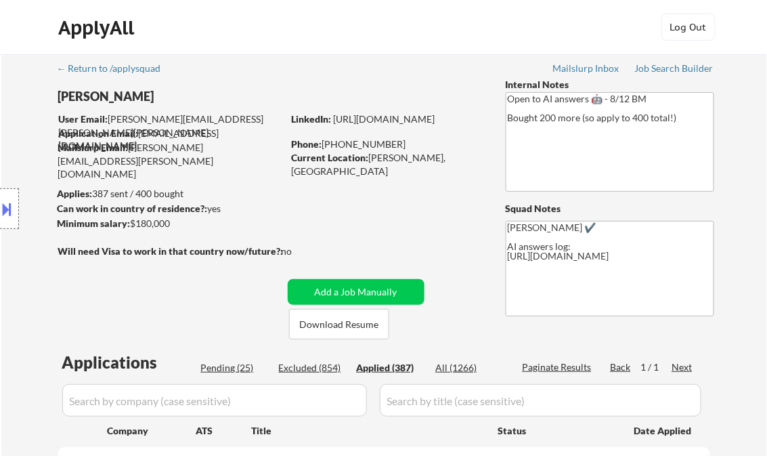
select select ""applied""
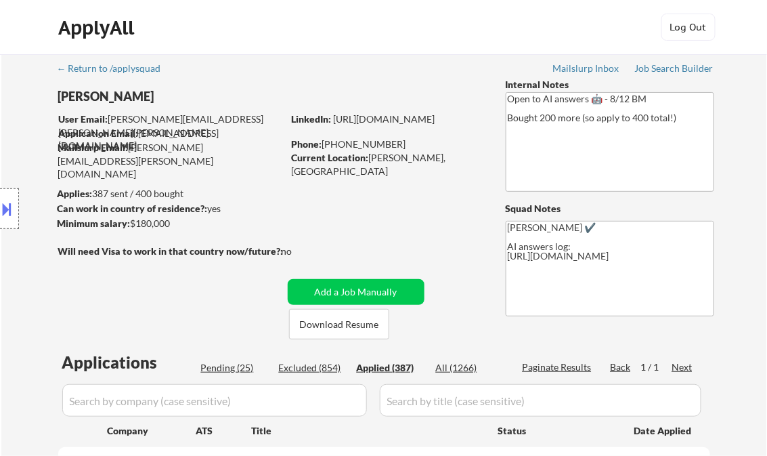
select select ""applied""
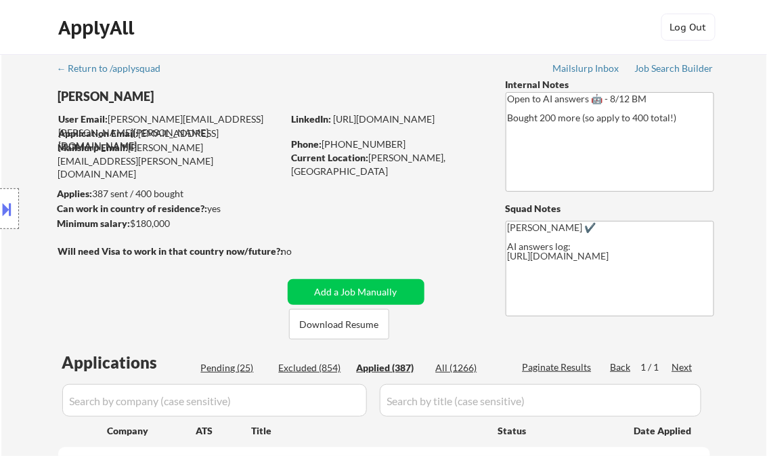
select select ""applied""
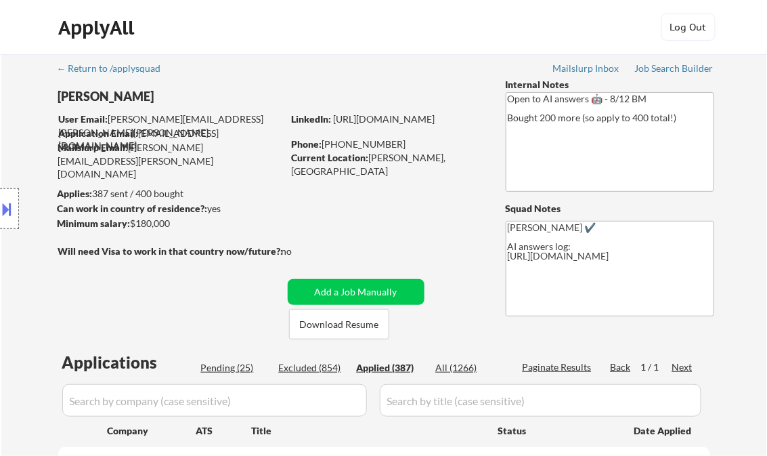
select select ""applied""
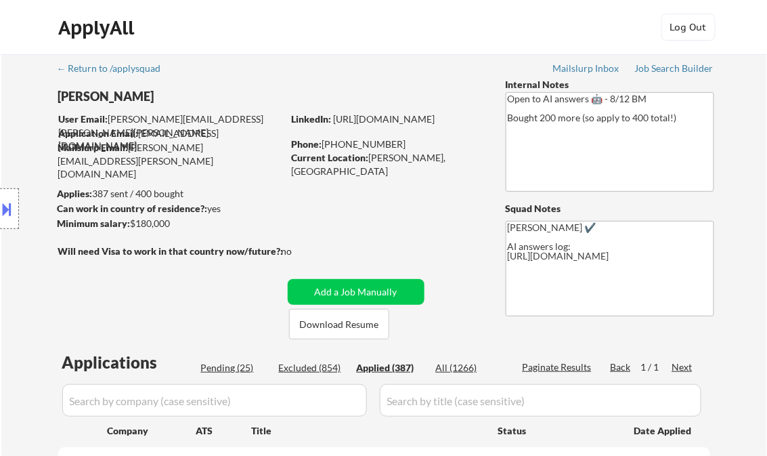
select select ""applied""
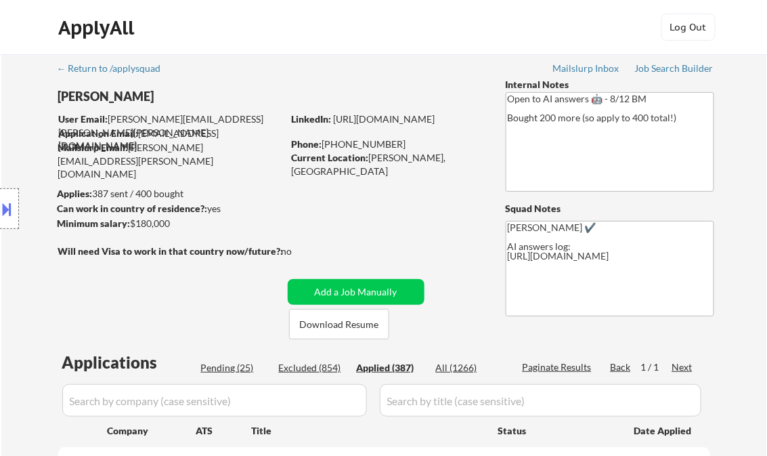
select select ""applied""
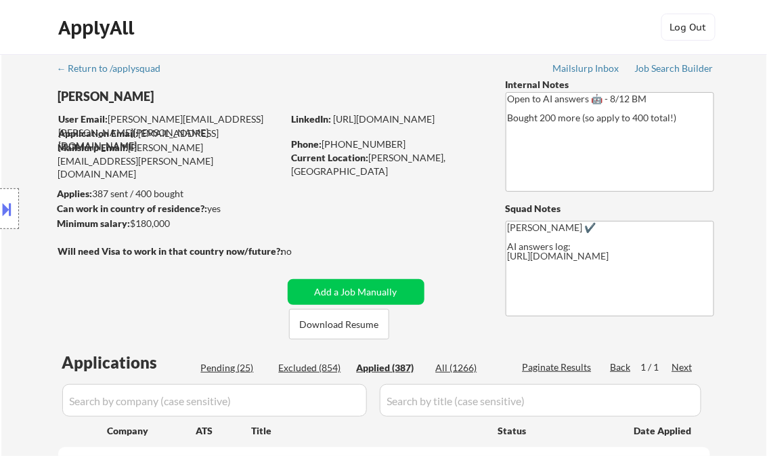
select select ""applied""
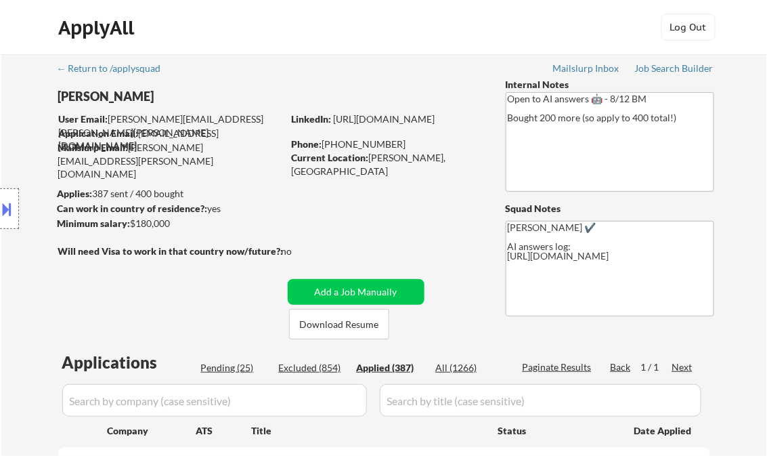
select select ""applied""
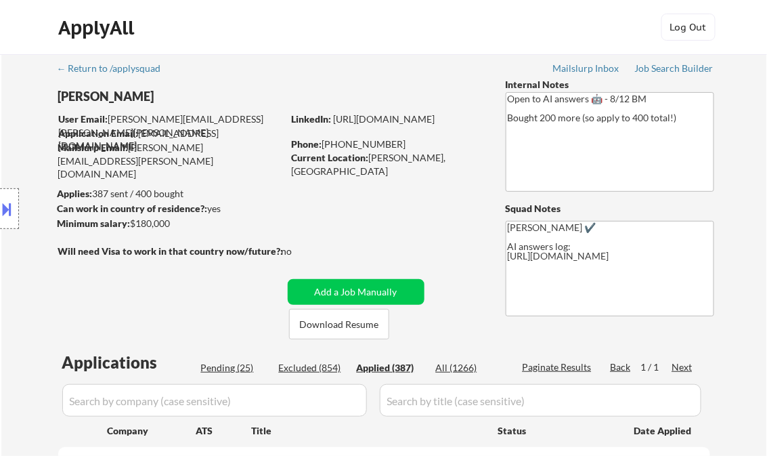
select select ""applied""
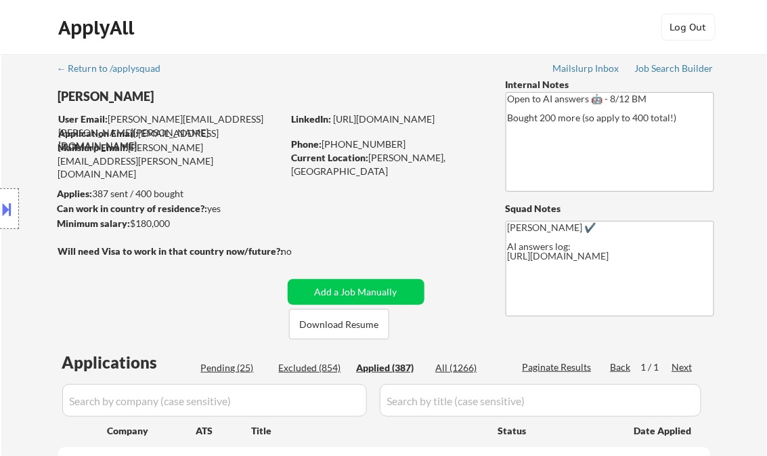
select select ""applied""
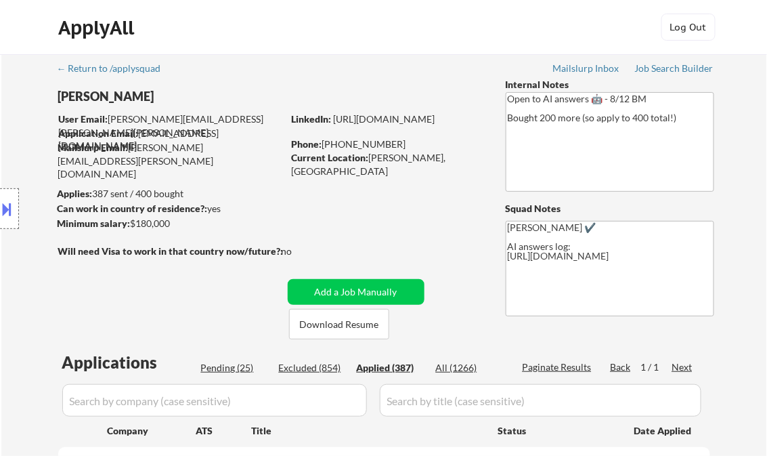
select select ""applied""
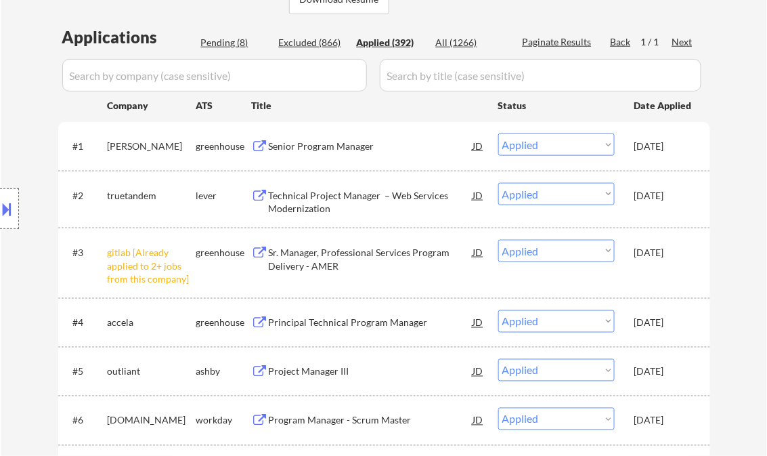
scroll to position [217, 0]
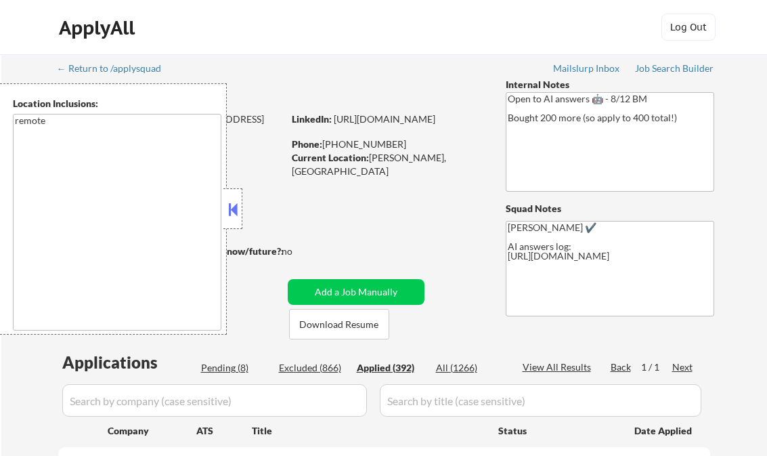
select select ""pending""
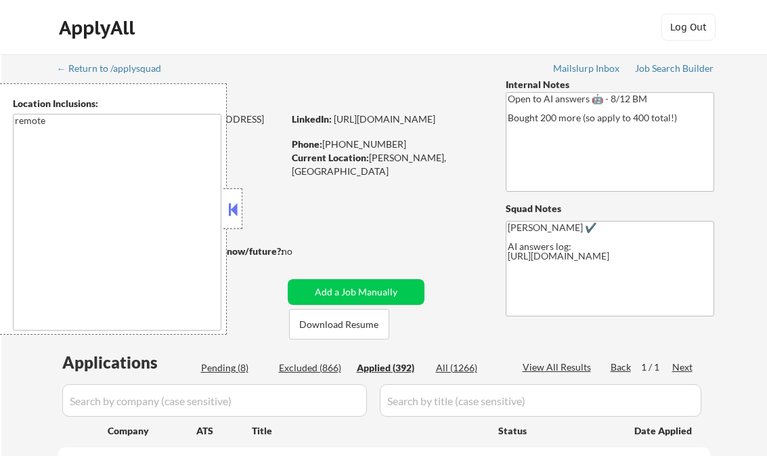
select select ""pending""
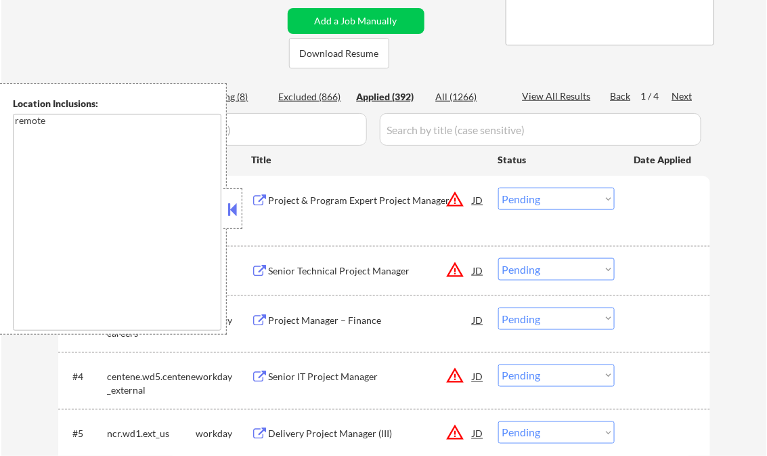
click at [232, 207] on button at bounding box center [233, 209] width 15 height 20
select select ""applied""
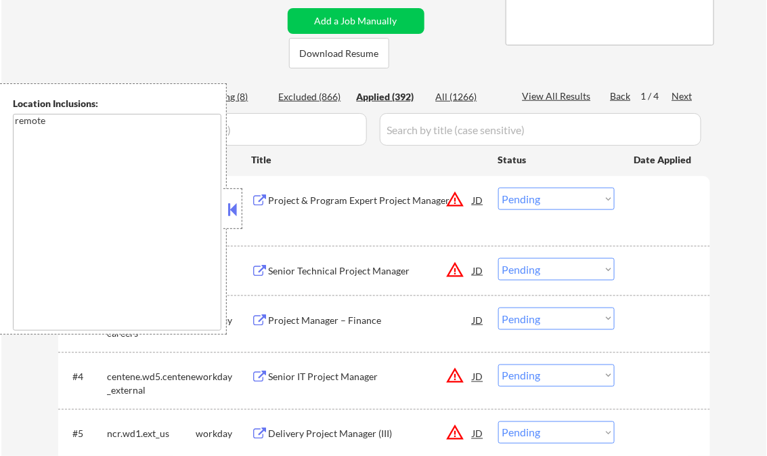
select select ""applied""
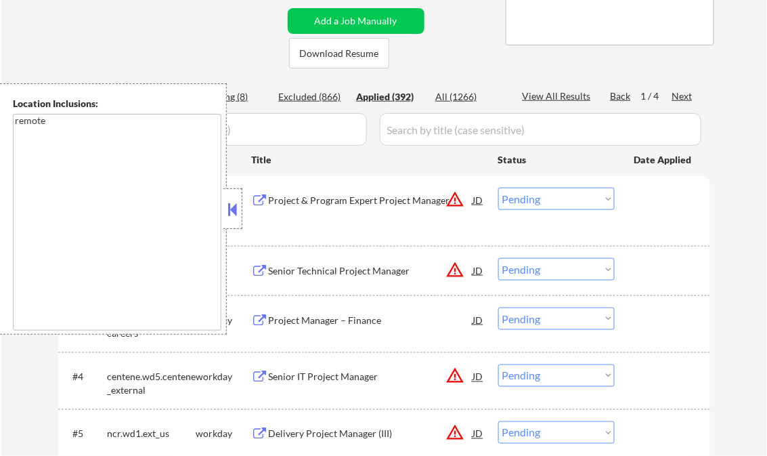
select select ""applied""
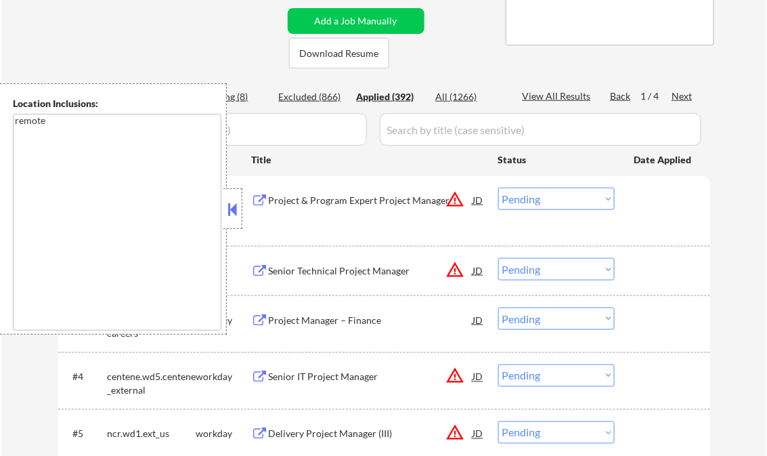
select select ""applied""
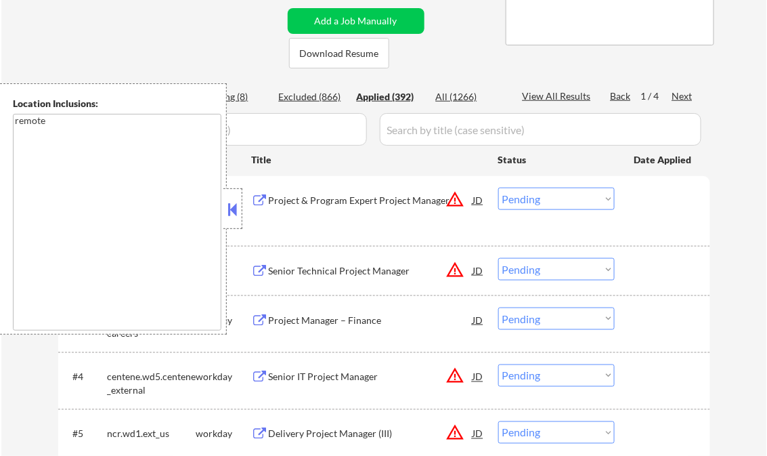
select select ""applied""
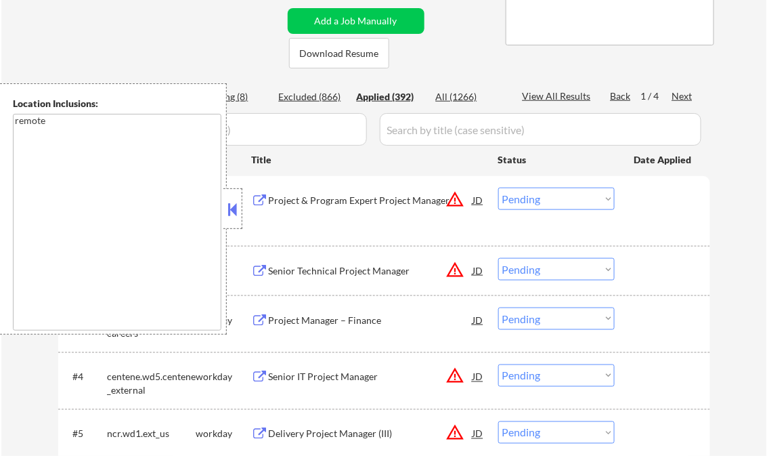
select select ""applied""
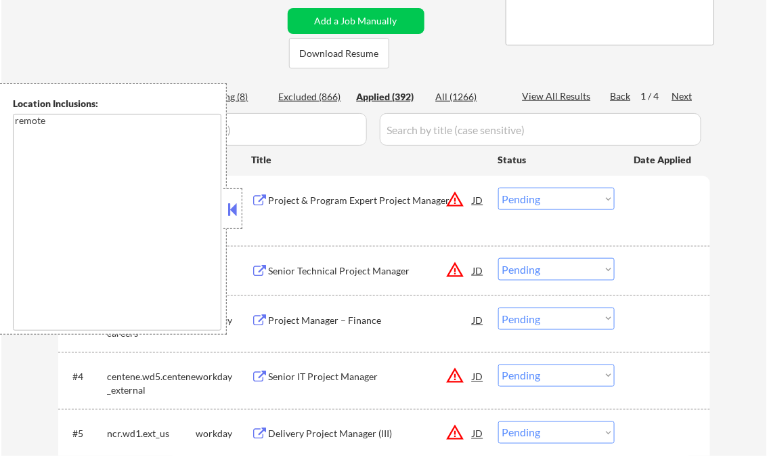
select select ""applied""
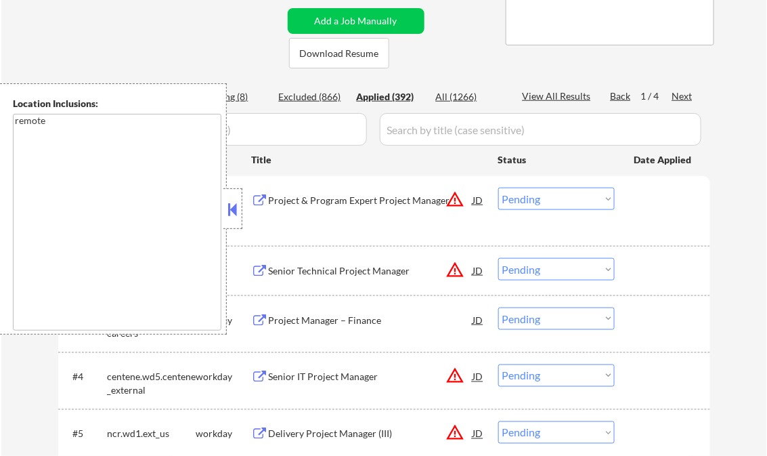
select select ""applied""
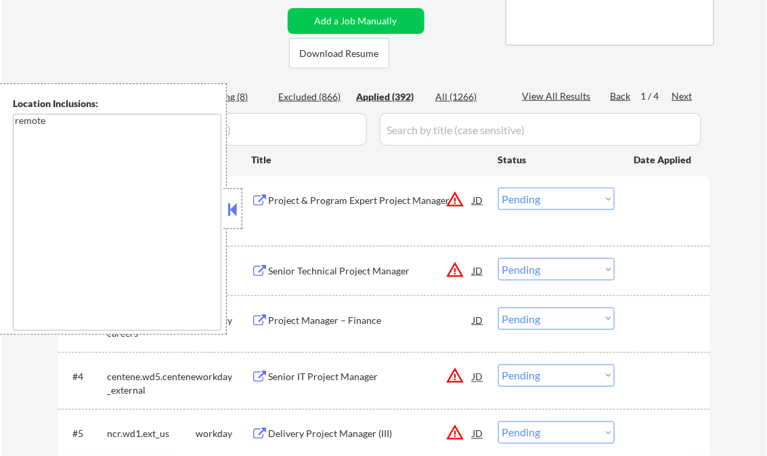
select select ""applied""
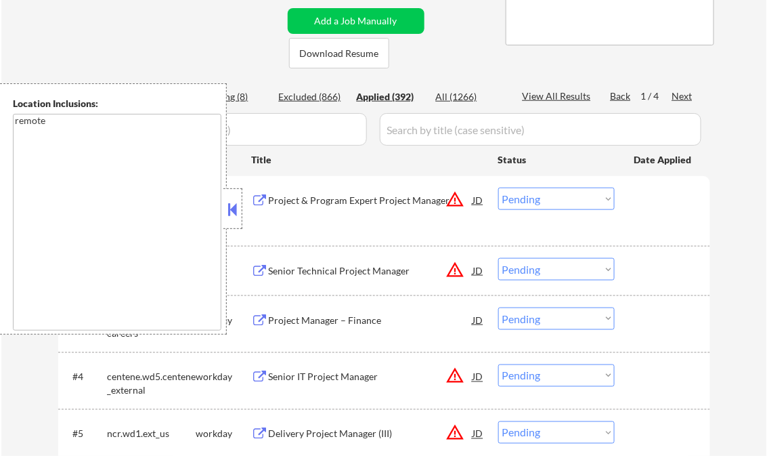
select select ""applied""
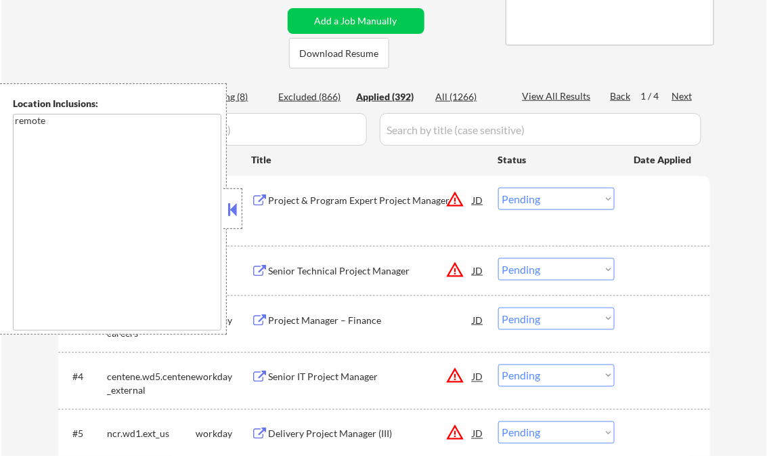
select select ""applied""
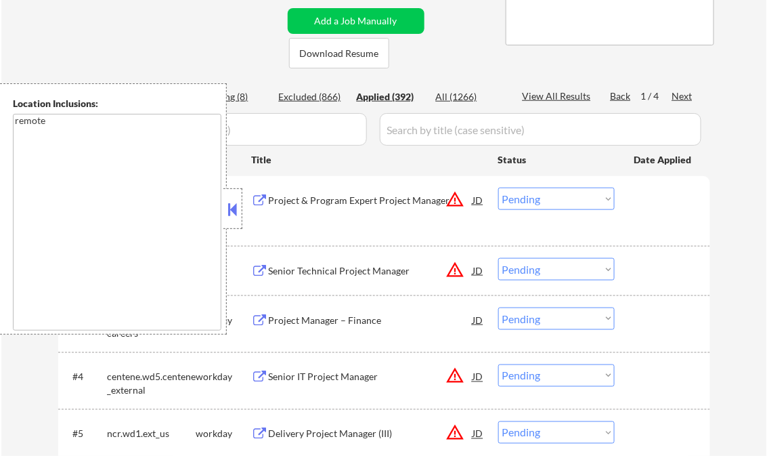
select select ""applied""
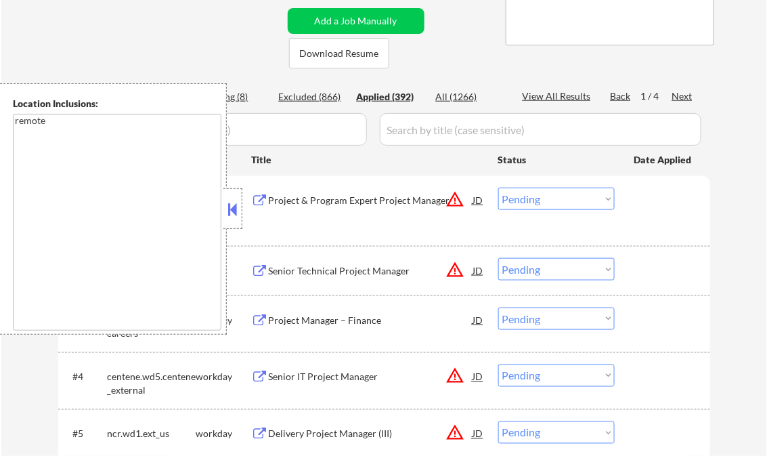
select select ""applied""
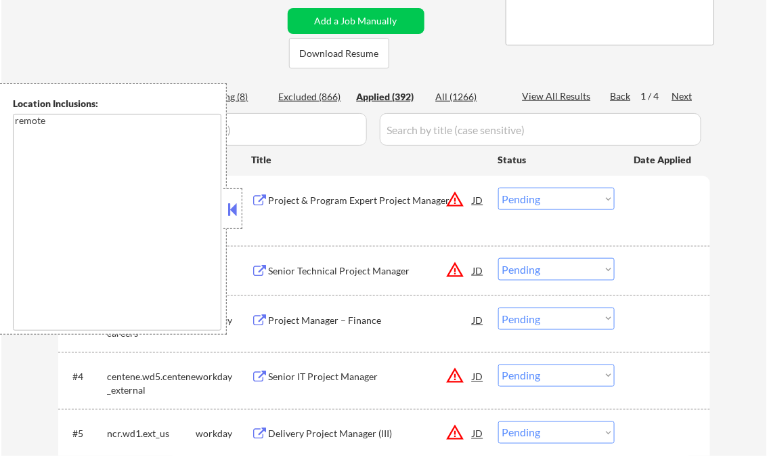
select select ""applied""
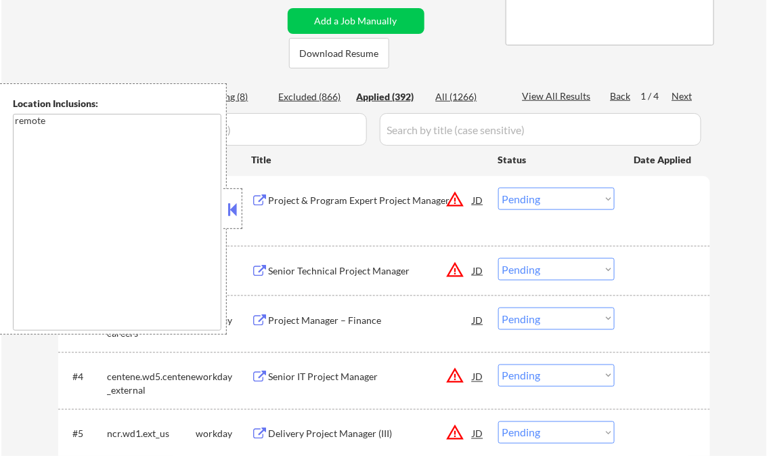
select select ""applied""
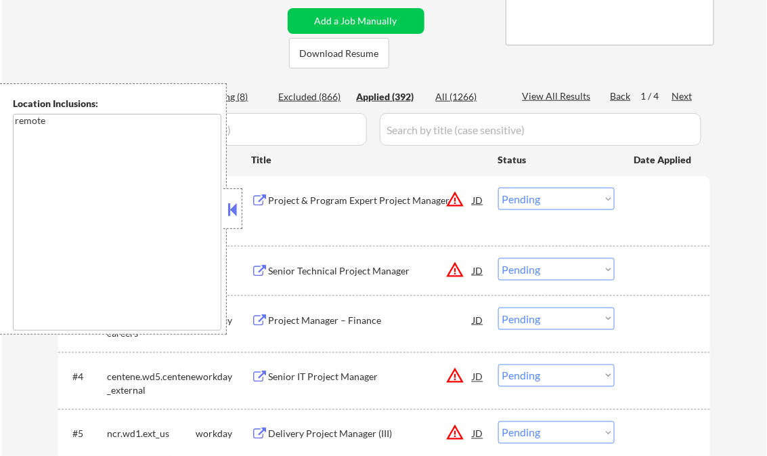
select select ""applied""
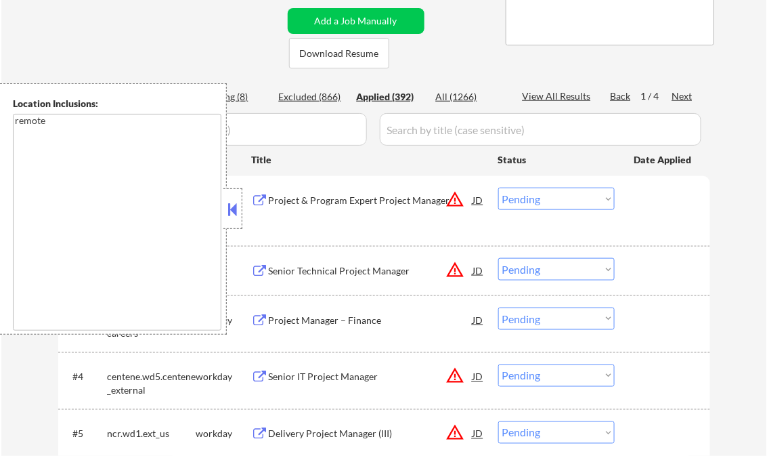
select select ""applied""
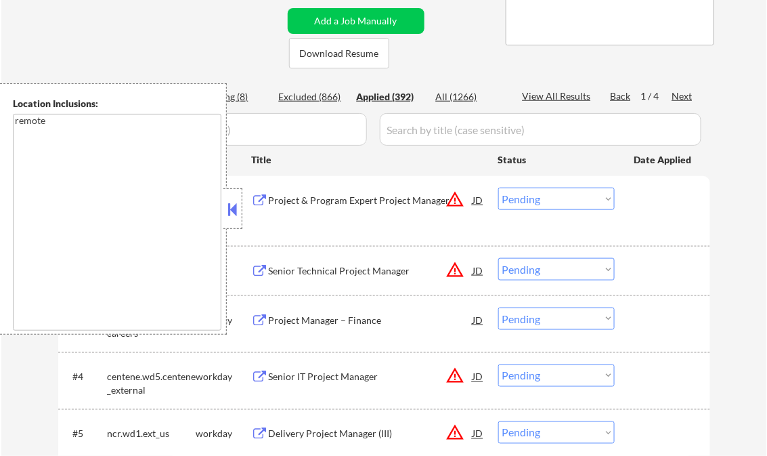
select select ""applied""
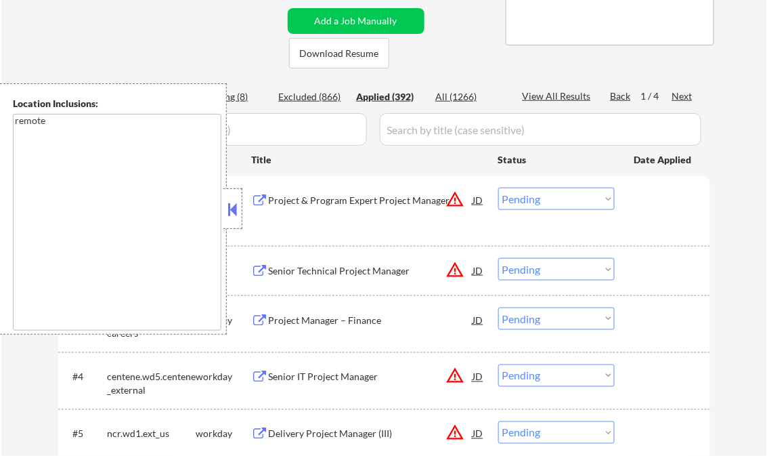
select select ""applied""
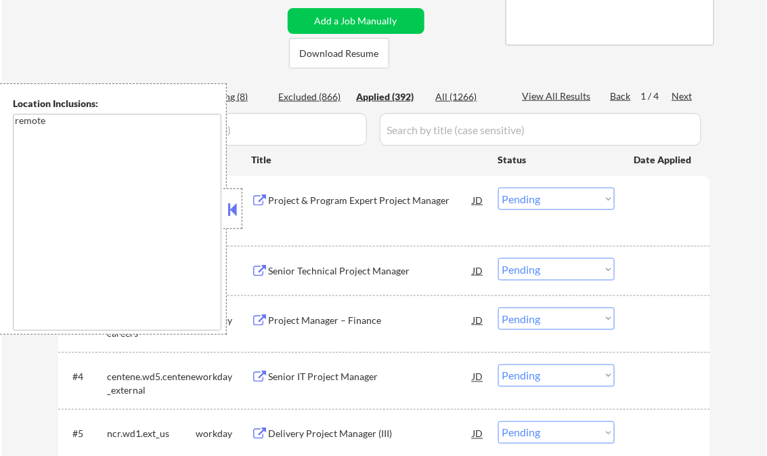
select select ""applied""
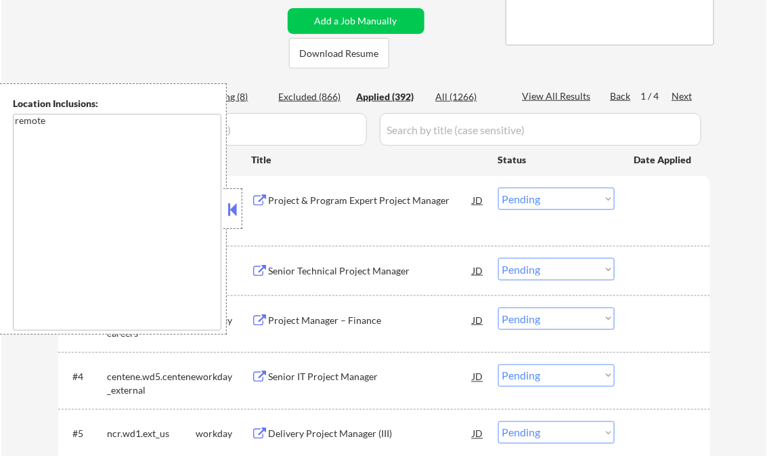
select select ""applied""
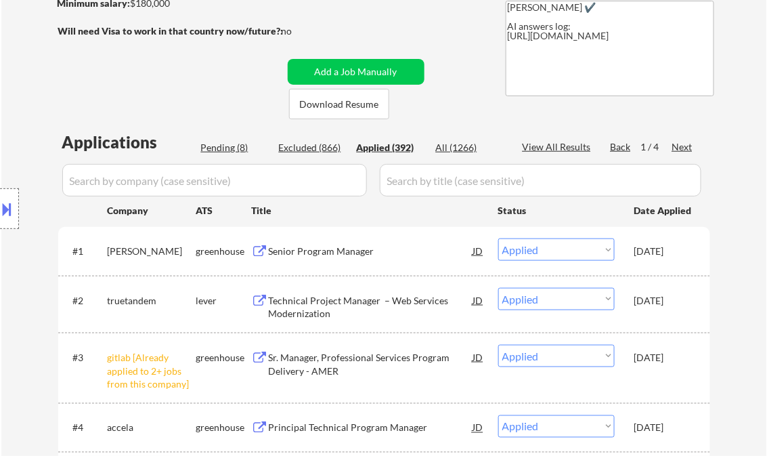
scroll to position [163, 0]
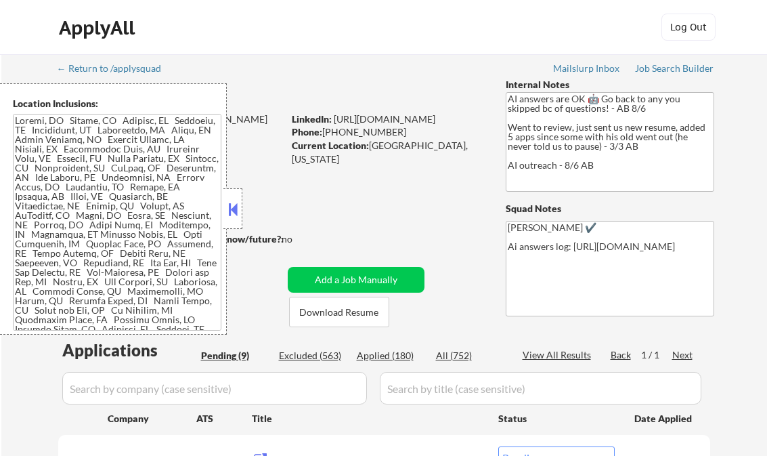
select select ""pending""
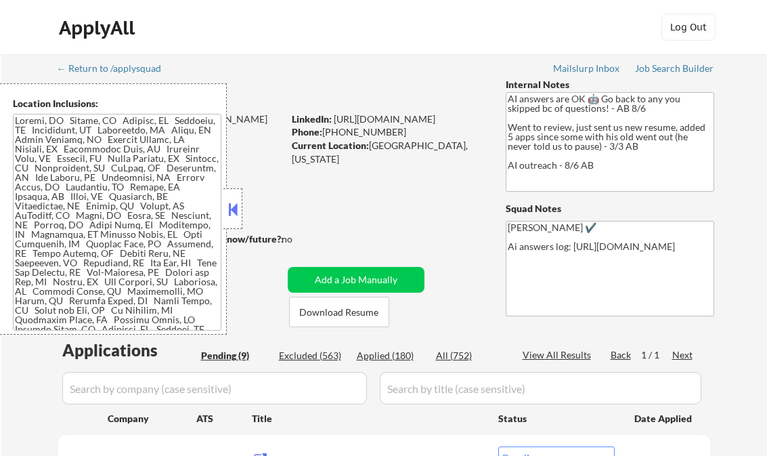
select select ""pending""
click at [235, 208] on button at bounding box center [233, 209] width 15 height 20
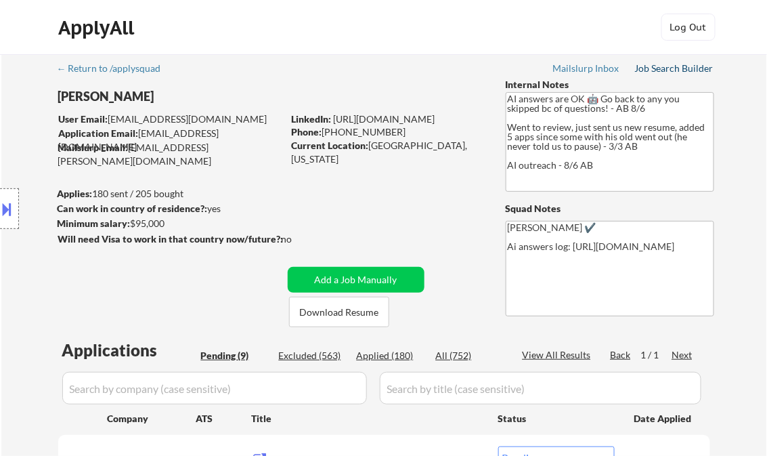
click at [664, 70] on div "Job Search Builder" at bounding box center [674, 68] width 79 height 9
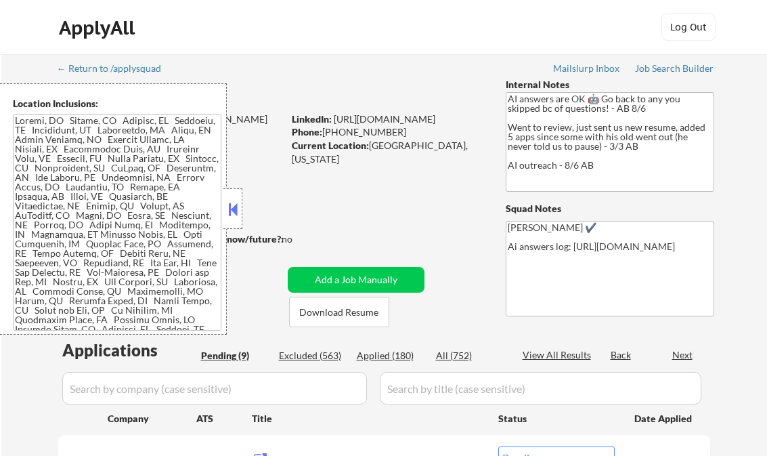
select select ""pending""
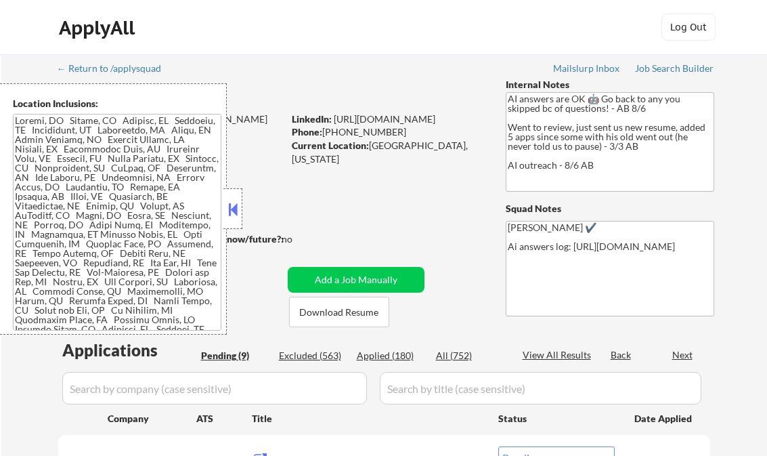
select select ""pending""
click at [227, 208] on button at bounding box center [233, 209] width 15 height 20
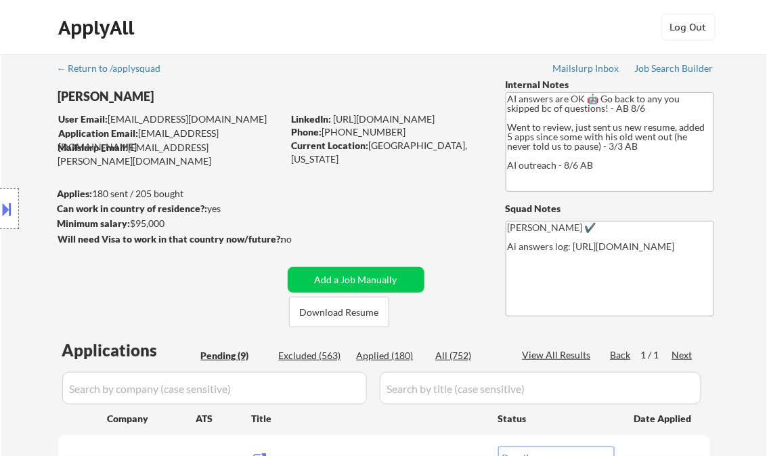
click at [389, 355] on div "Applied (180)" at bounding box center [391, 356] width 68 height 14
click at [545, 359] on div "View All Results" at bounding box center [559, 355] width 72 height 14
select select ""applied""
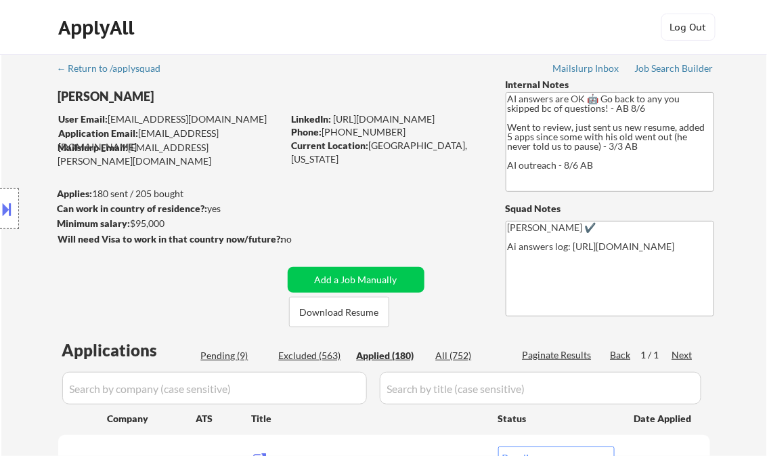
select select ""applied""
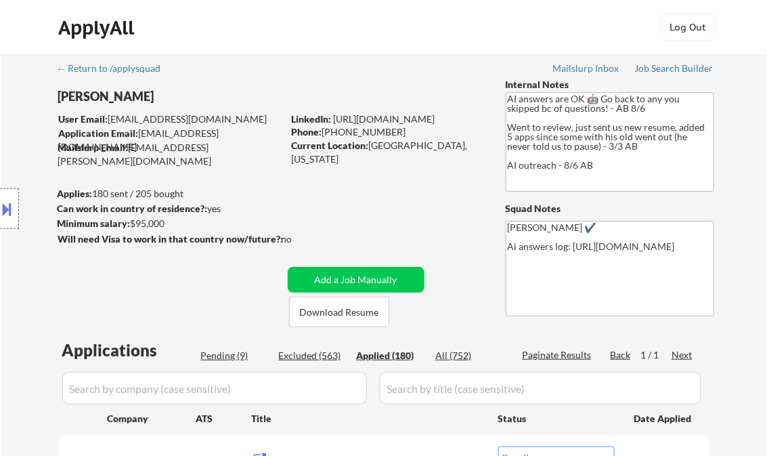
select select ""applied""
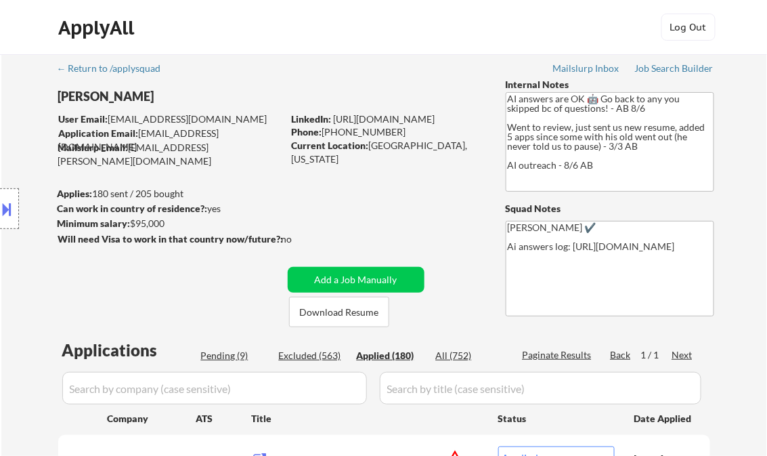
select select ""applied""
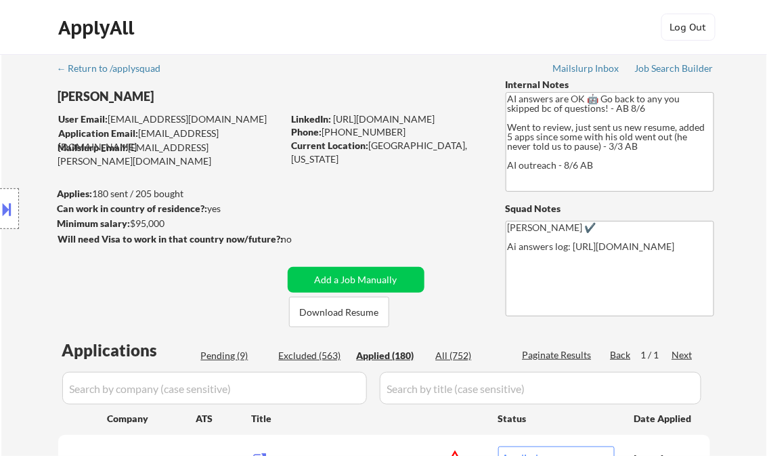
select select ""applied""
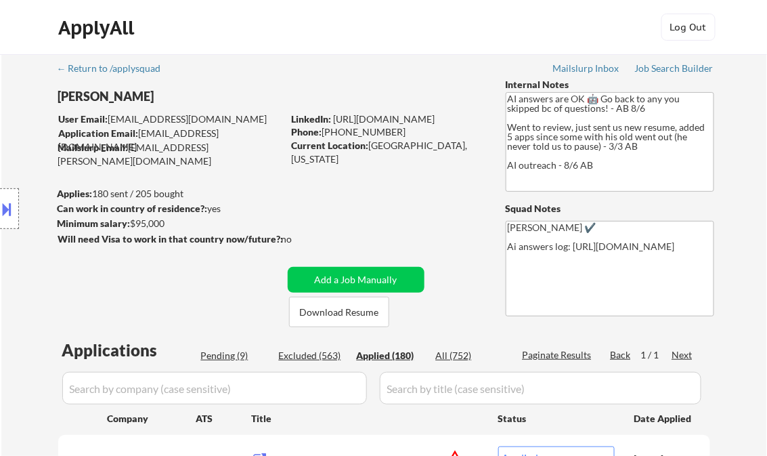
select select ""applied""
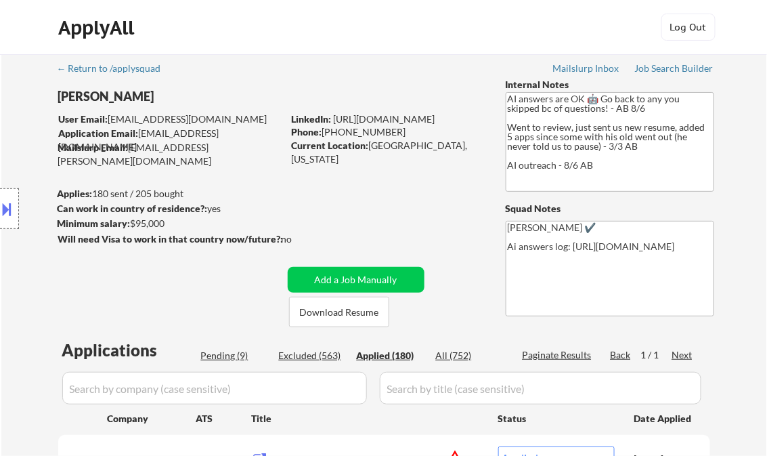
select select ""applied""
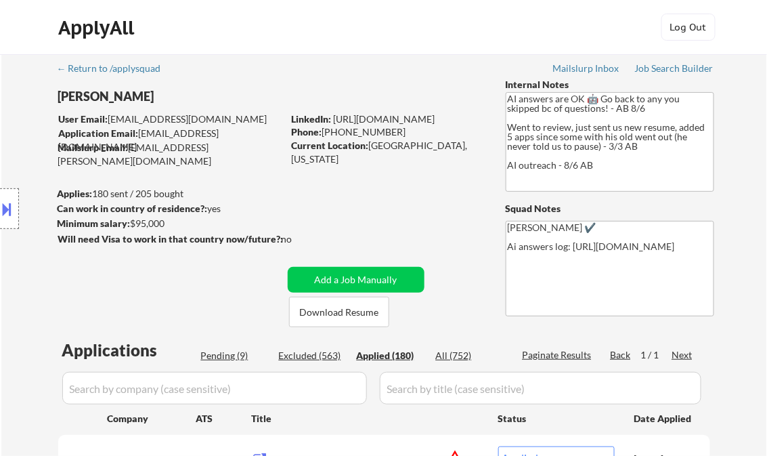
select select ""applied""
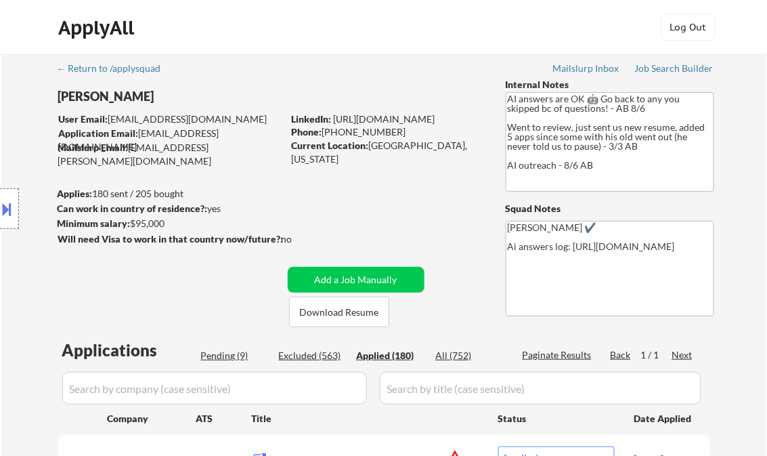
select select ""applied""
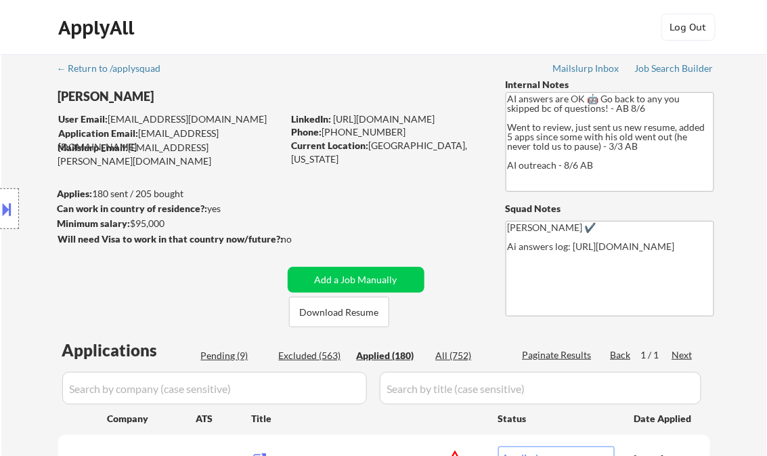
select select ""applied""
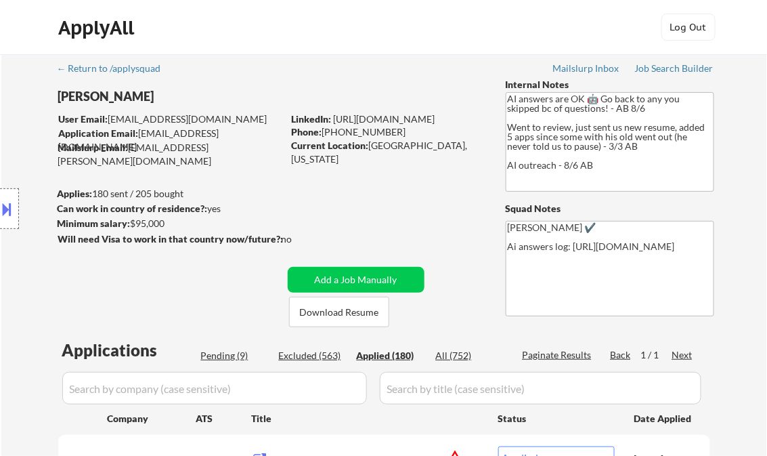
select select ""applied""
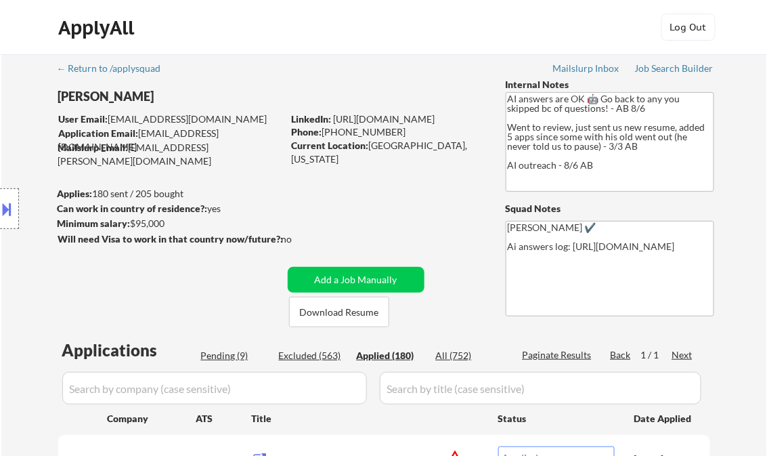
select select ""applied""
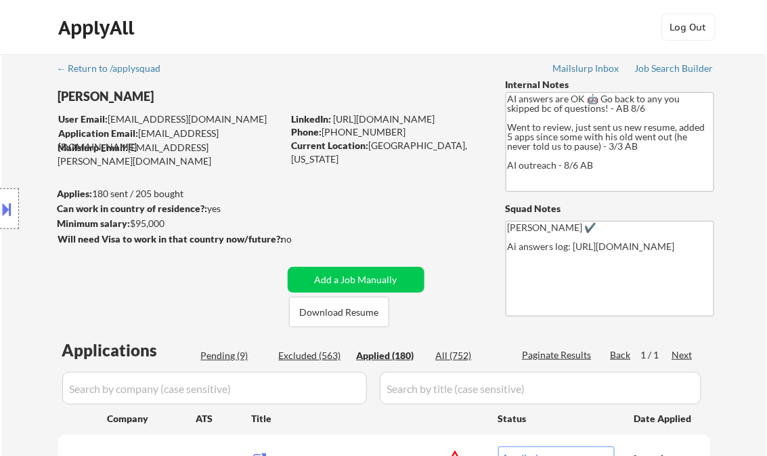
select select ""applied""
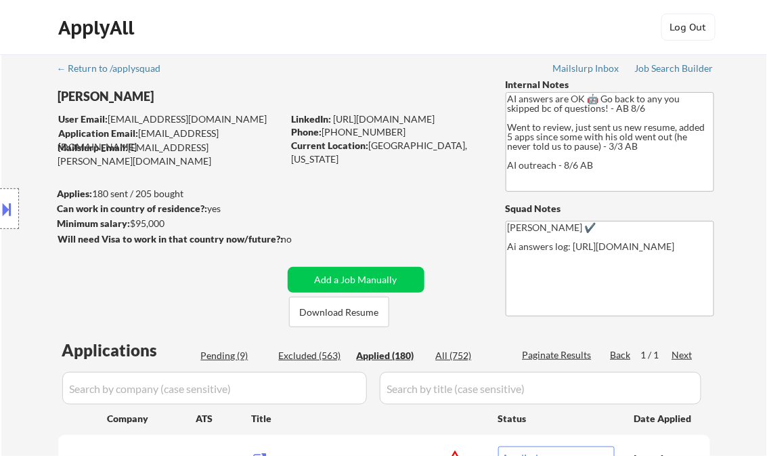
select select ""applied""
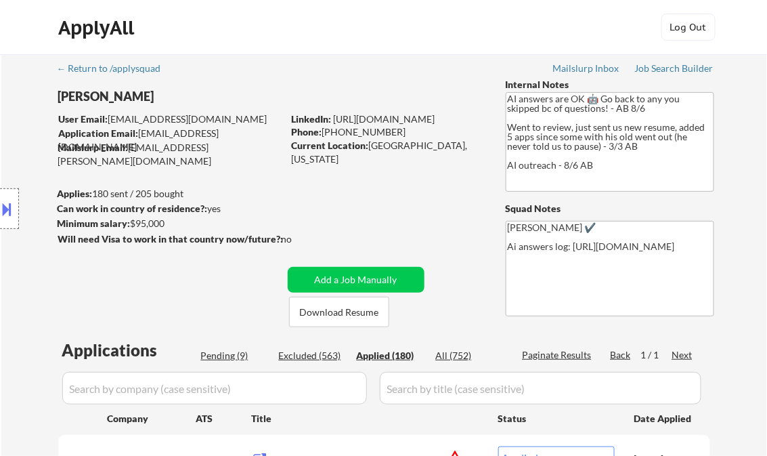
select select ""applied""
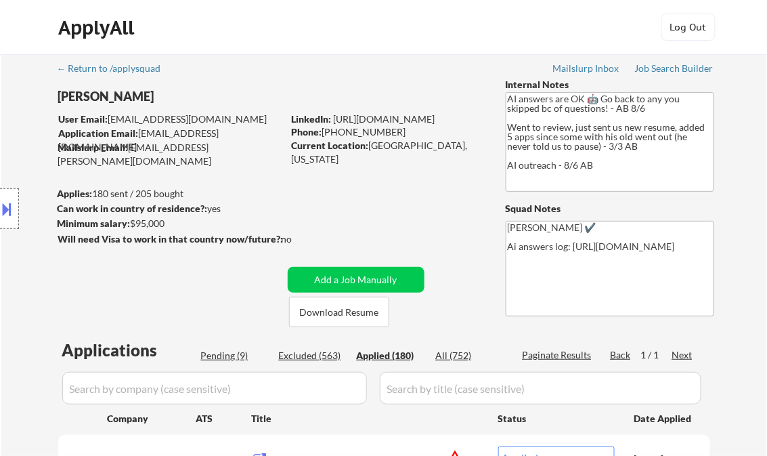
select select ""applied""
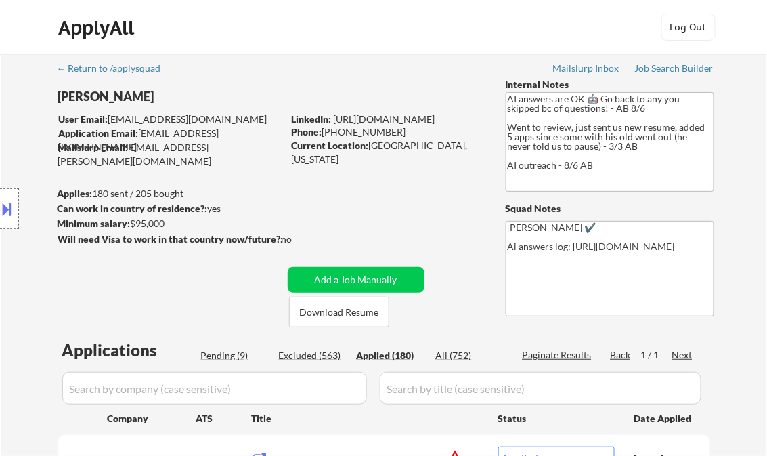
select select ""applied""
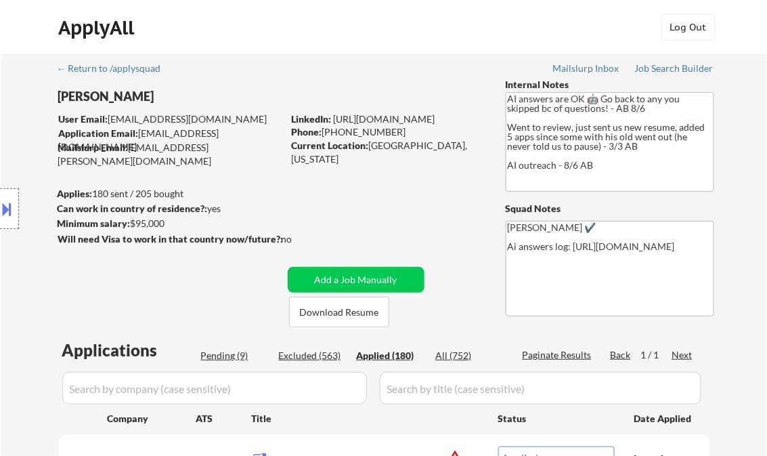
select select ""applied""
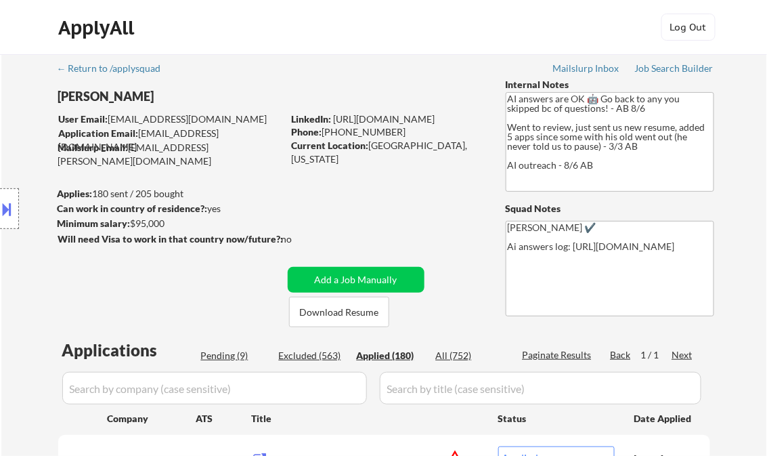
select select ""applied""
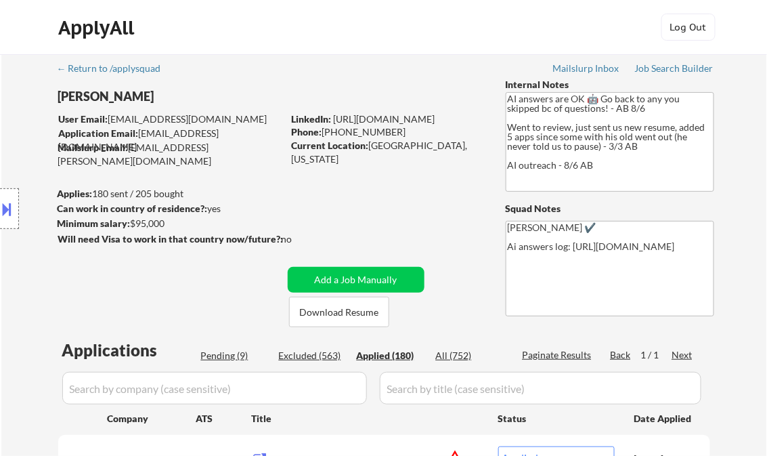
select select ""applied""
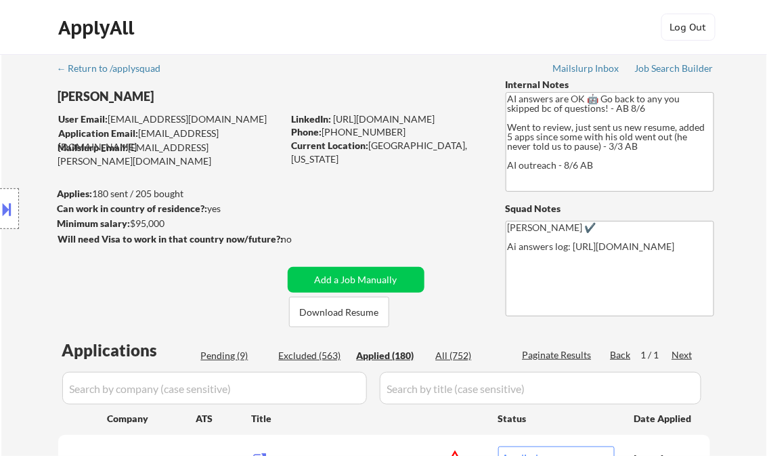
select select ""applied""
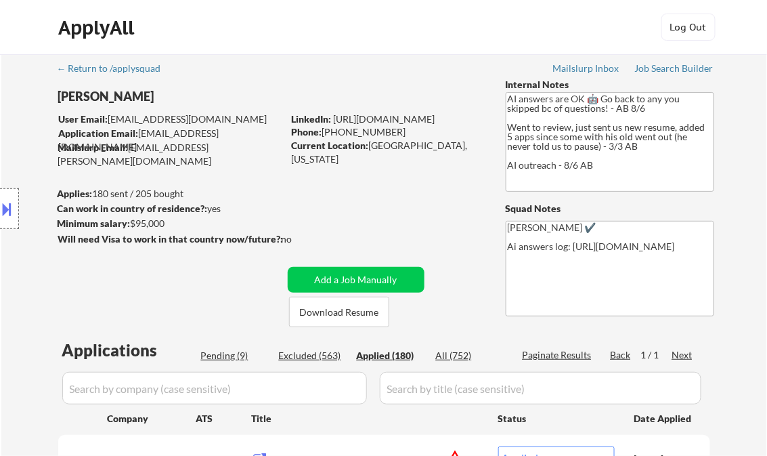
select select ""applied""
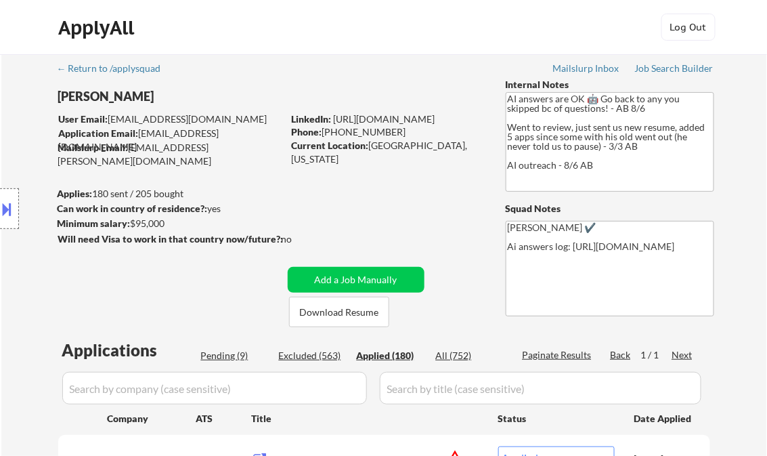
select select ""applied""
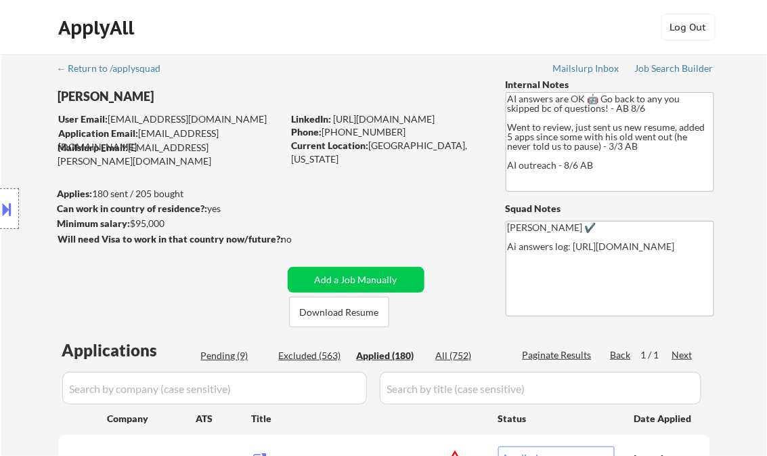
select select ""applied""
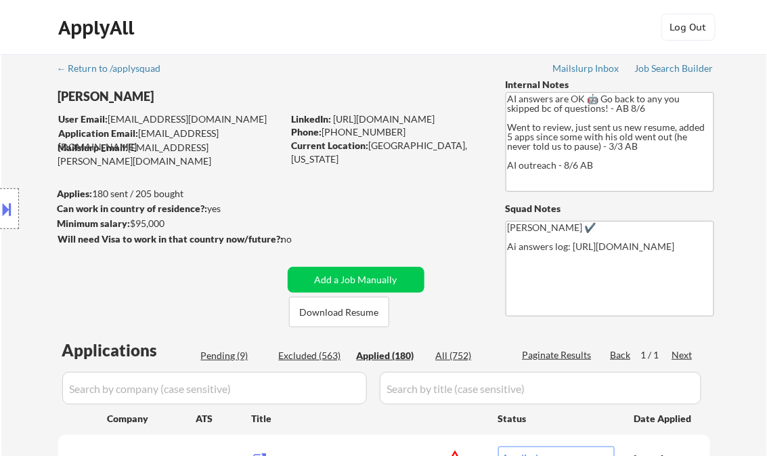
select select ""applied""
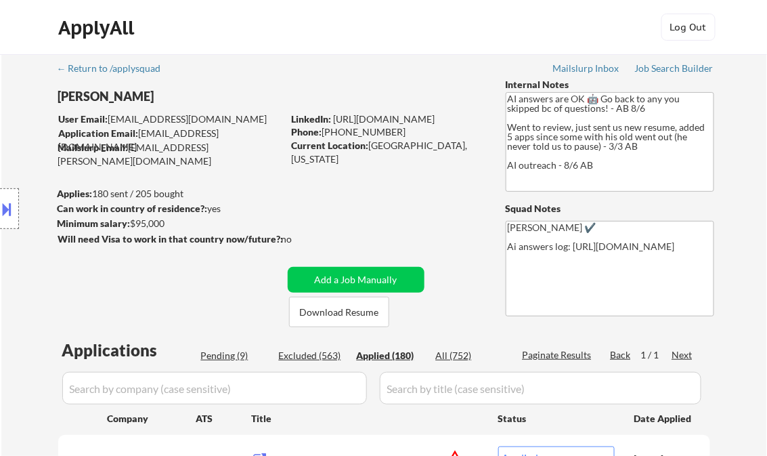
select select ""applied""
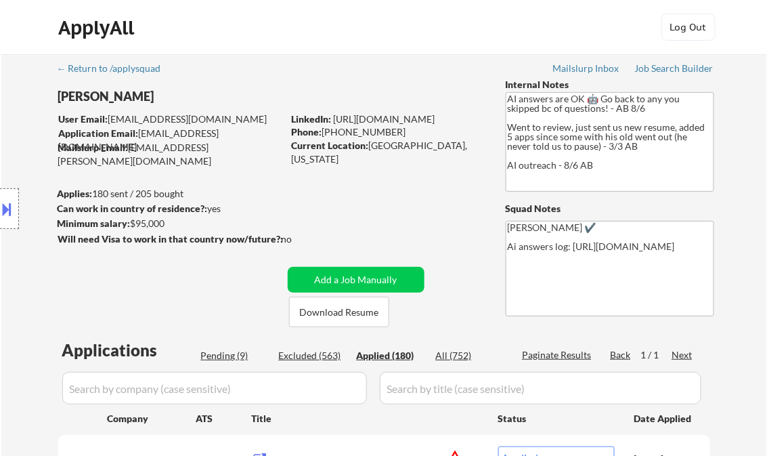
select select ""applied""
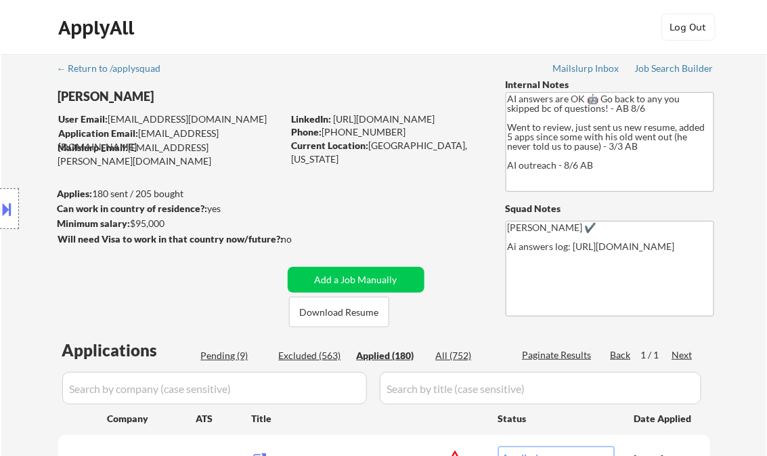
select select ""applied""
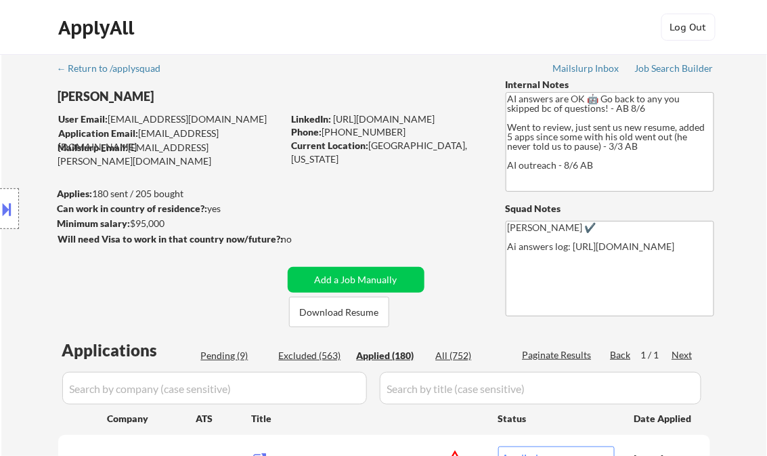
select select ""applied""
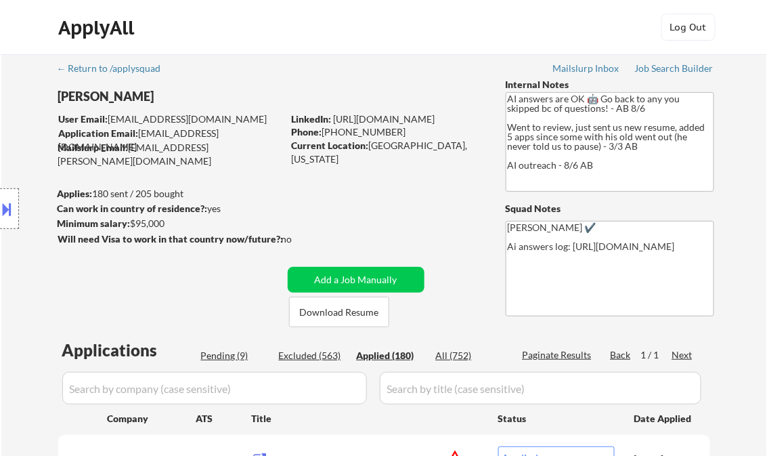
select select ""applied""
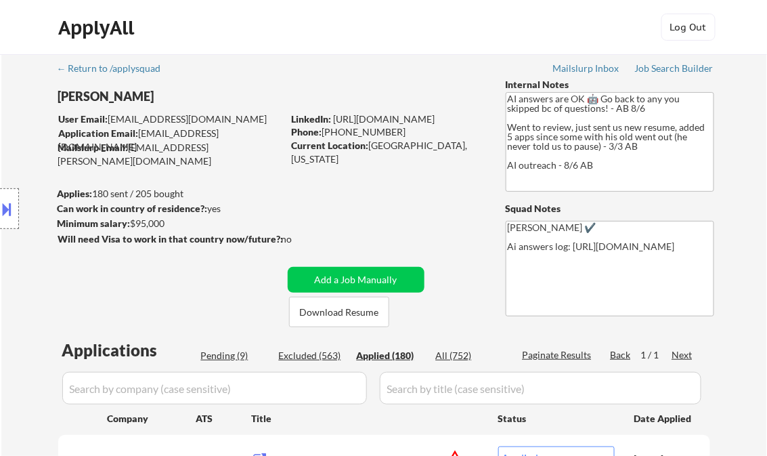
select select ""applied""
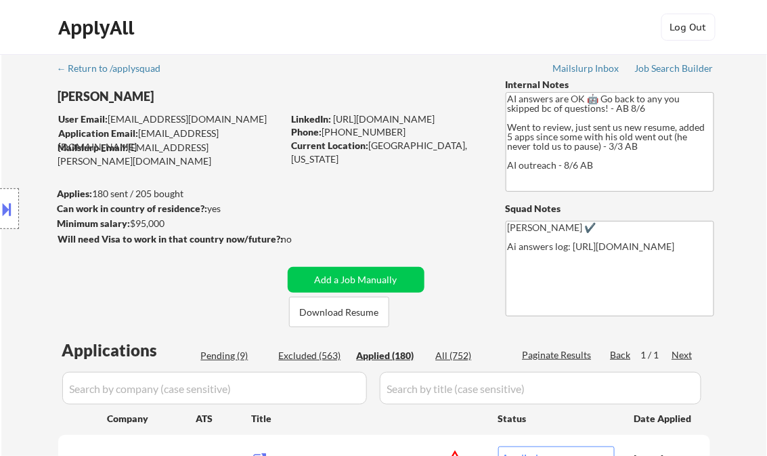
select select ""applied""
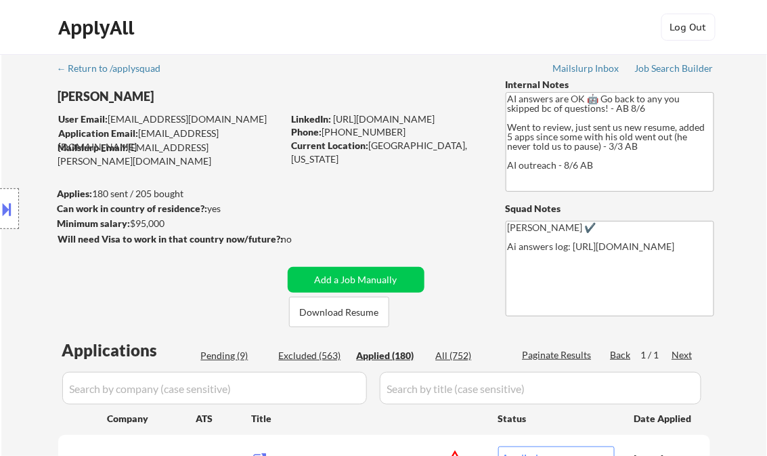
select select ""applied""
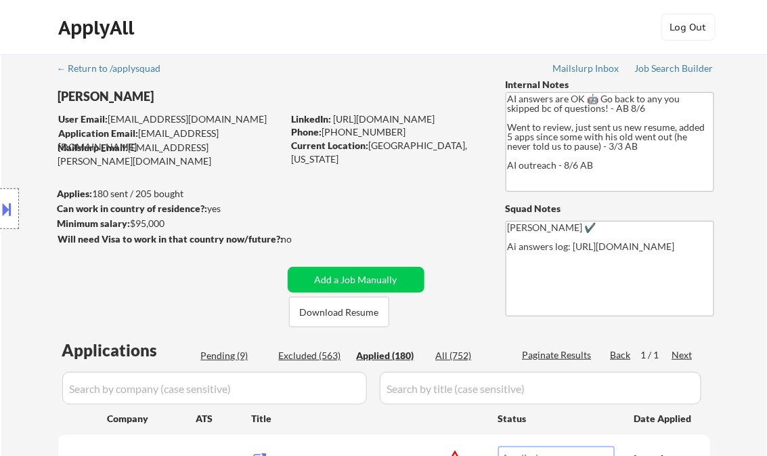
select select ""applied""
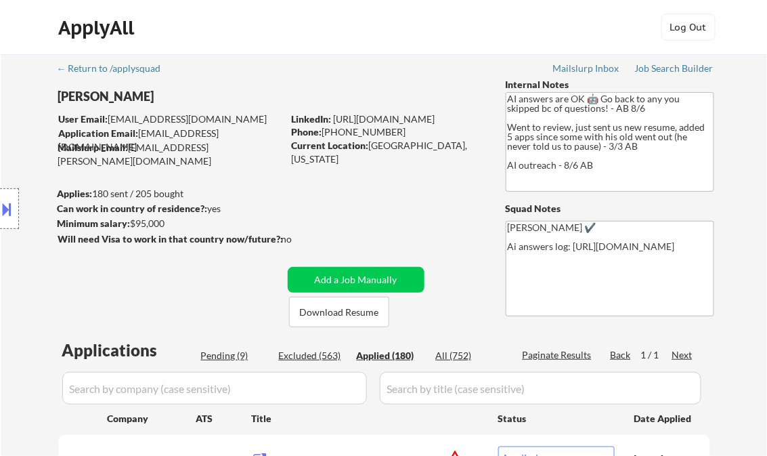
select select ""applied""
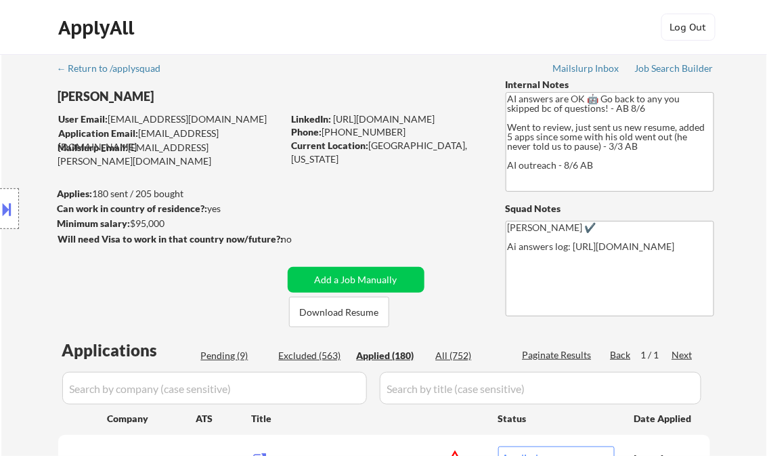
select select ""applied""
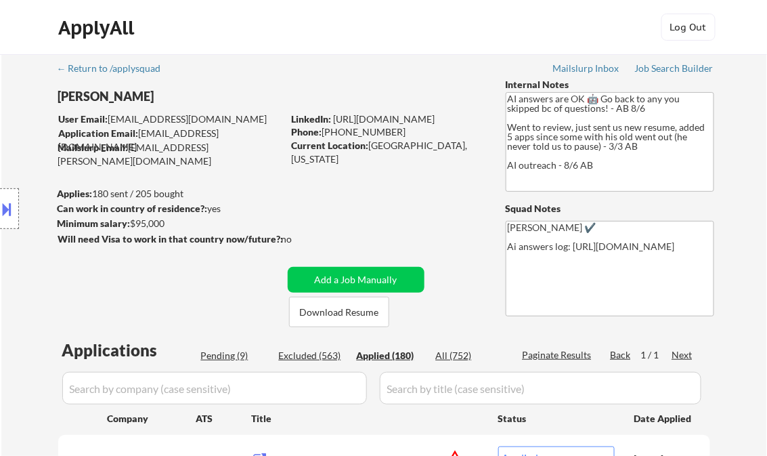
select select ""applied""
